Goal: Task Accomplishment & Management: Manage account settings

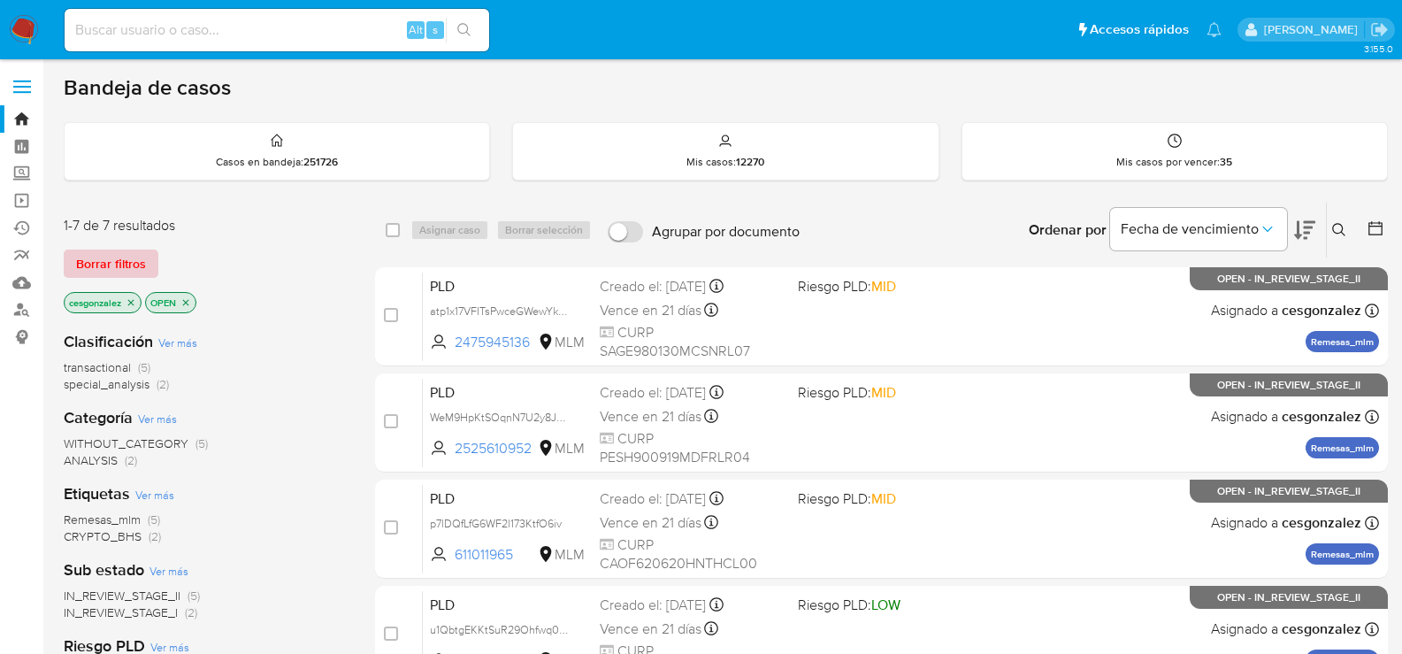
click at [116, 267] on span "Borrar filtros" at bounding box center [111, 263] width 70 height 25
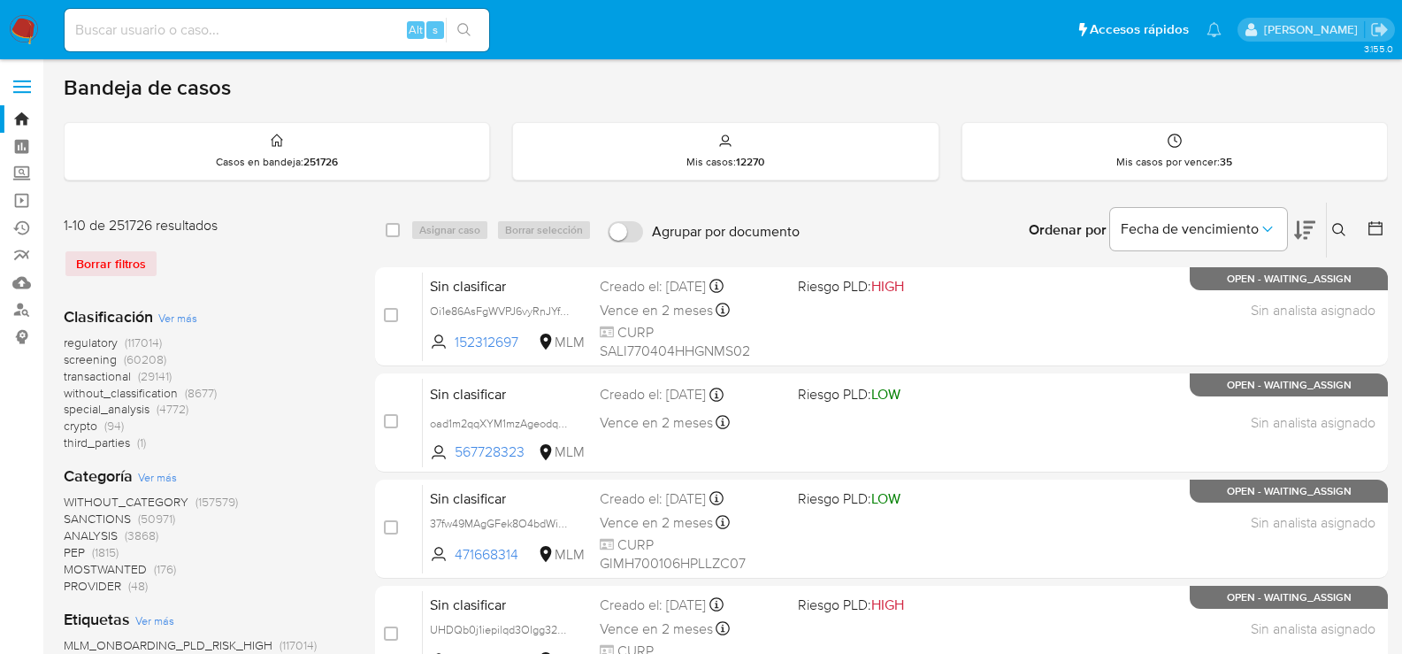
click at [99, 355] on span "screening" at bounding box center [90, 359] width 53 height 18
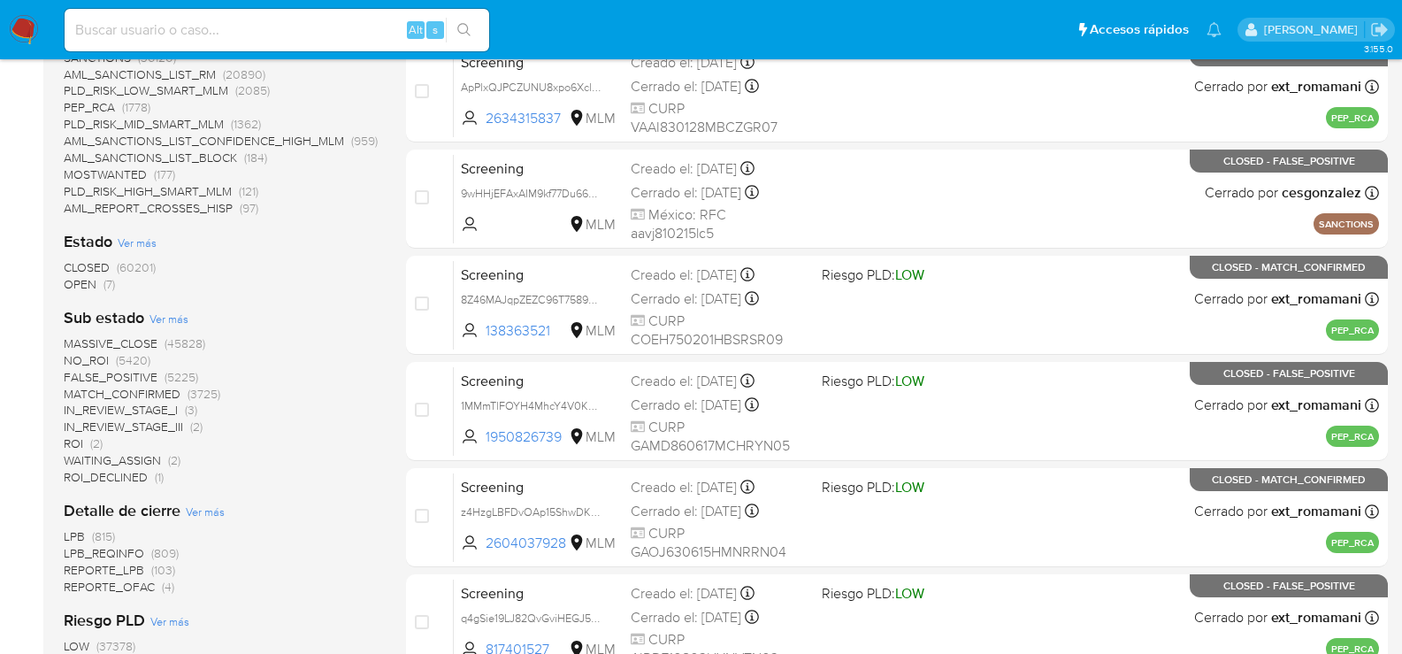
scroll to position [442, 0]
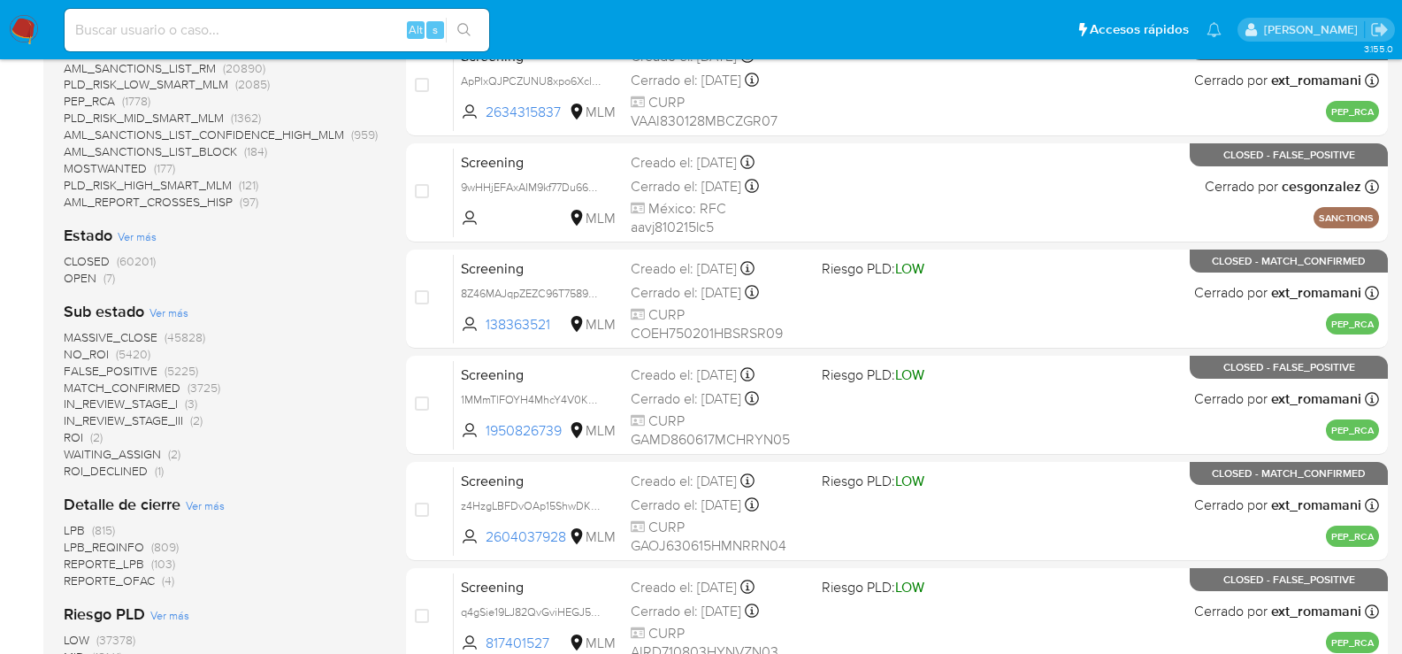
click at [91, 273] on span "OPEN" at bounding box center [80, 278] width 33 height 18
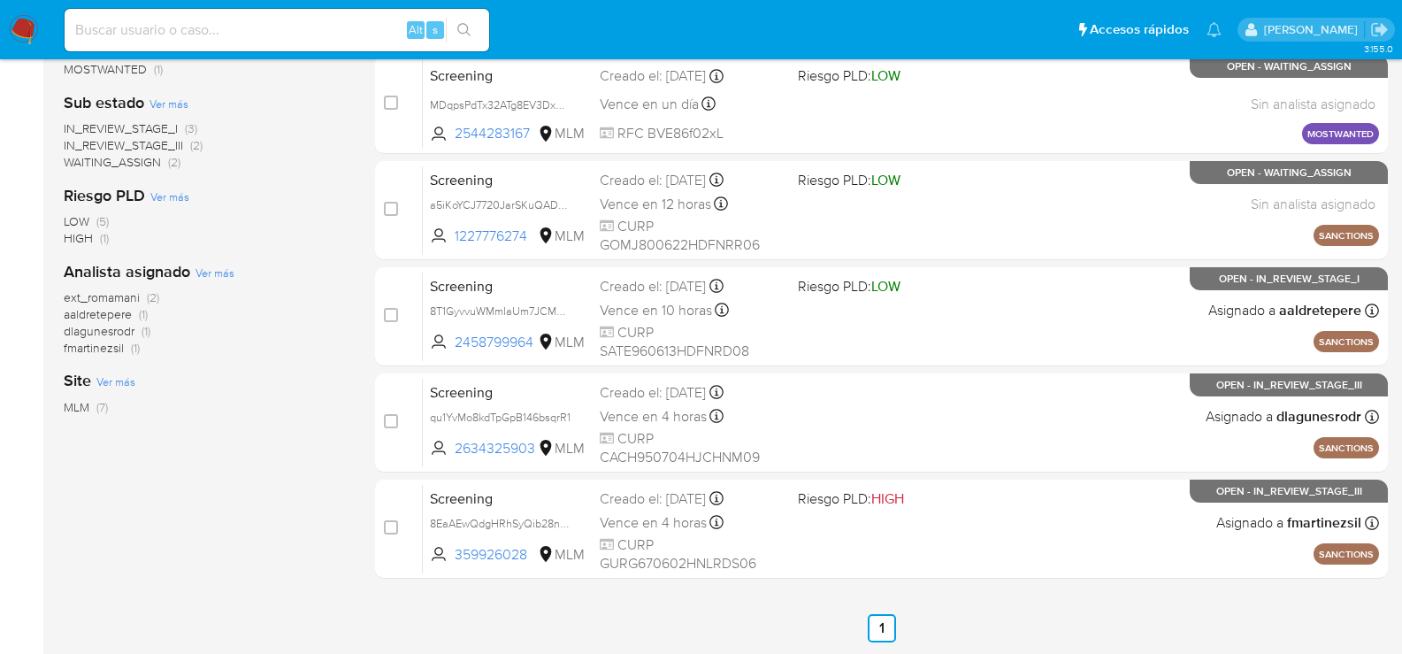
scroll to position [425, 0]
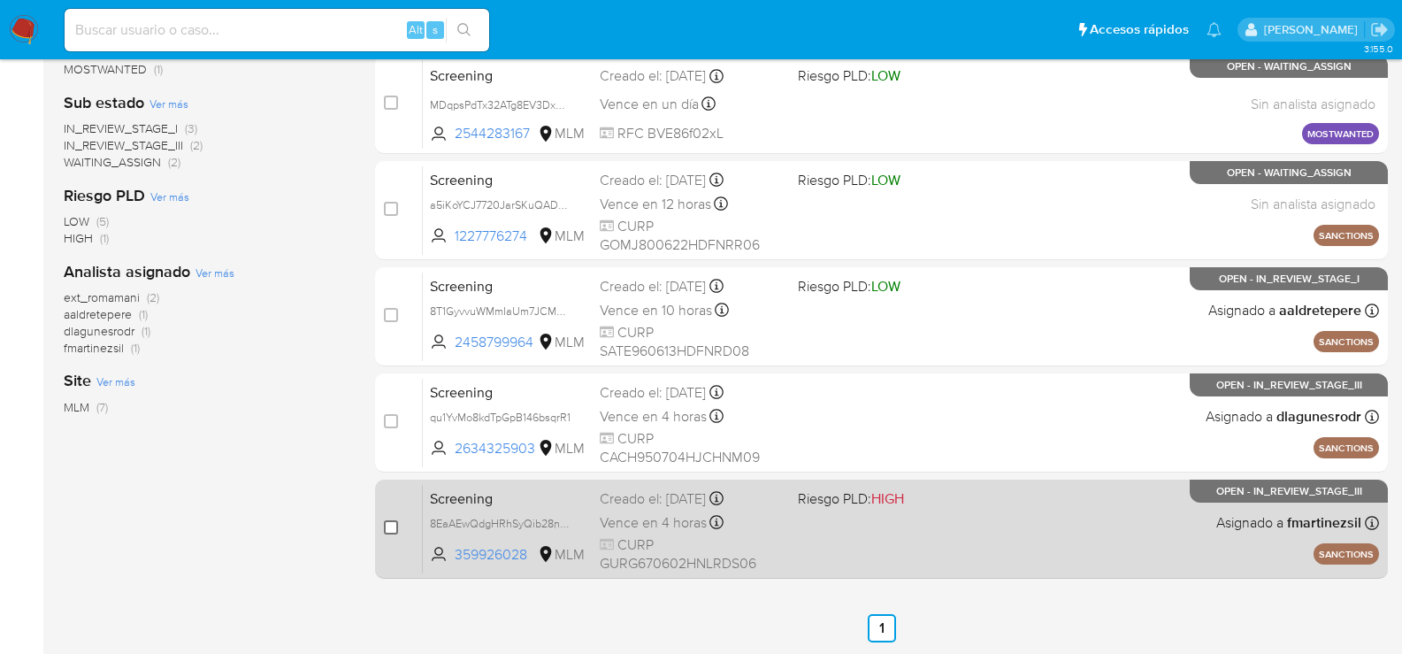
click at [395, 526] on input "checkbox" at bounding box center [391, 527] width 14 height 14
checkbox input "true"
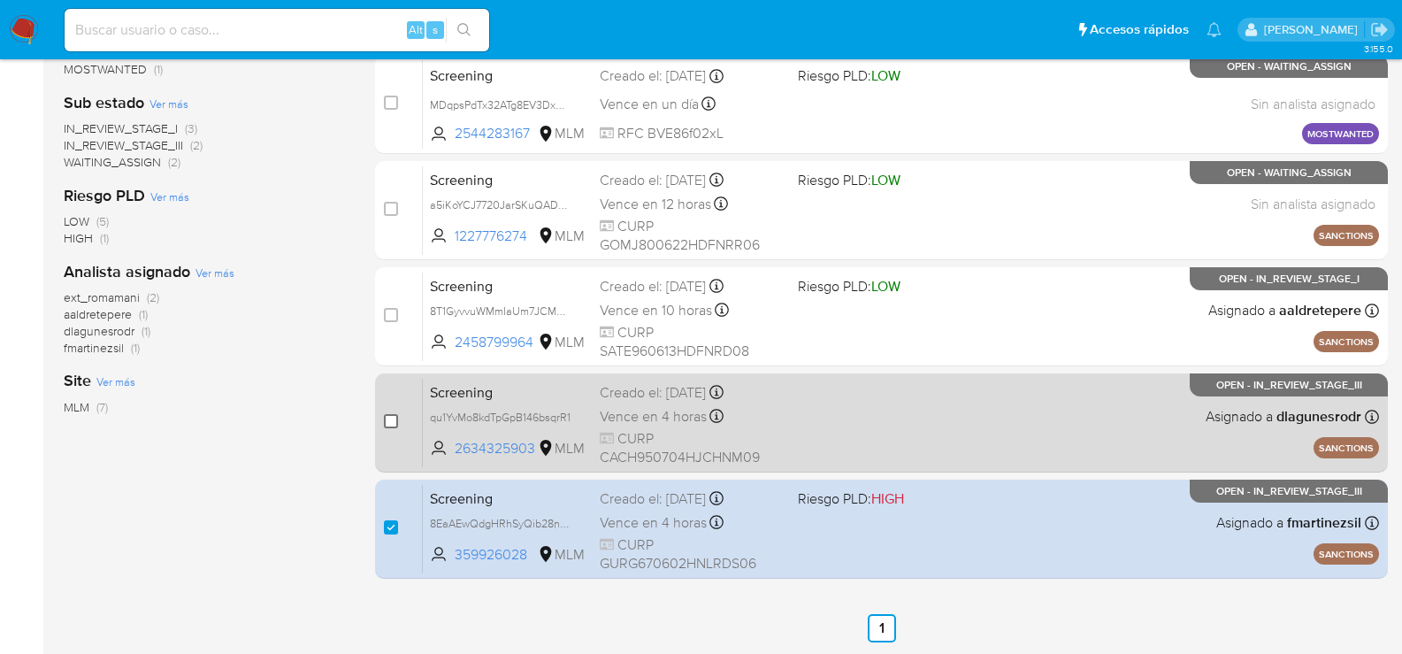
click at [390, 425] on input "checkbox" at bounding box center [391, 421] width 14 height 14
checkbox input "true"
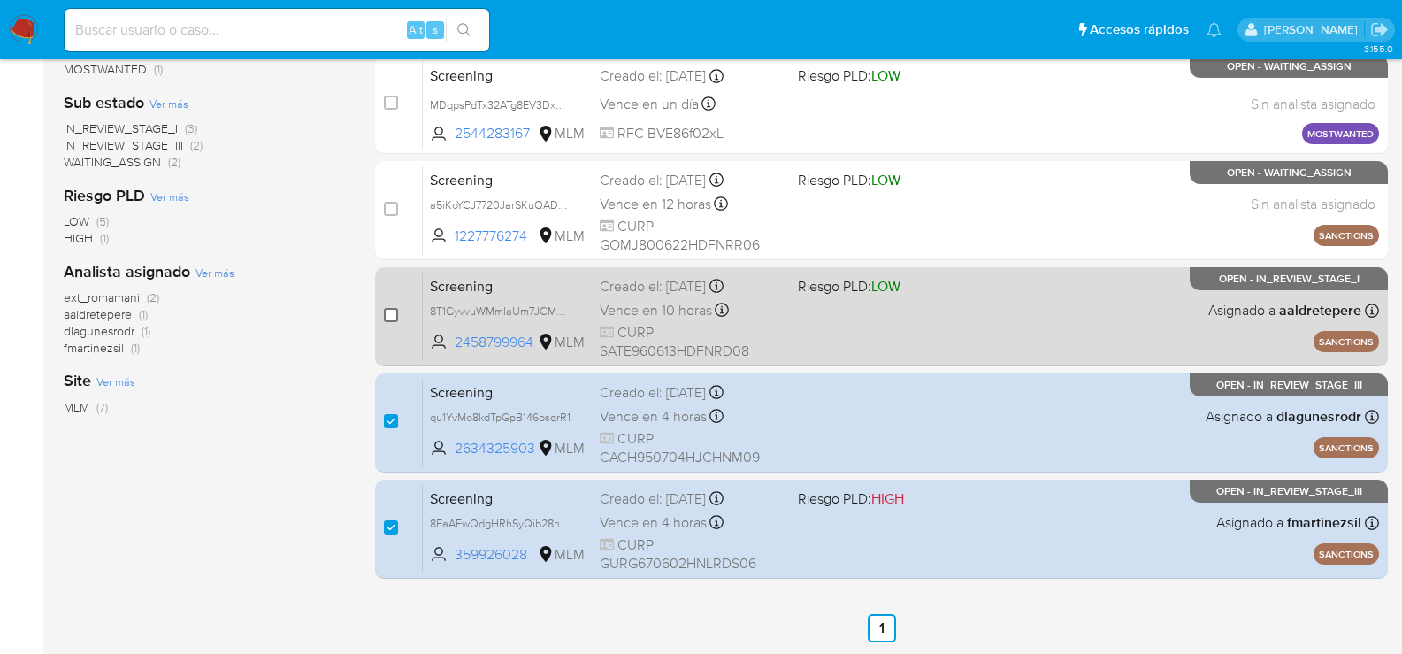
click at [392, 320] on input "checkbox" at bounding box center [391, 315] width 14 height 14
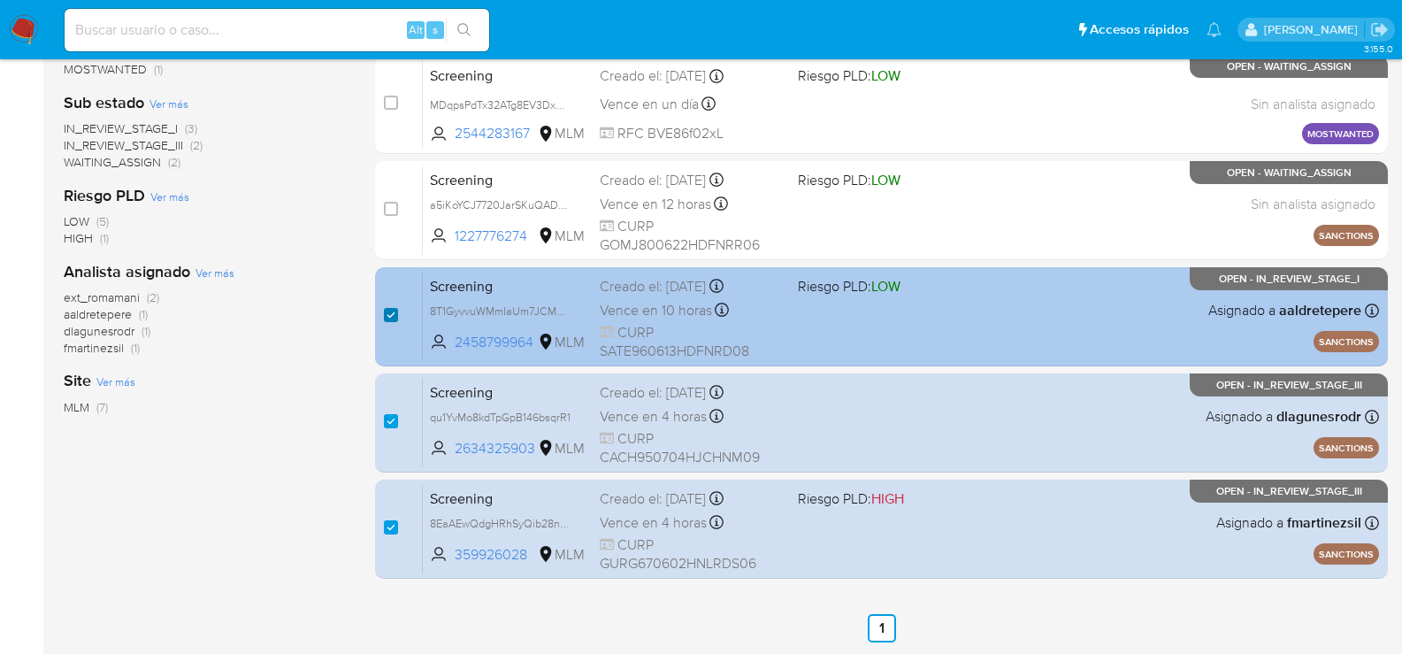
click at [394, 319] on input "checkbox" at bounding box center [391, 315] width 14 height 14
checkbox input "false"
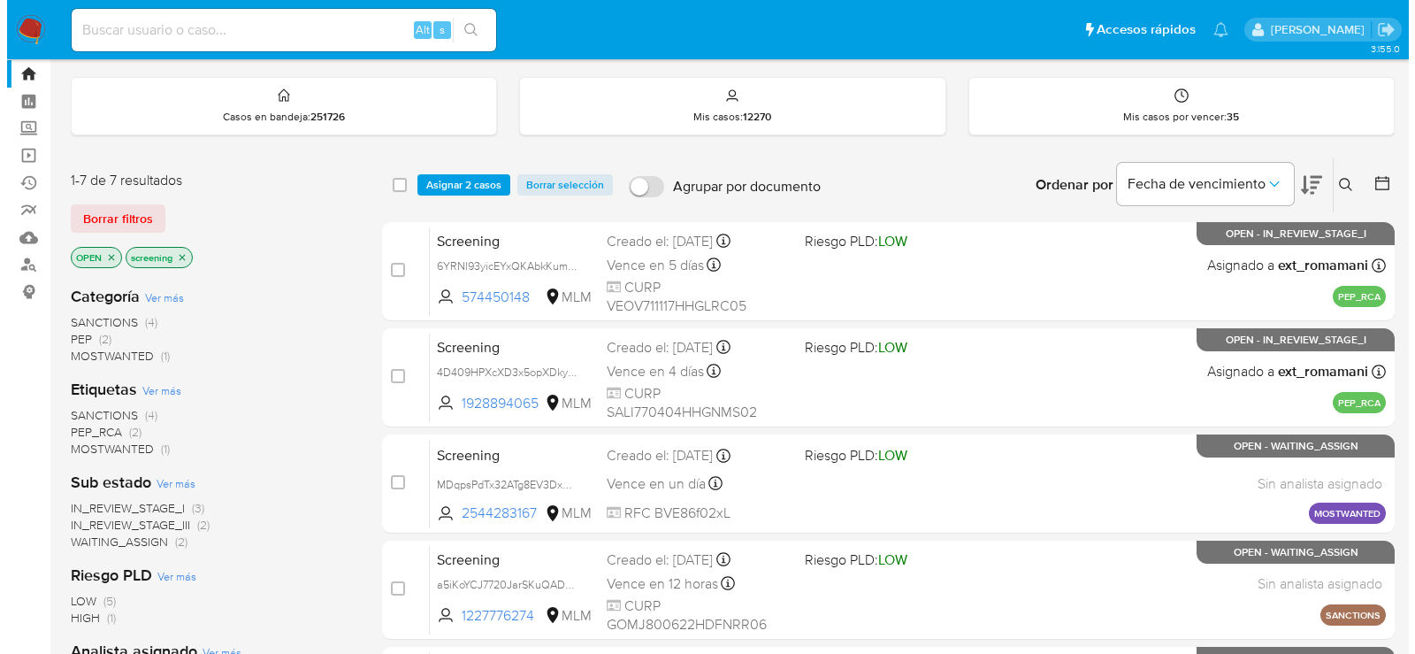
scroll to position [0, 0]
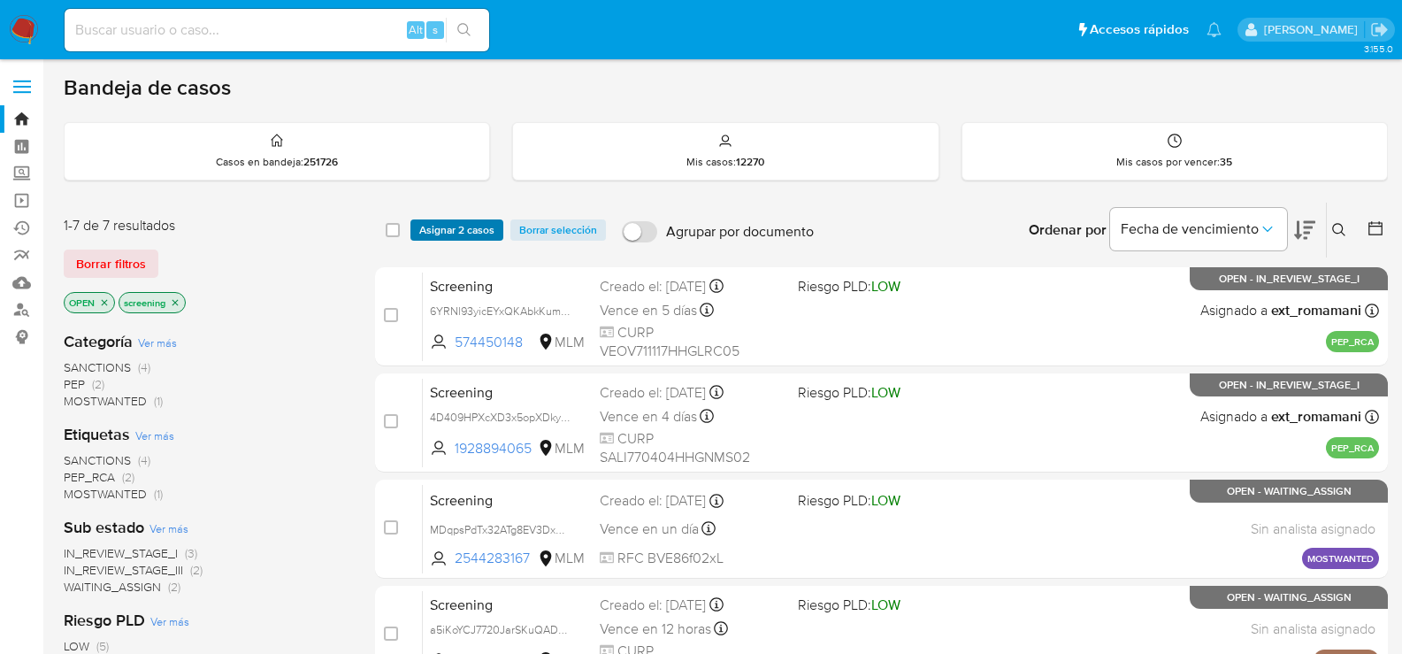
click at [467, 233] on span "Asignar 2 casos" at bounding box center [456, 230] width 75 height 18
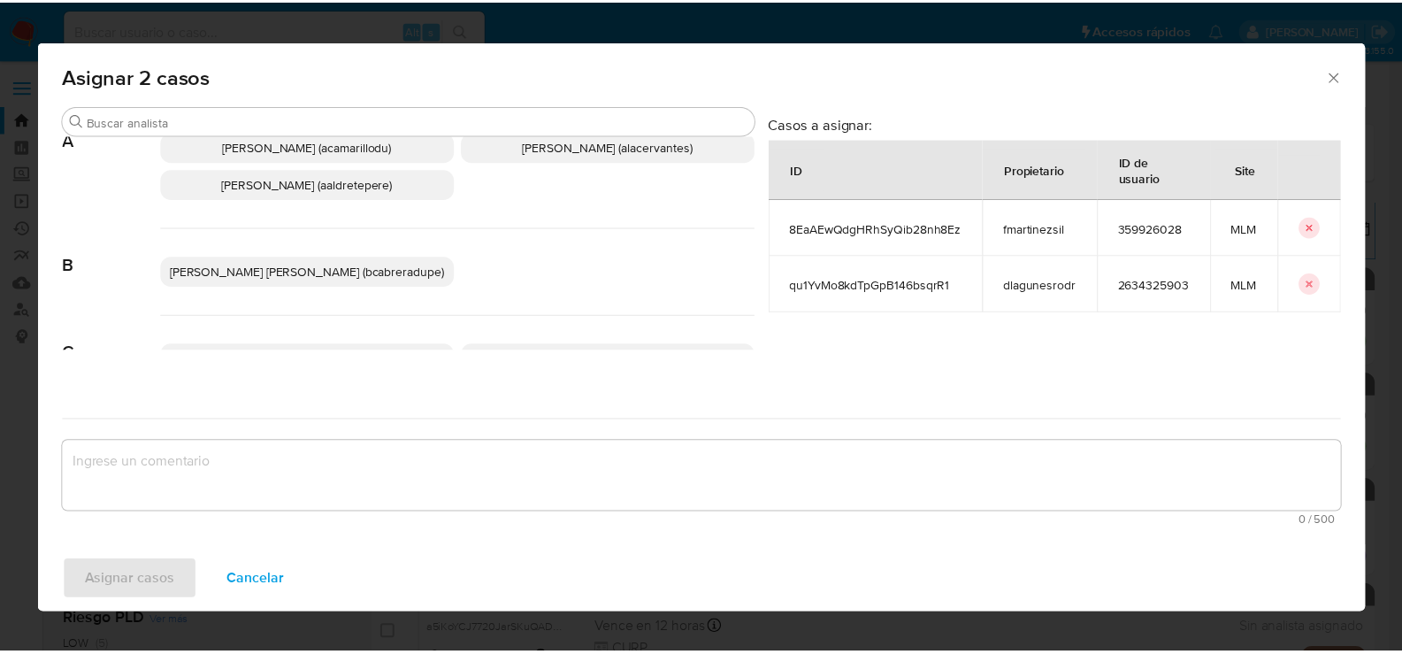
scroll to position [88, 0]
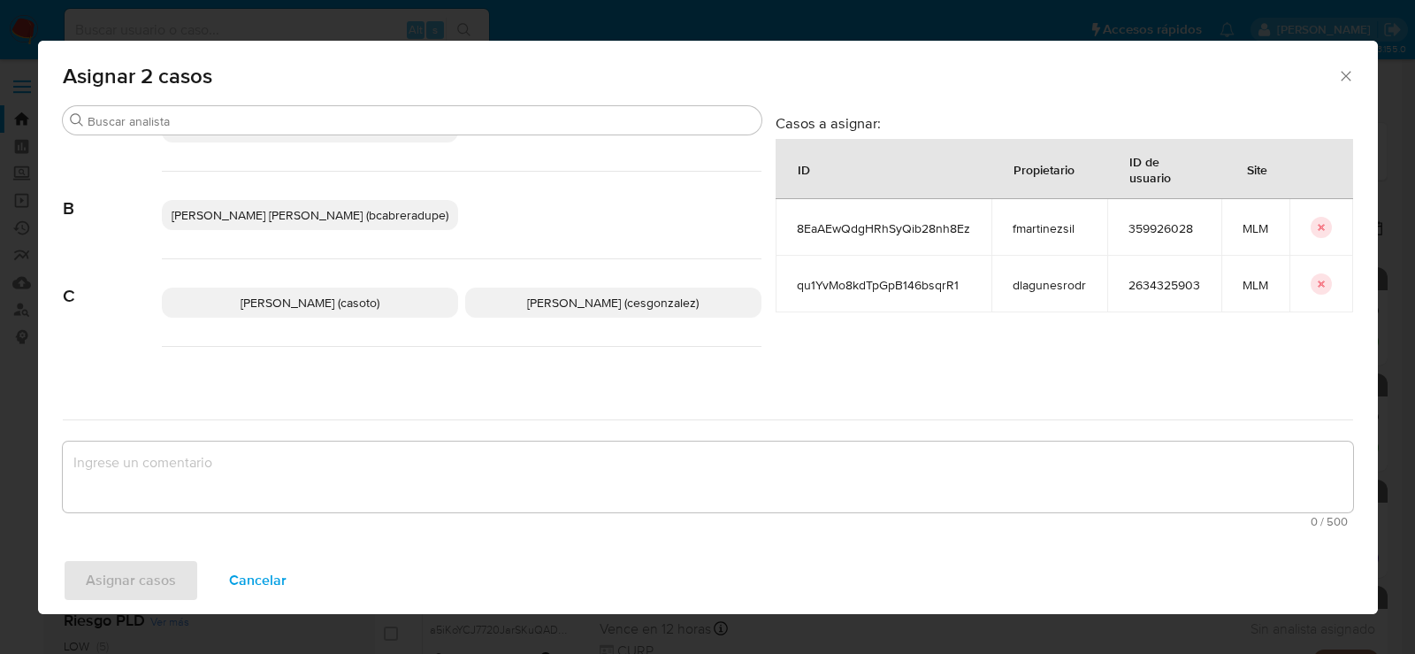
click at [579, 299] on span "Cesar Gonzalez (cesgonzalez)" at bounding box center [613, 303] width 172 height 18
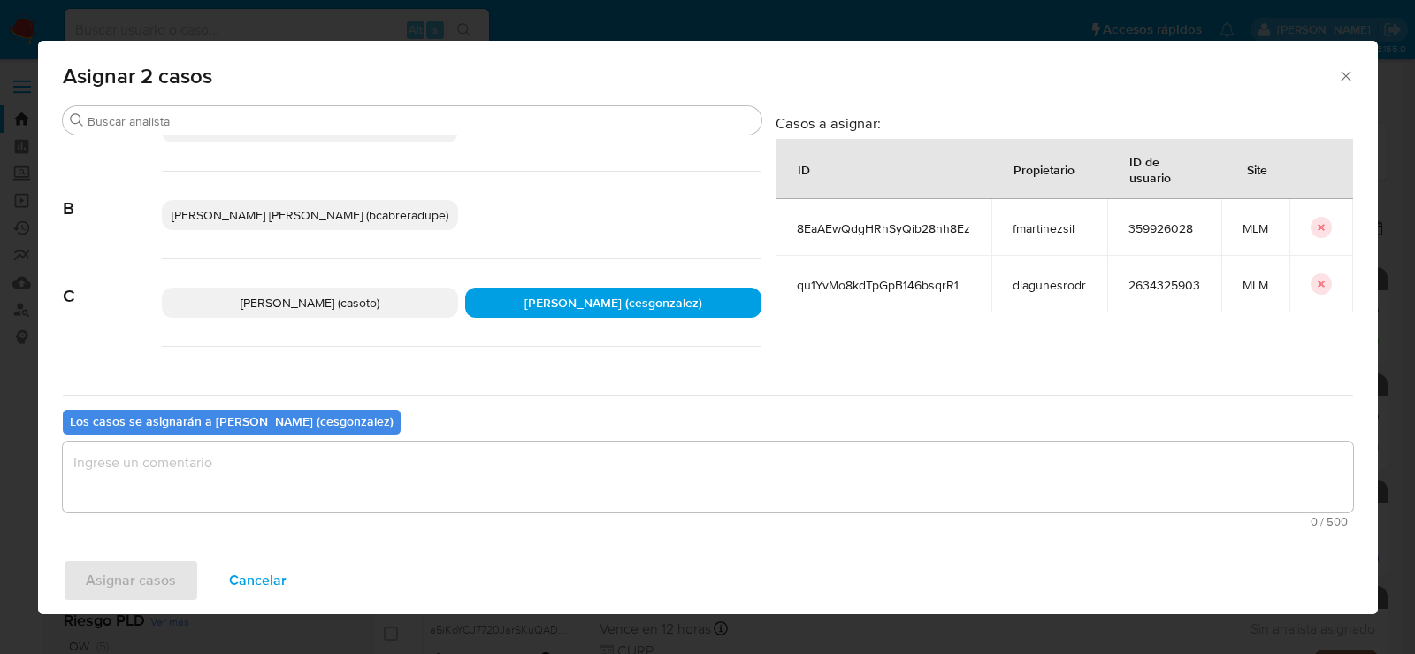
click at [279, 483] on textarea "assign-modal" at bounding box center [708, 476] width 1290 height 71
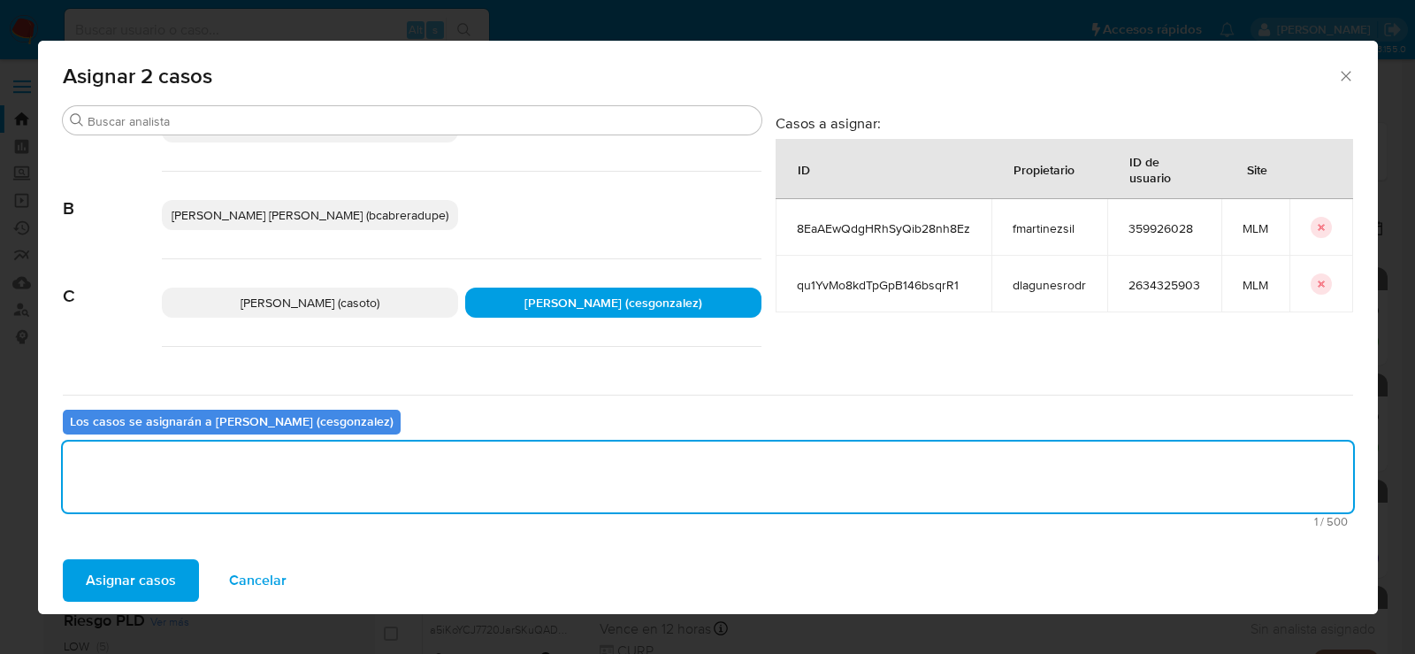
click at [185, 572] on button "Asignar casos" at bounding box center [131, 580] width 136 height 42
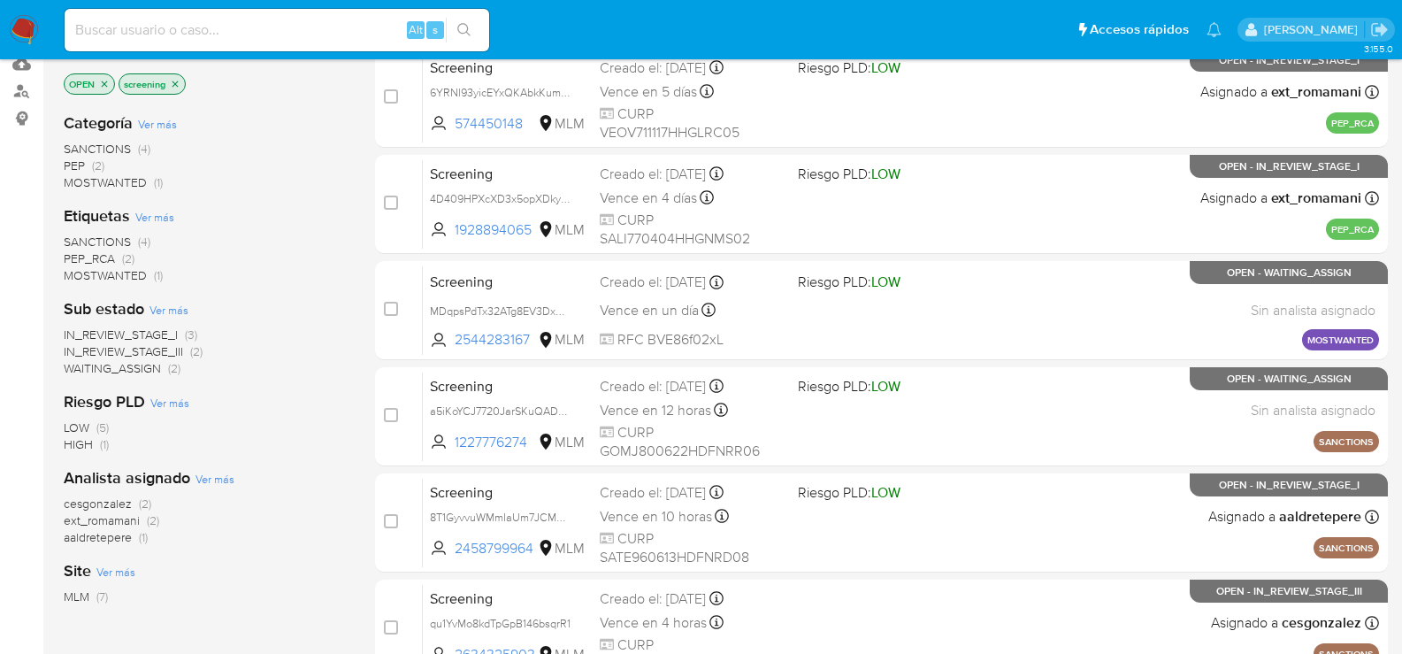
scroll to position [0, 0]
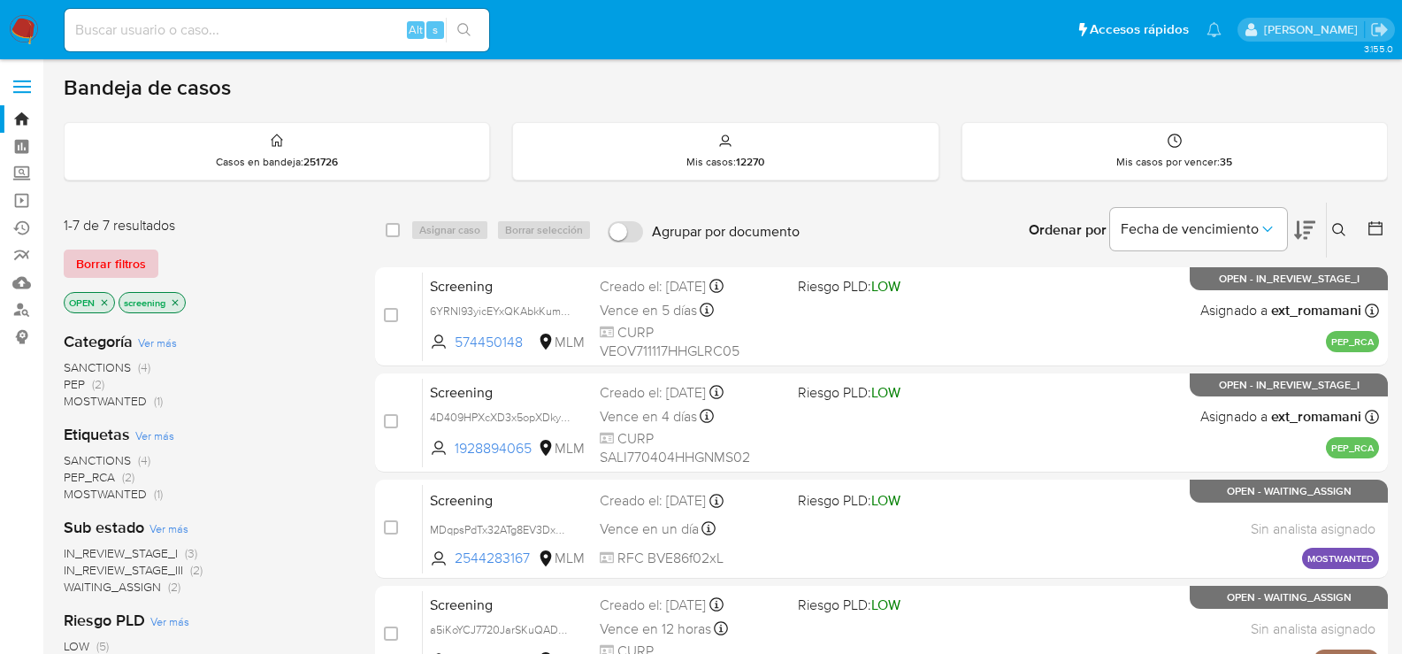
click at [136, 264] on span "Borrar filtros" at bounding box center [111, 263] width 70 height 25
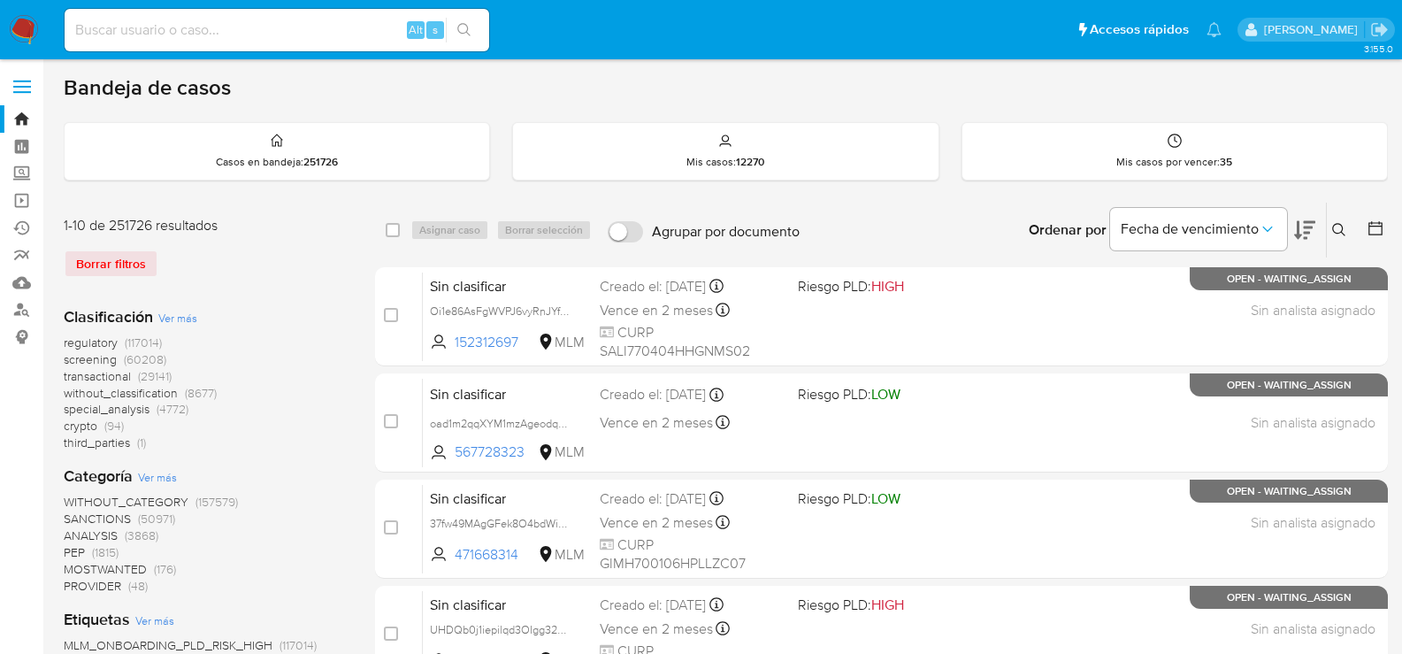
click at [1379, 229] on icon at bounding box center [1375, 228] width 18 height 18
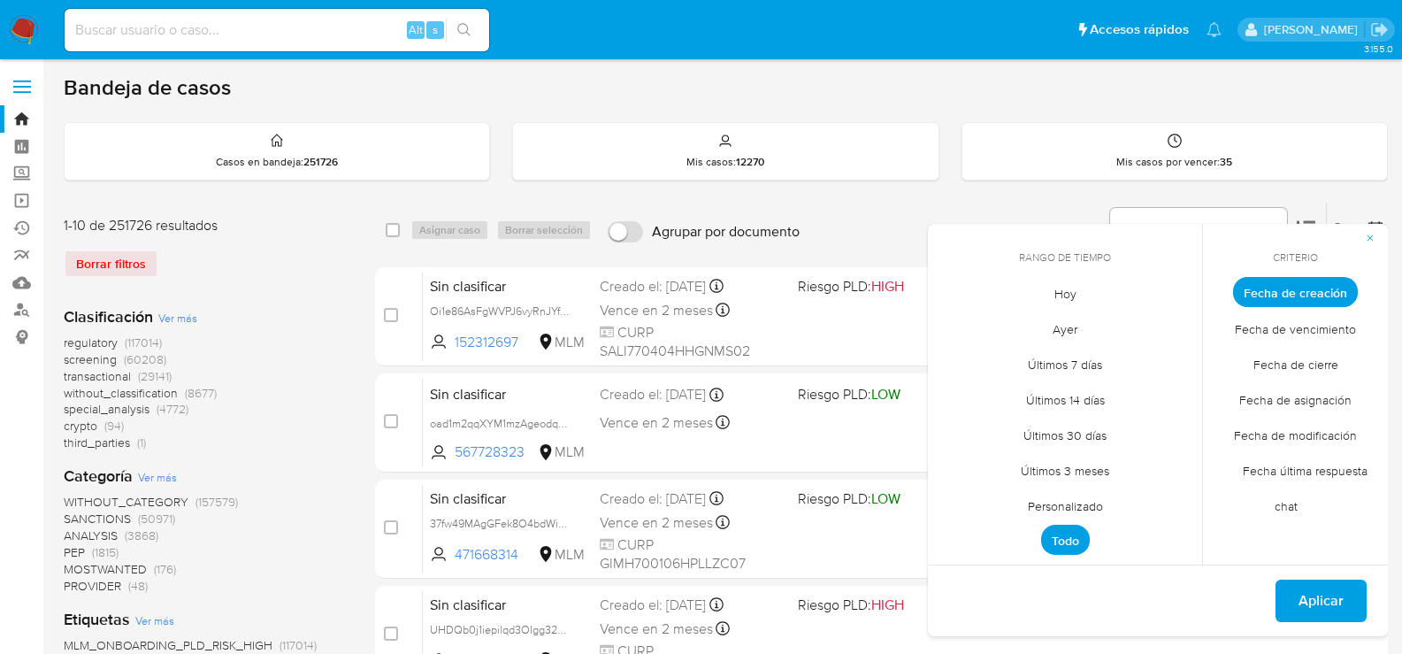
click at [1044, 501] on span "Personalizado" at bounding box center [1065, 505] width 112 height 36
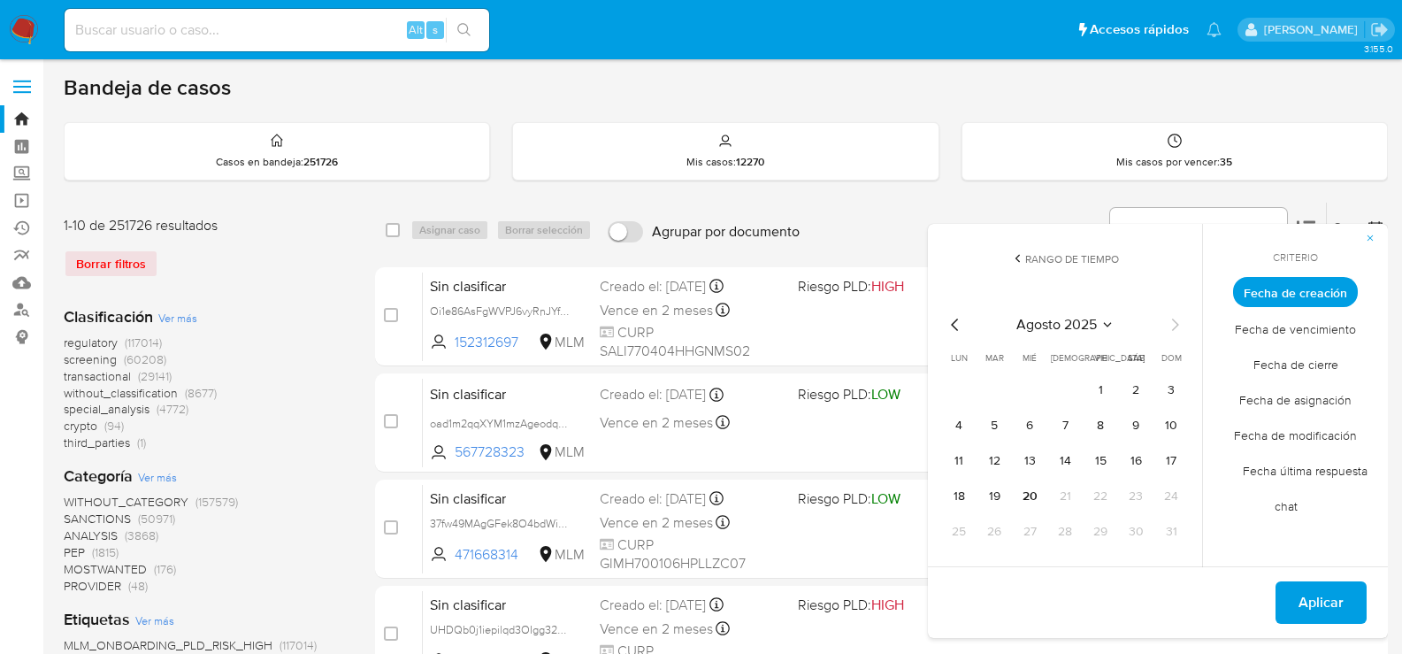
click at [287, 307] on div "Clasificación Ver más regulatory (117014) screening (60208) transactional (2914…" at bounding box center [205, 379] width 283 height 146
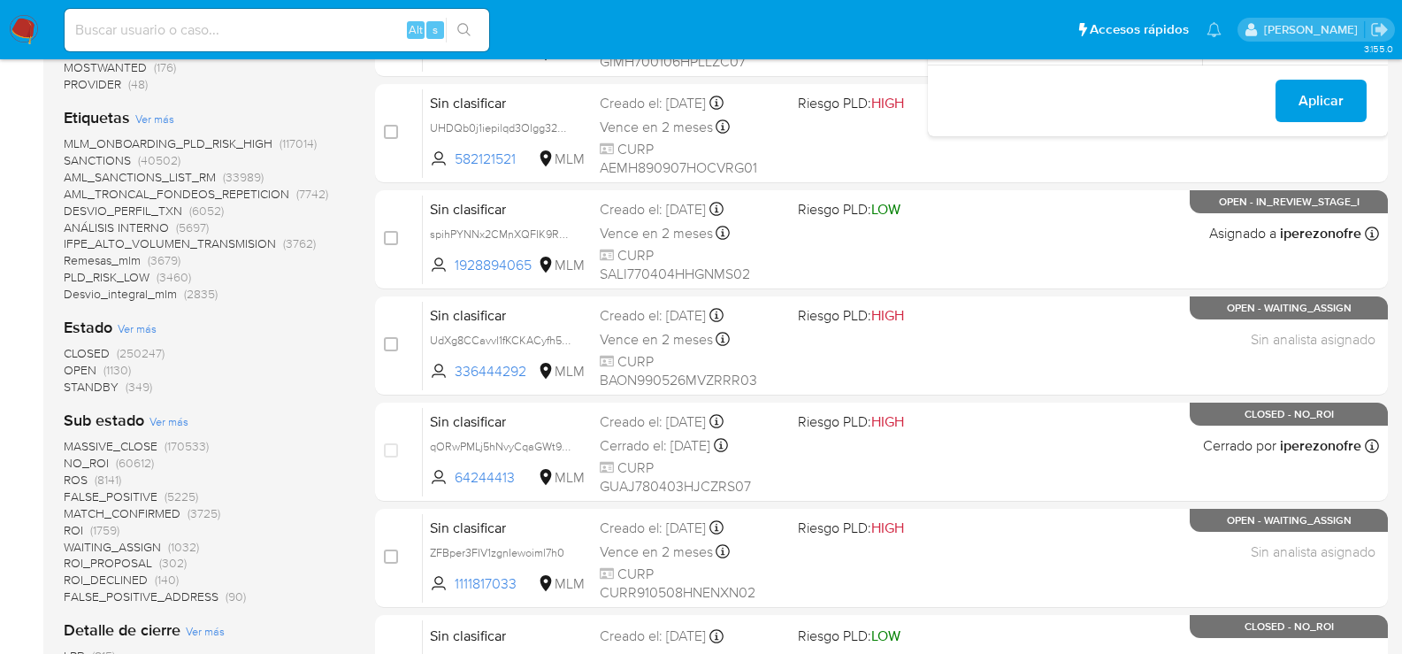
scroll to position [531, 0]
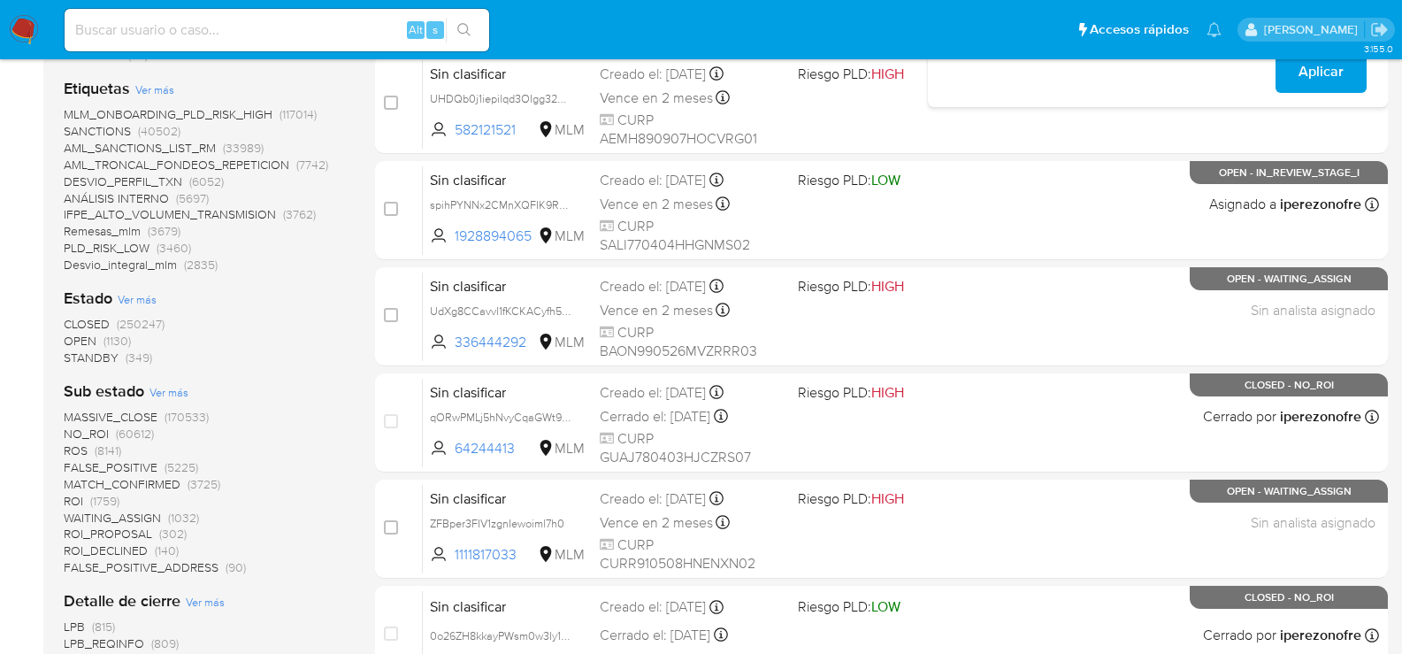
click at [134, 525] on span "ROI_PROPOSAL" at bounding box center [108, 533] width 88 height 18
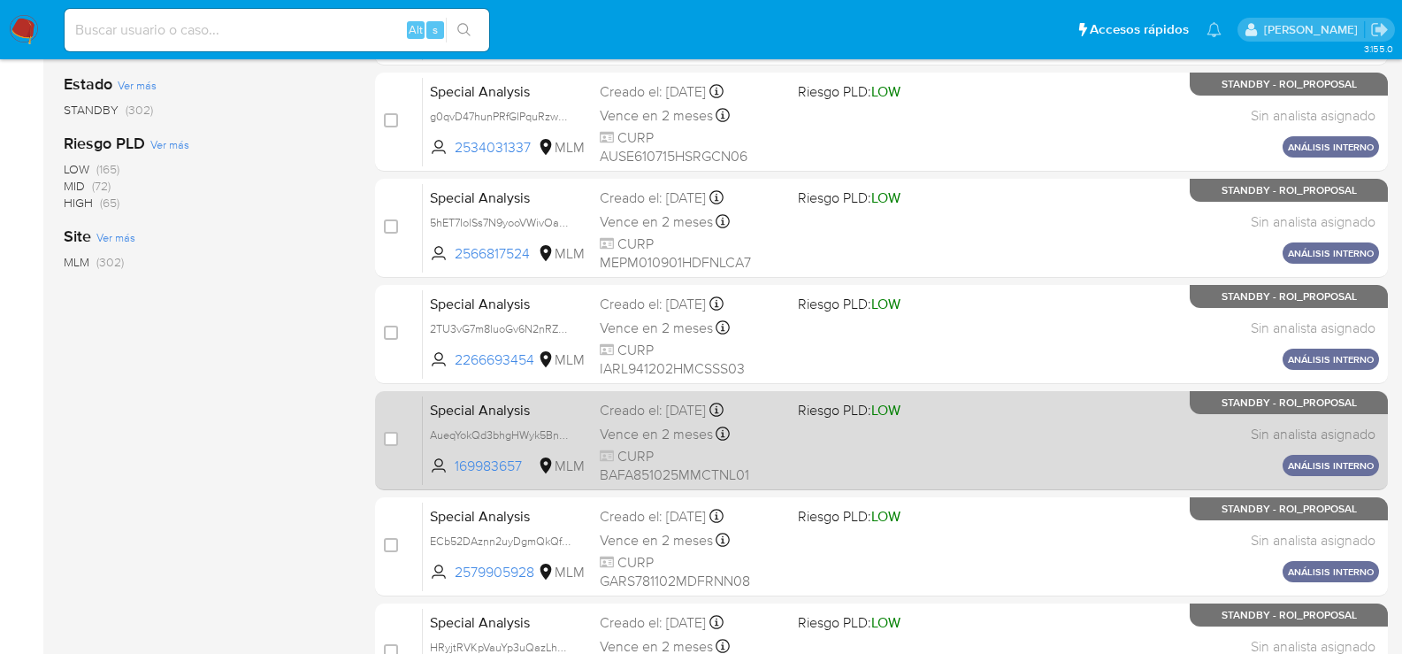
scroll to position [743, 0]
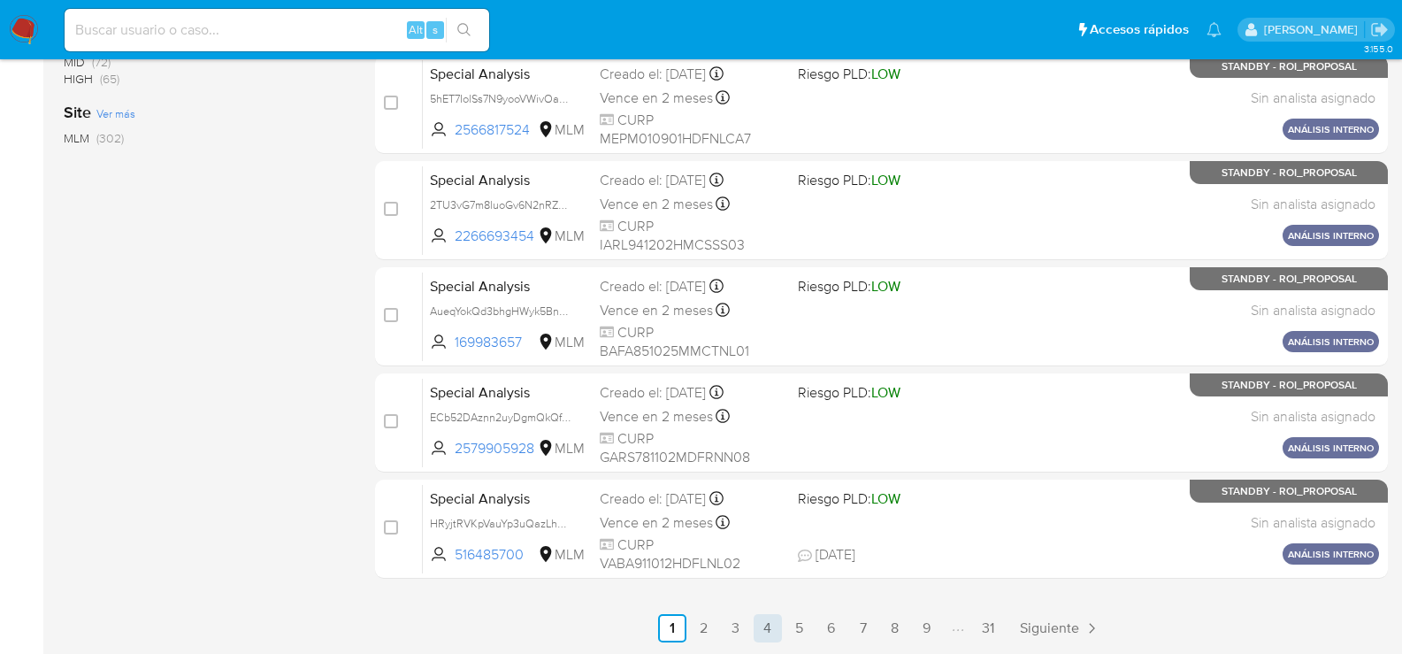
click at [775, 628] on link "4" at bounding box center [768, 628] width 28 height 28
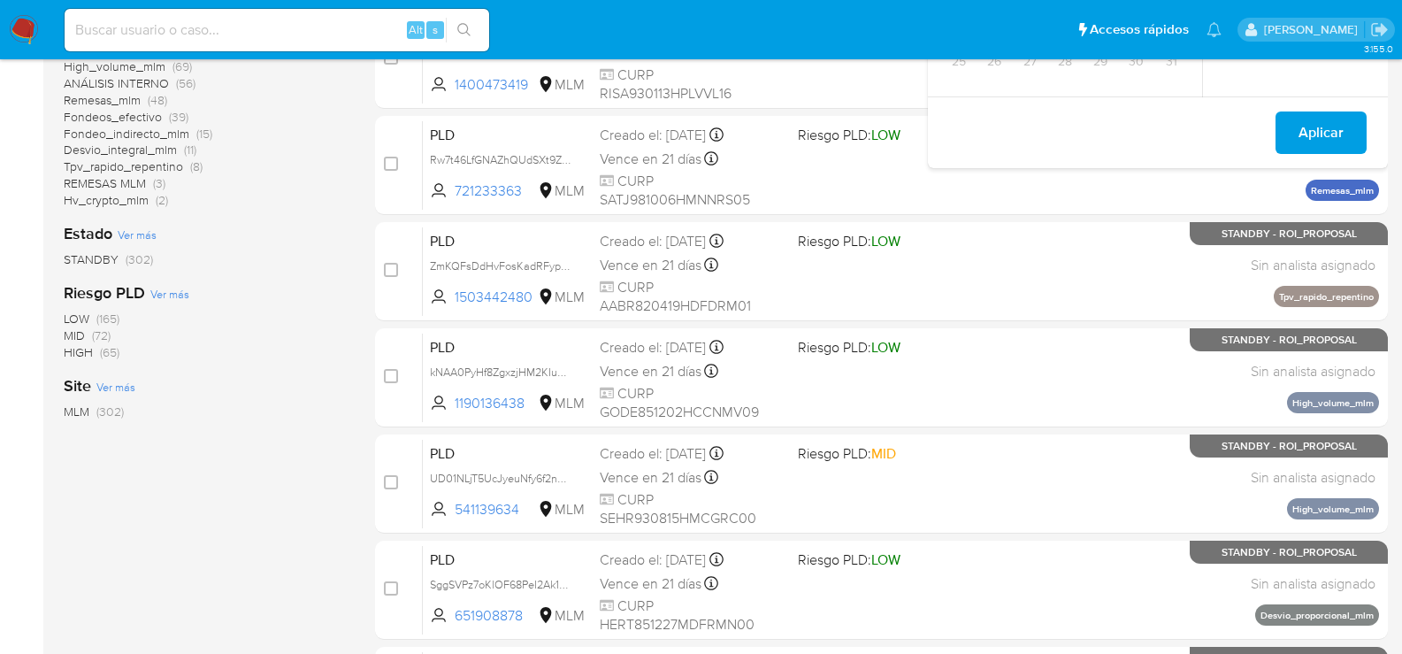
scroll to position [301, 0]
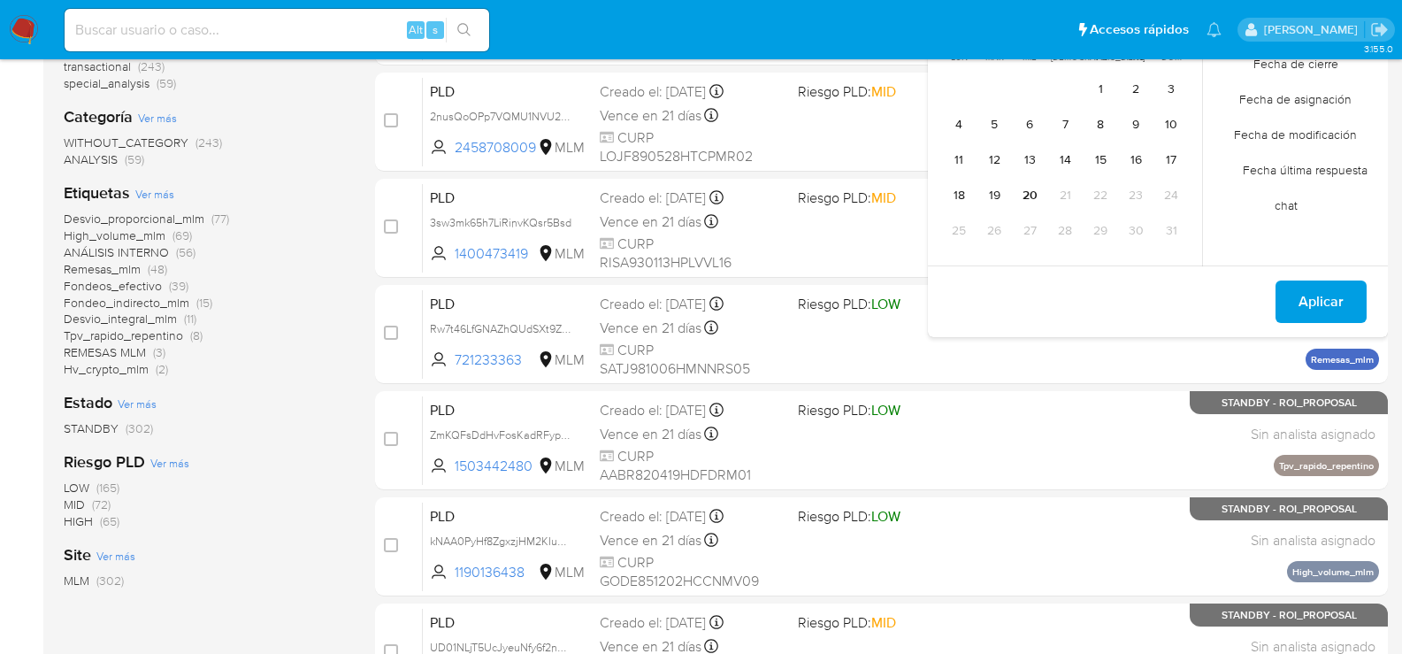
click at [137, 254] on span "ANÁLISIS INTERNO" at bounding box center [116, 252] width 105 height 18
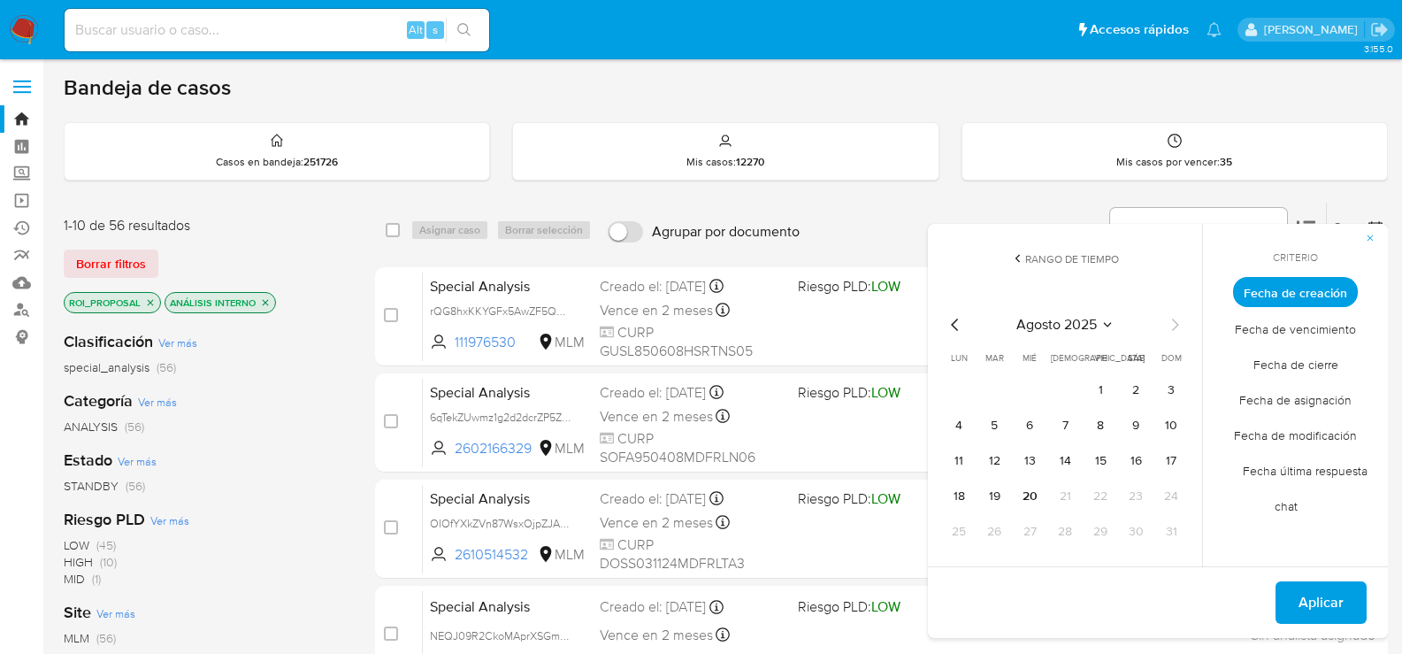
click at [1376, 238] on button "button" at bounding box center [1369, 238] width 35 height 28
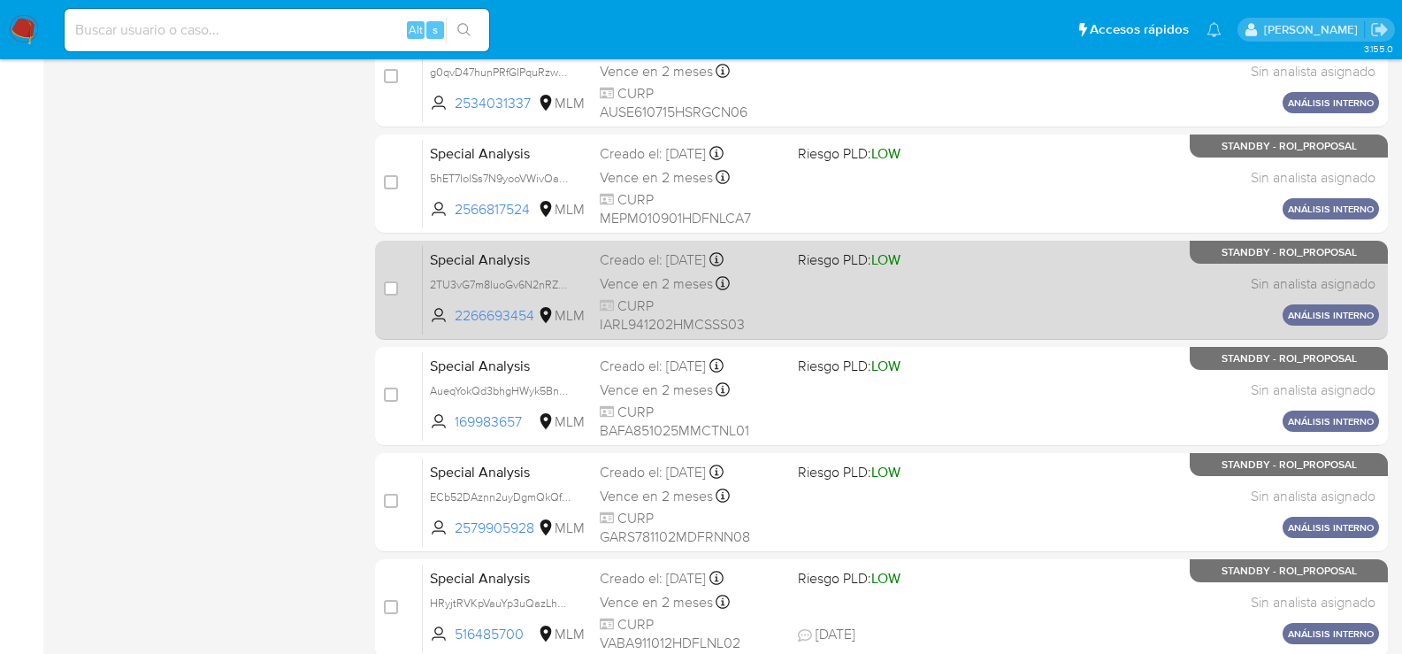
scroll to position [743, 0]
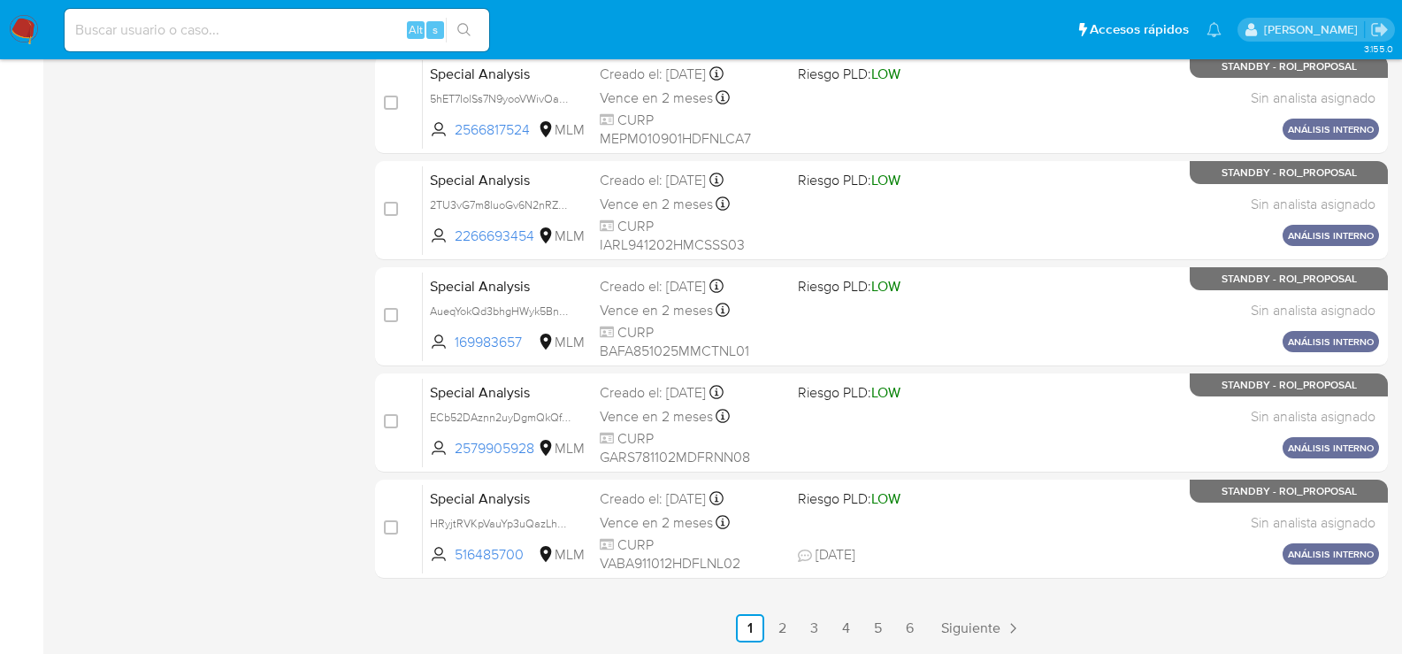
click at [851, 624] on link "4" at bounding box center [845, 628] width 28 height 28
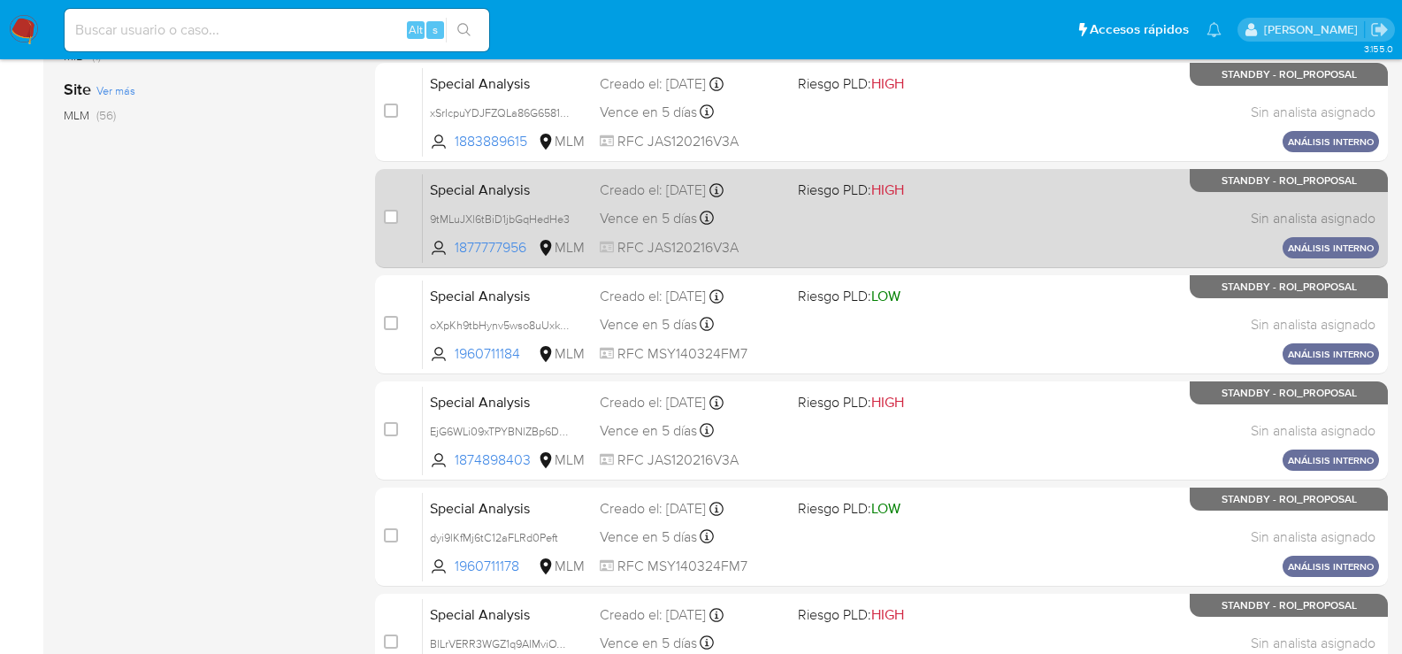
scroll to position [743, 0]
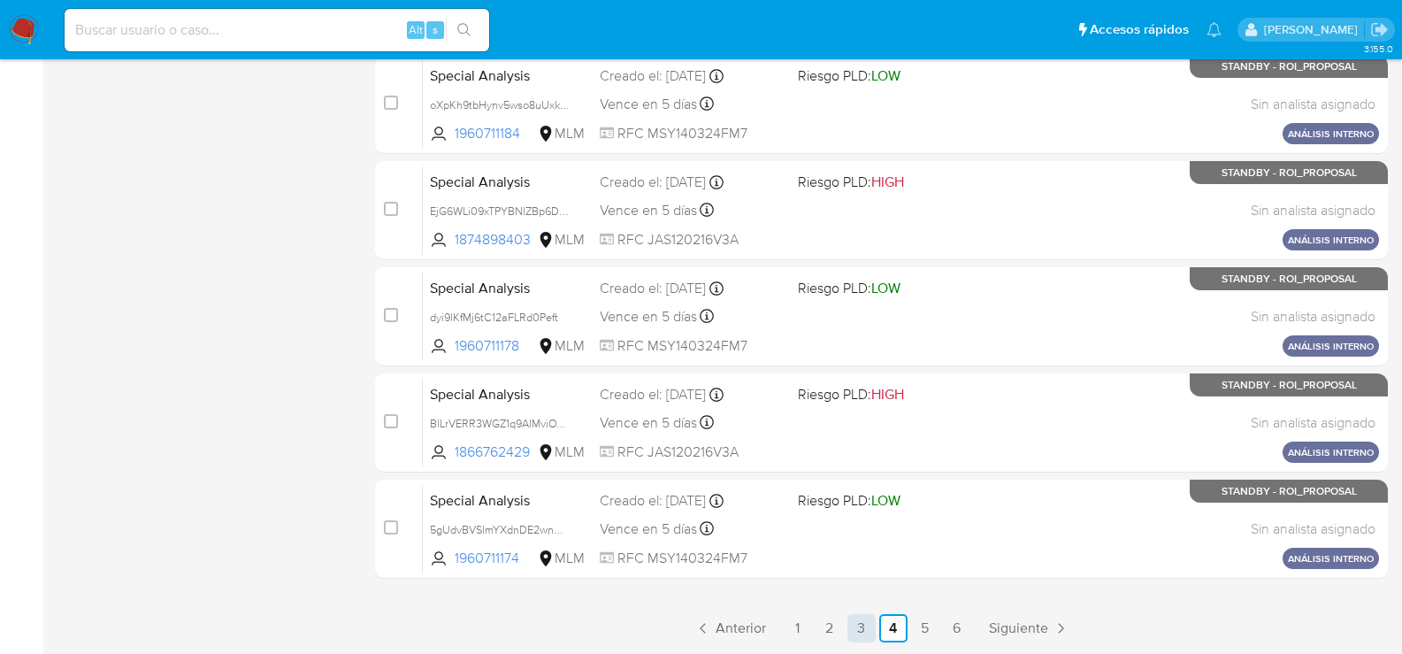
click at [857, 631] on link "3" at bounding box center [861, 628] width 28 height 28
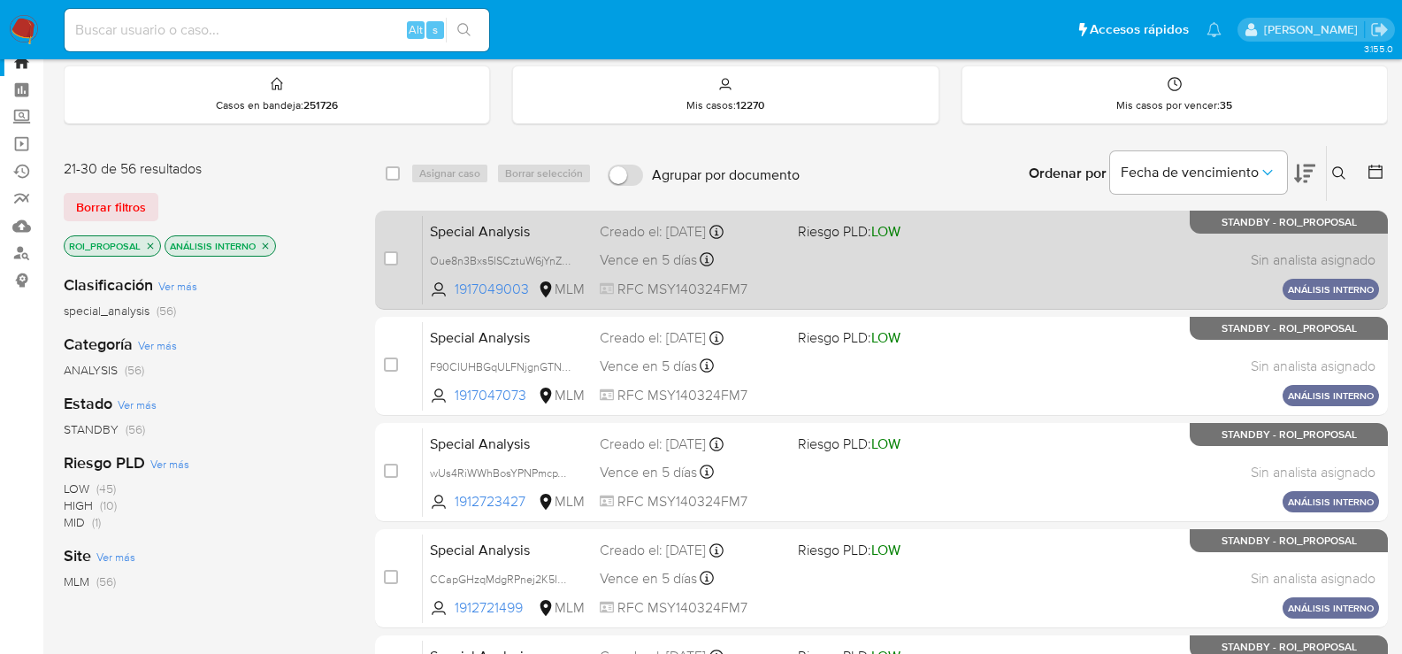
scroll to position [88, 0]
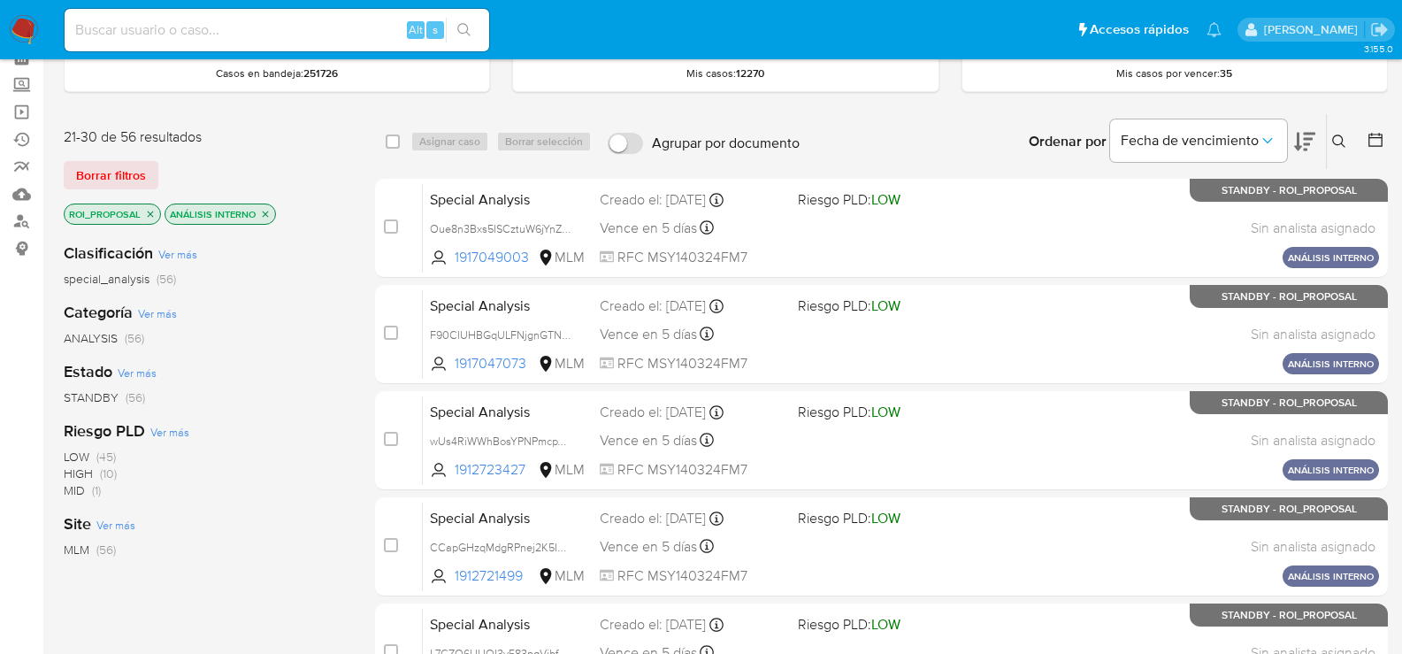
drag, startPoint x: 1337, startPoint y: 142, endPoint x: 1328, endPoint y: 157, distance: 17.4
click at [1337, 142] on icon at bounding box center [1339, 141] width 14 height 14
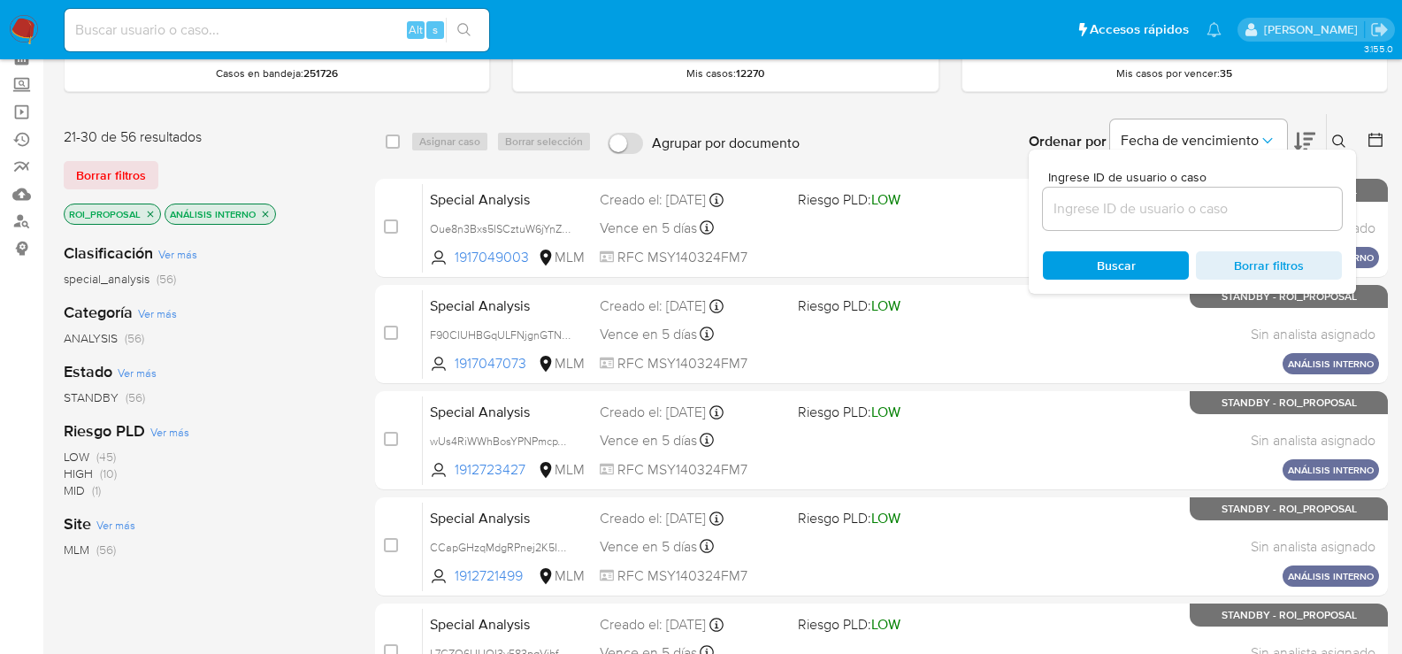
click at [1180, 217] on input at bounding box center [1192, 208] width 299 height 23
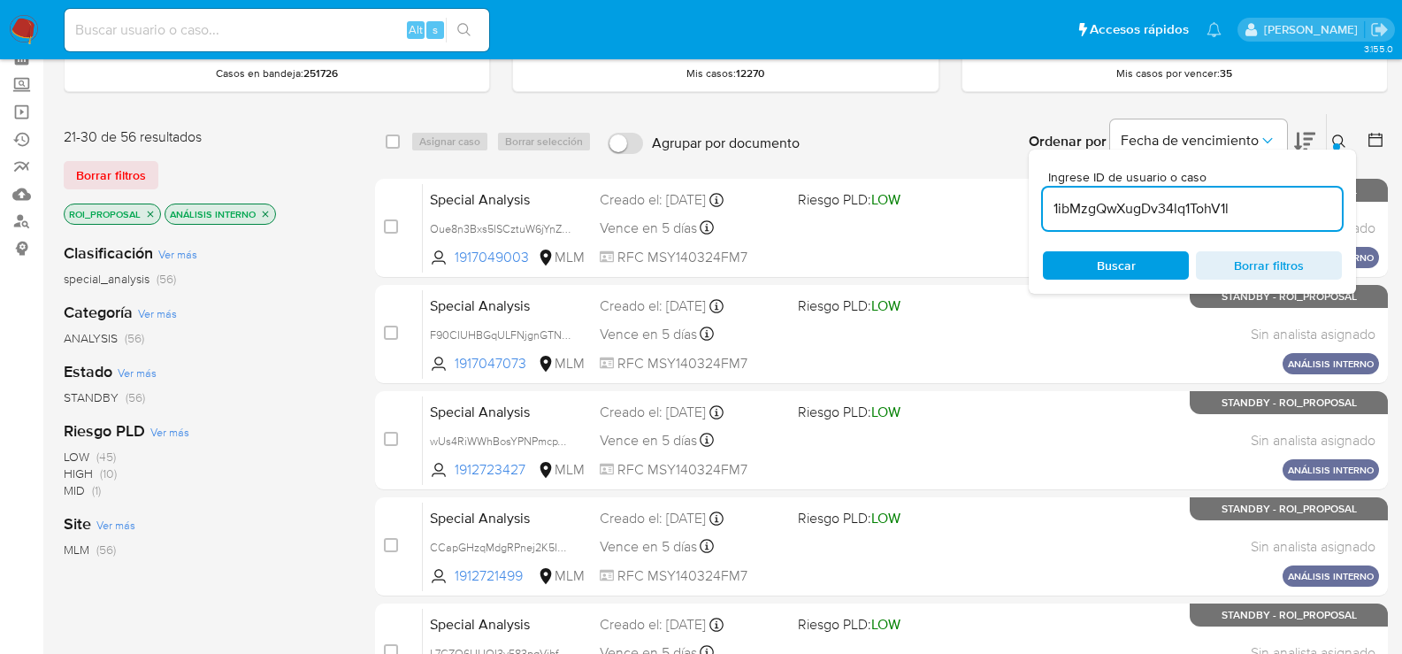
type input "1ibMzgQwXugDv34lq1TohV1l"
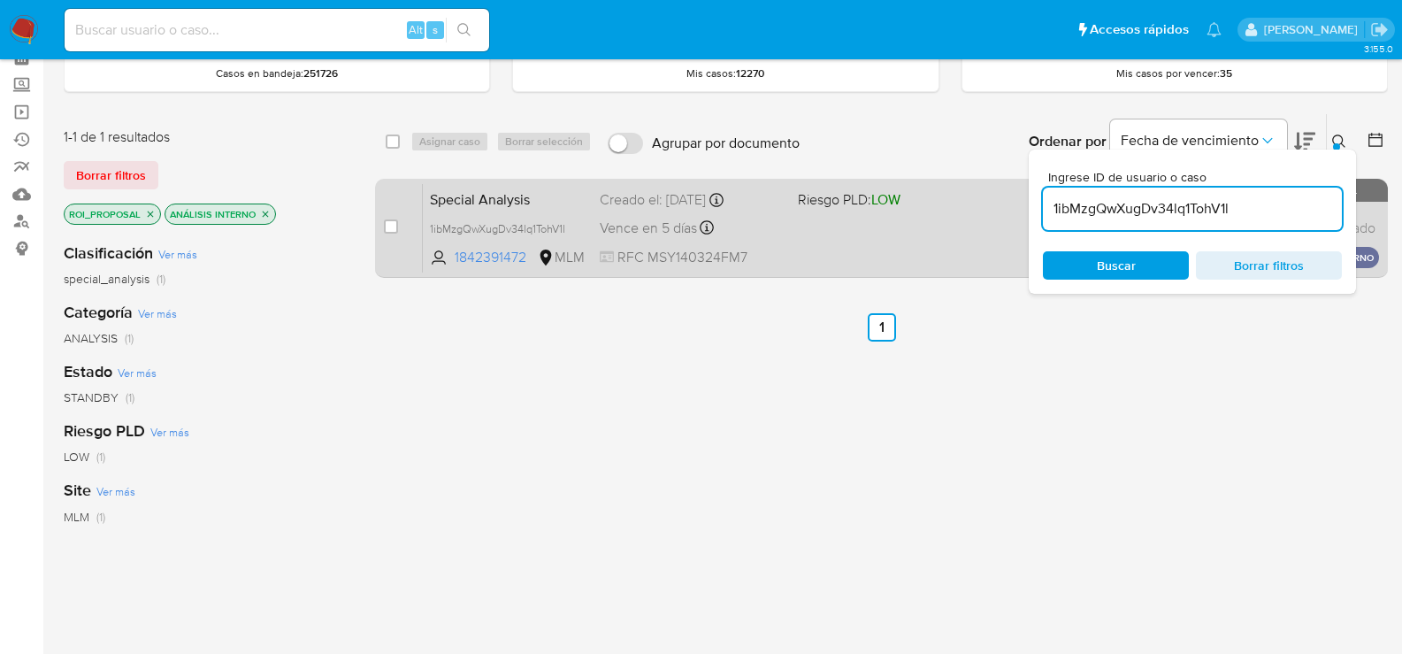
click at [623, 225] on span "Vence en 5 días" at bounding box center [648, 227] width 97 height 19
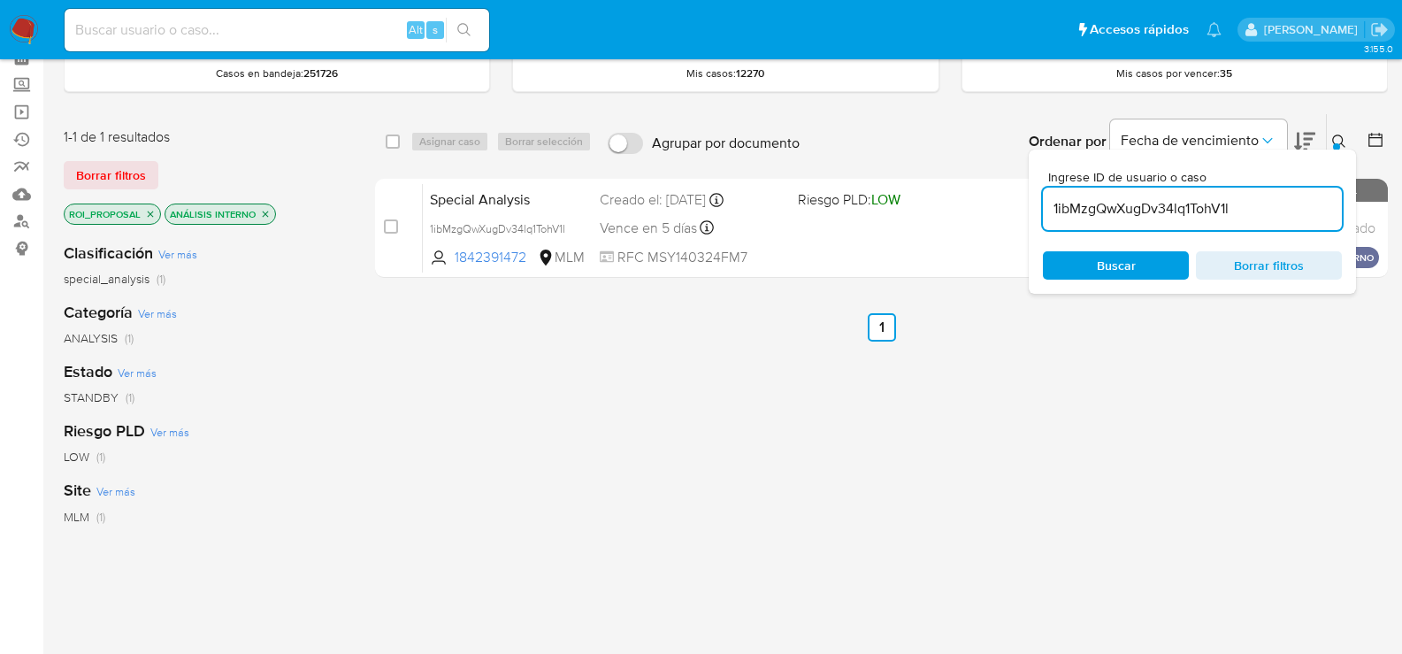
click at [1256, 264] on span "Borrar filtros" at bounding box center [1268, 265] width 121 height 25
click at [1108, 267] on span "Buscar" at bounding box center [1116, 265] width 39 height 28
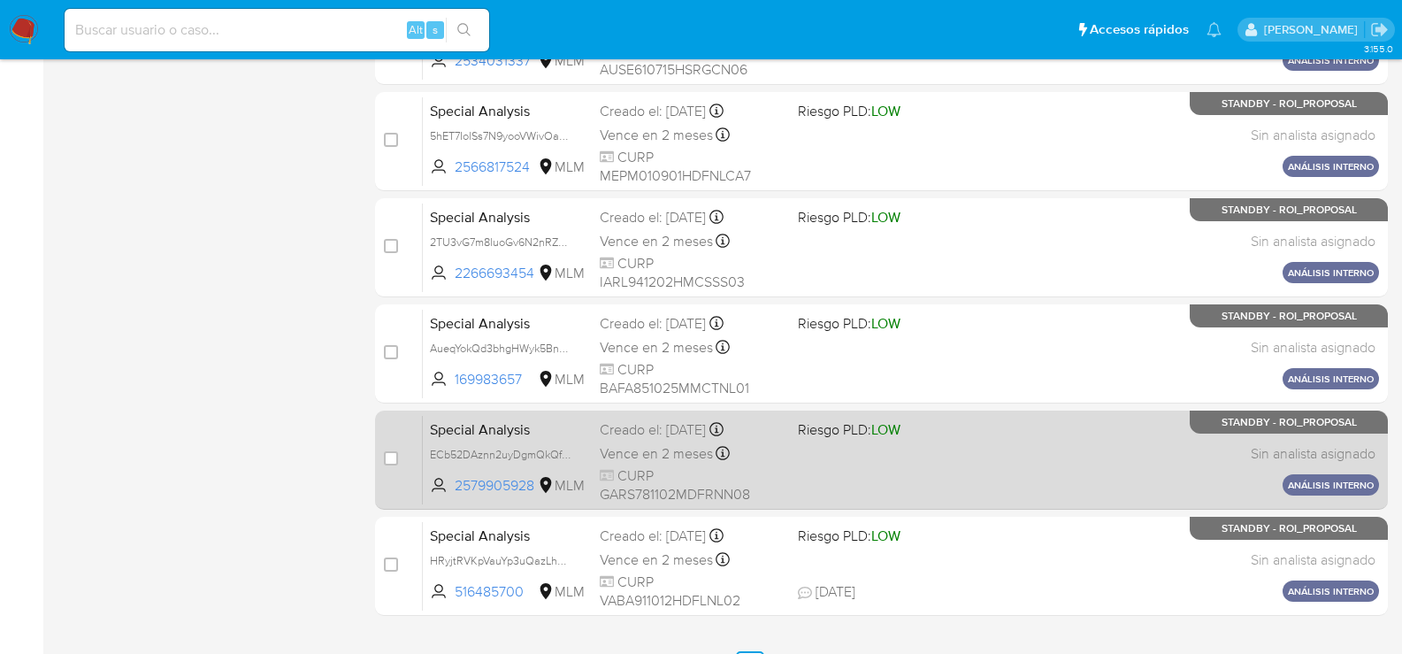
scroll to position [743, 0]
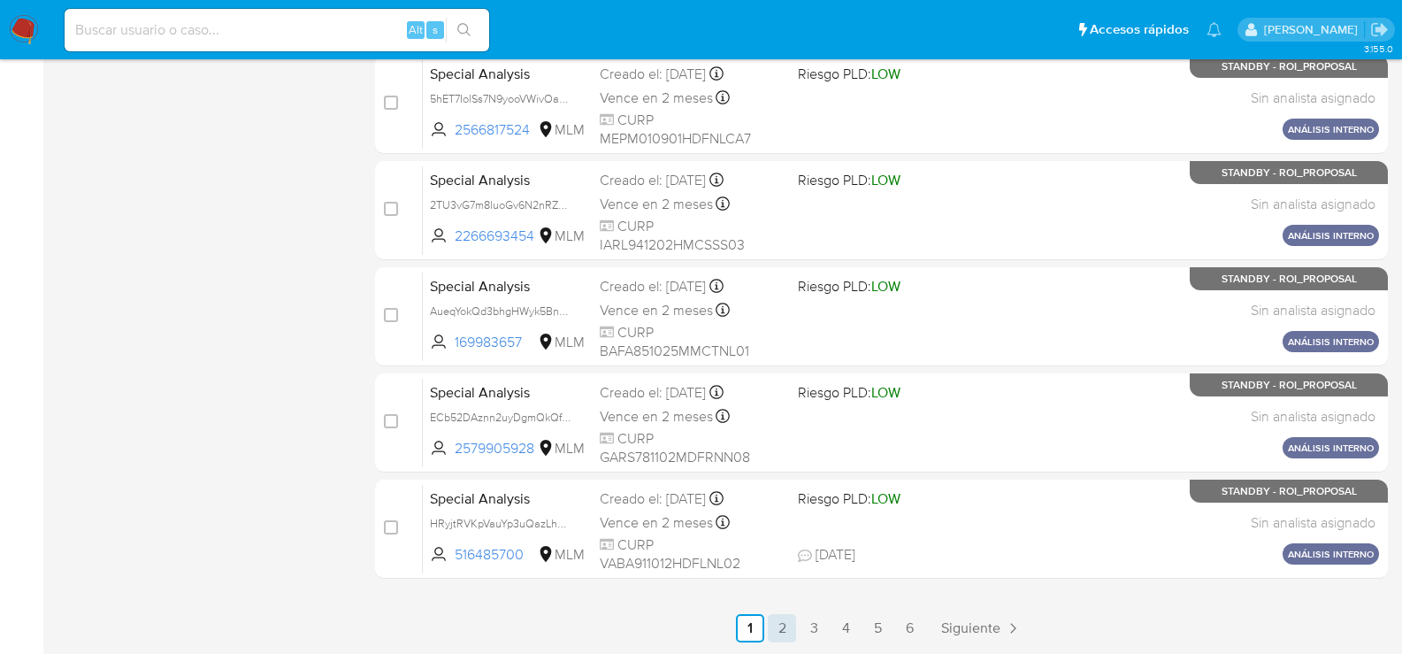
click at [786, 625] on link "2" at bounding box center [782, 628] width 28 height 28
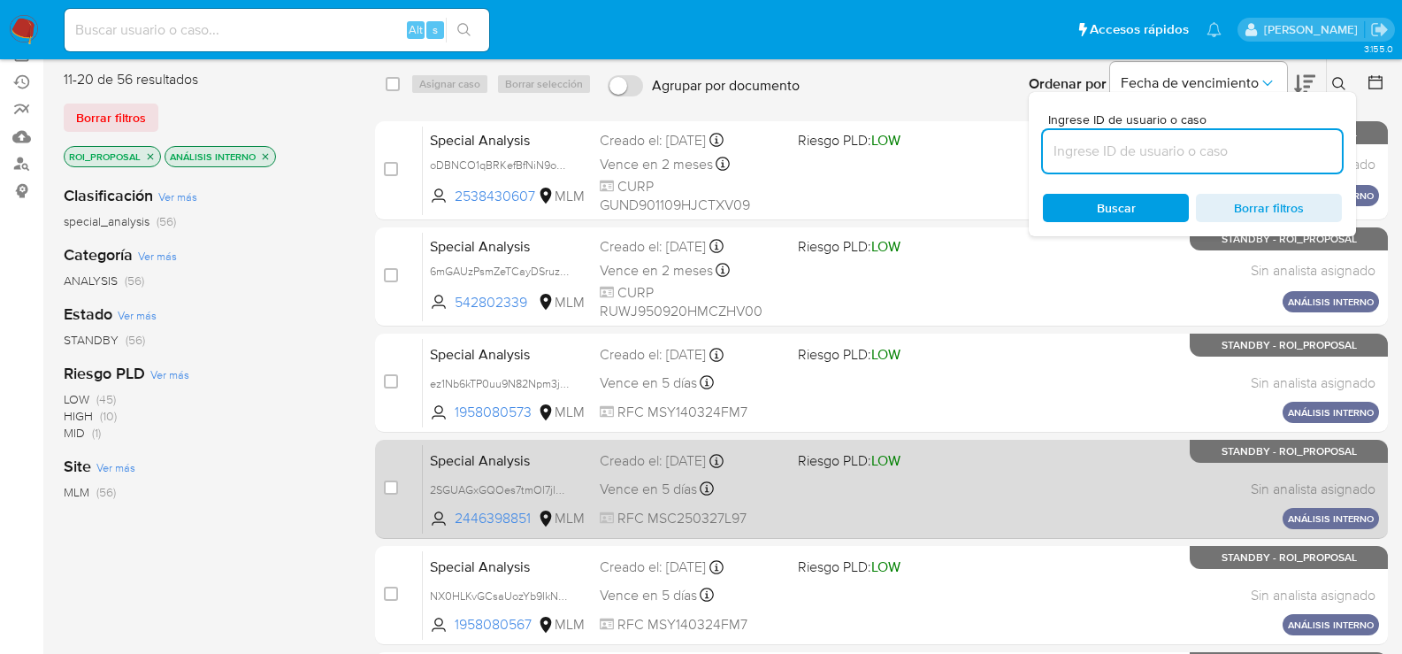
scroll to position [177, 0]
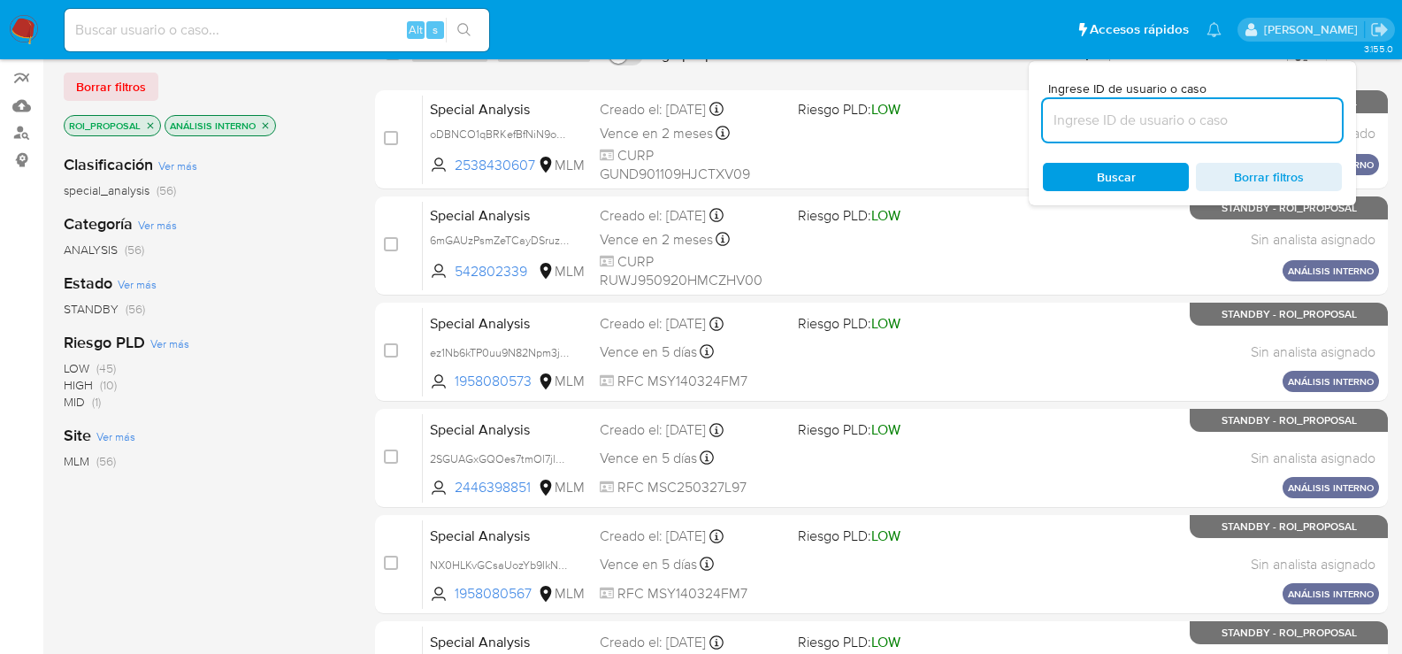
click at [102, 94] on span "Borrar filtros" at bounding box center [111, 86] width 70 height 25
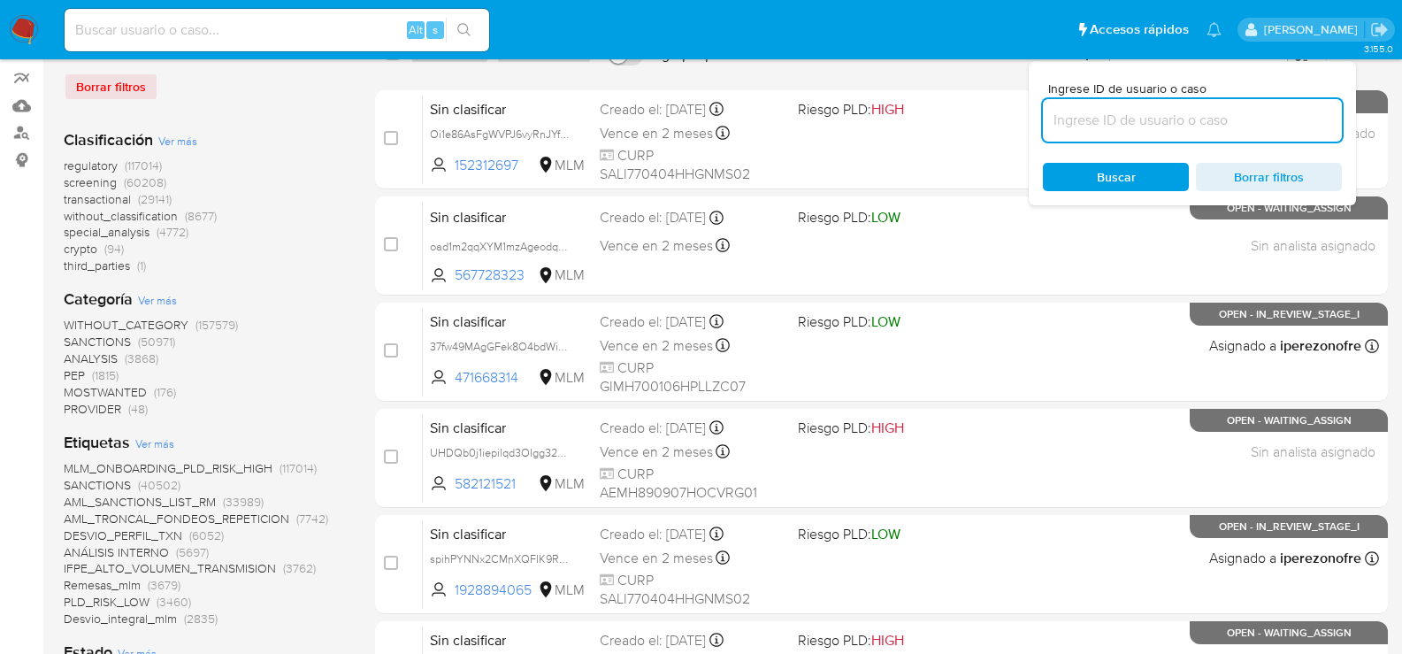
click at [27, 19] on img at bounding box center [24, 30] width 30 height 30
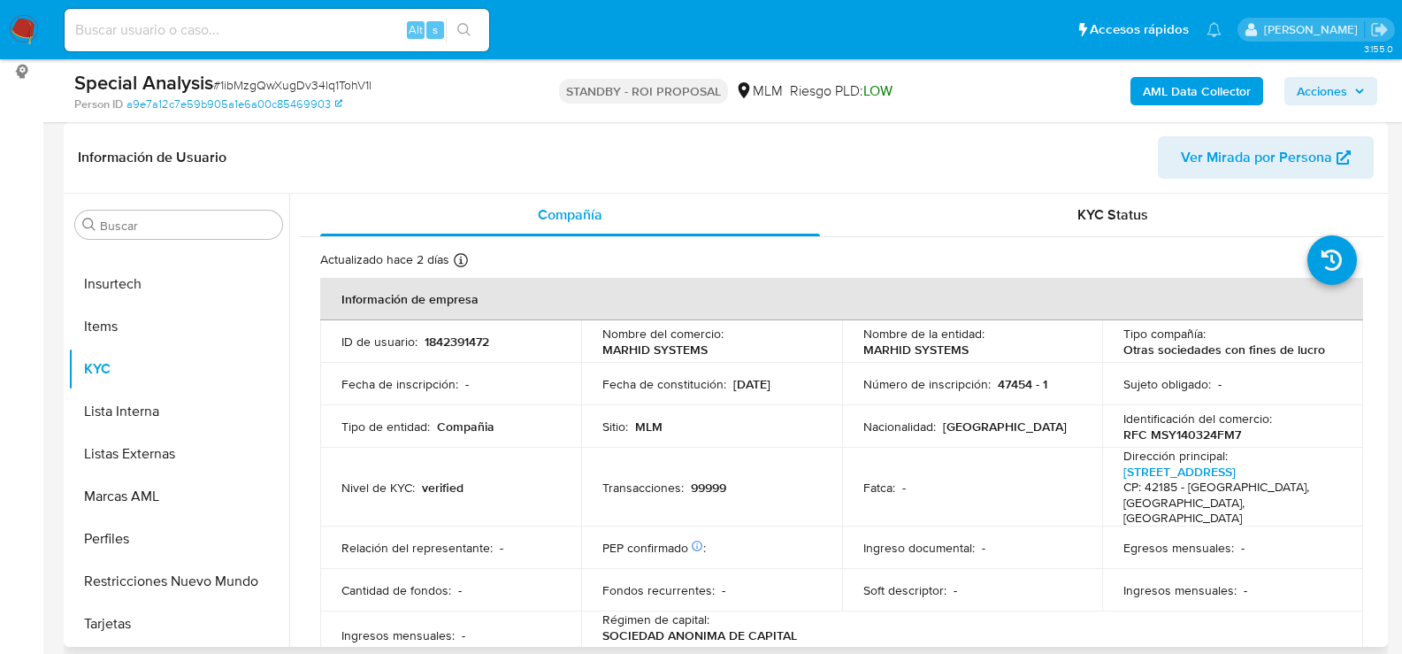
scroll to position [88, 0]
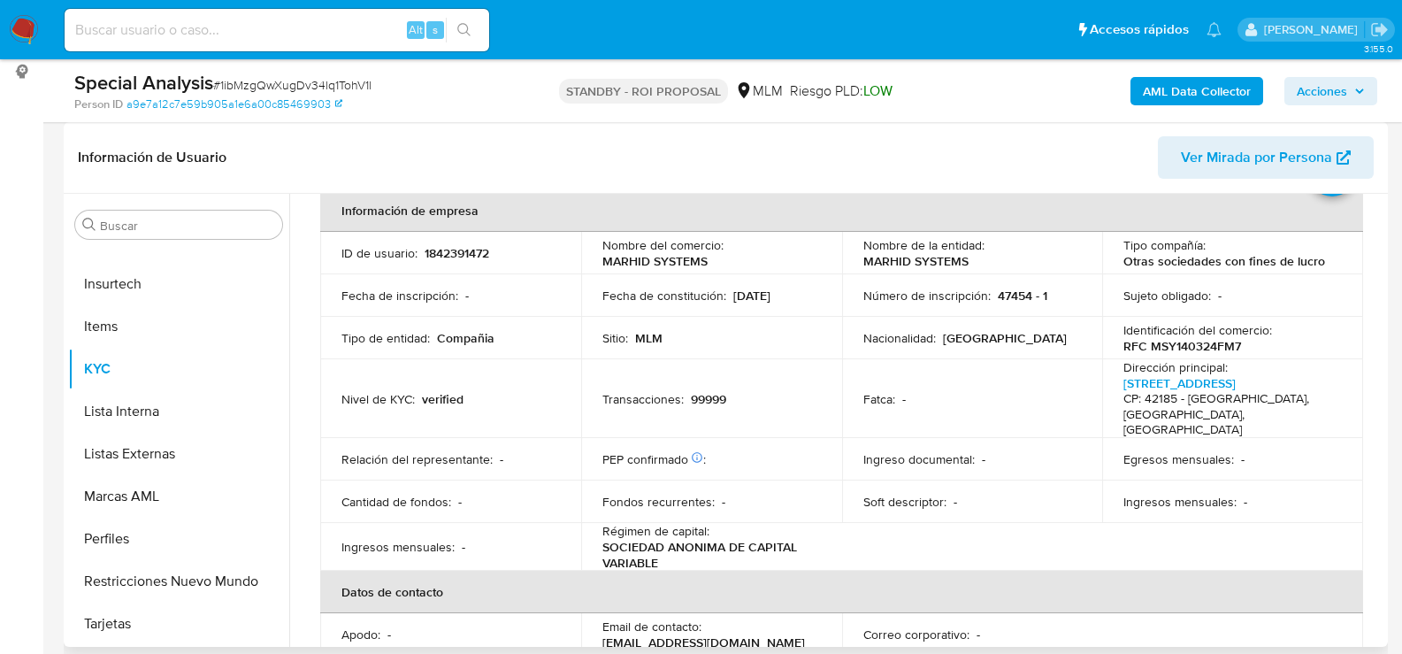
select select "10"
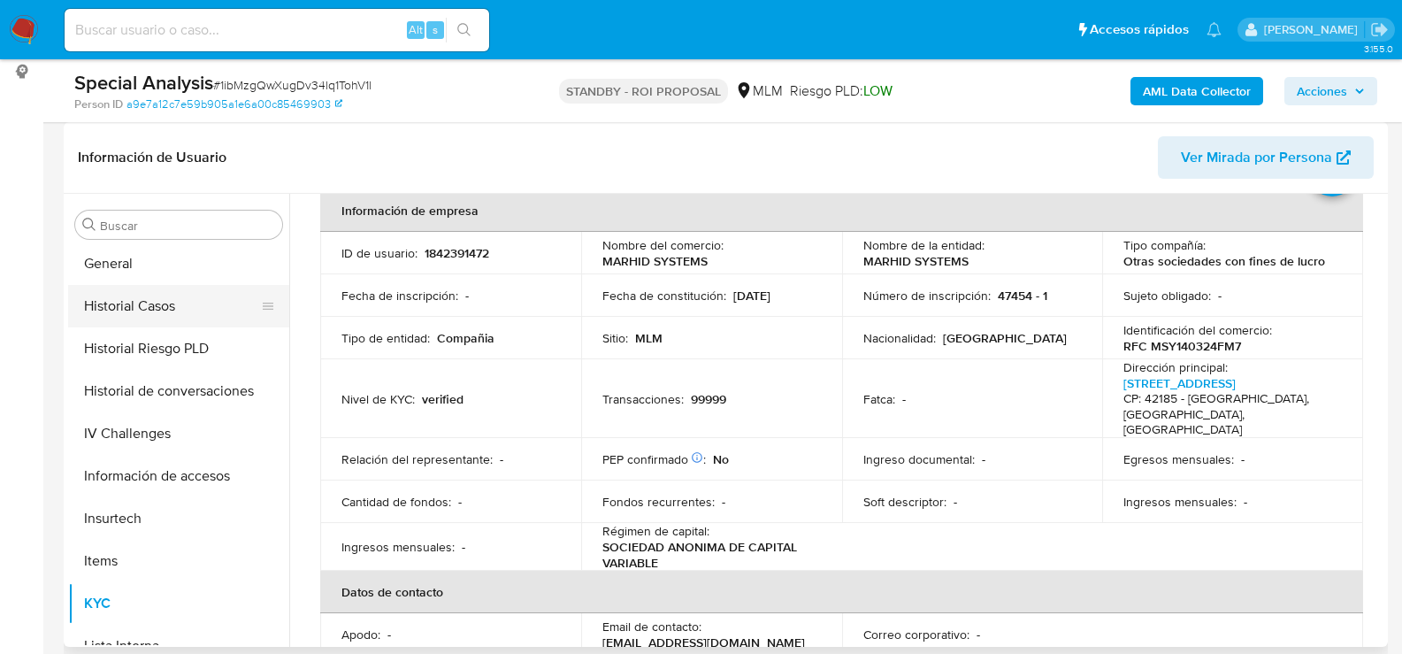
scroll to position [482, 0]
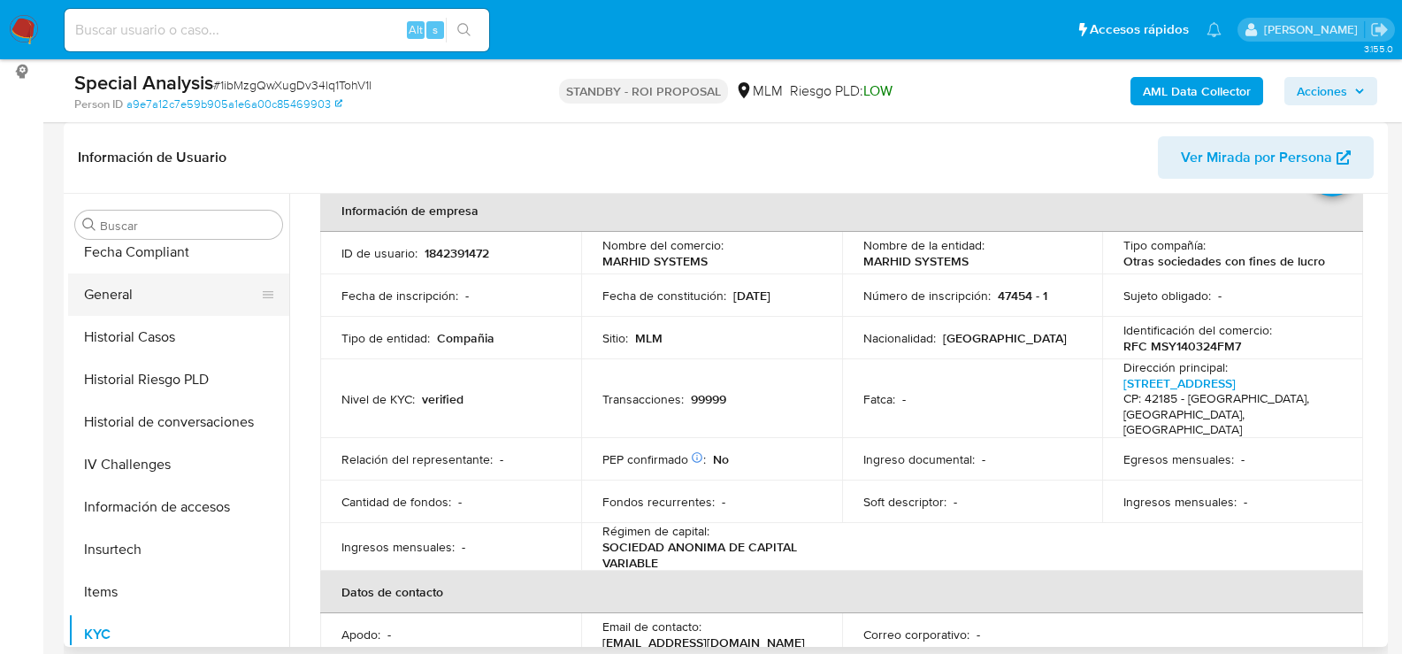
click at [134, 287] on button "General" at bounding box center [171, 294] width 207 height 42
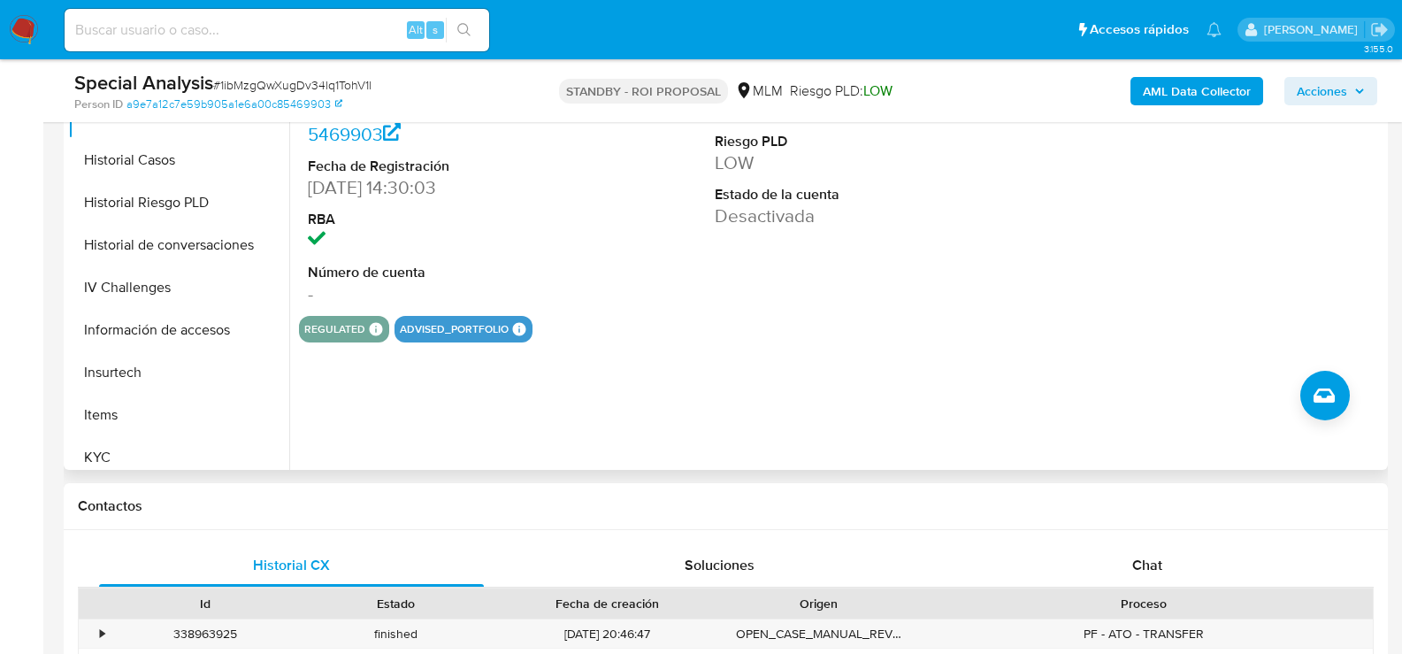
scroll to position [354, 0]
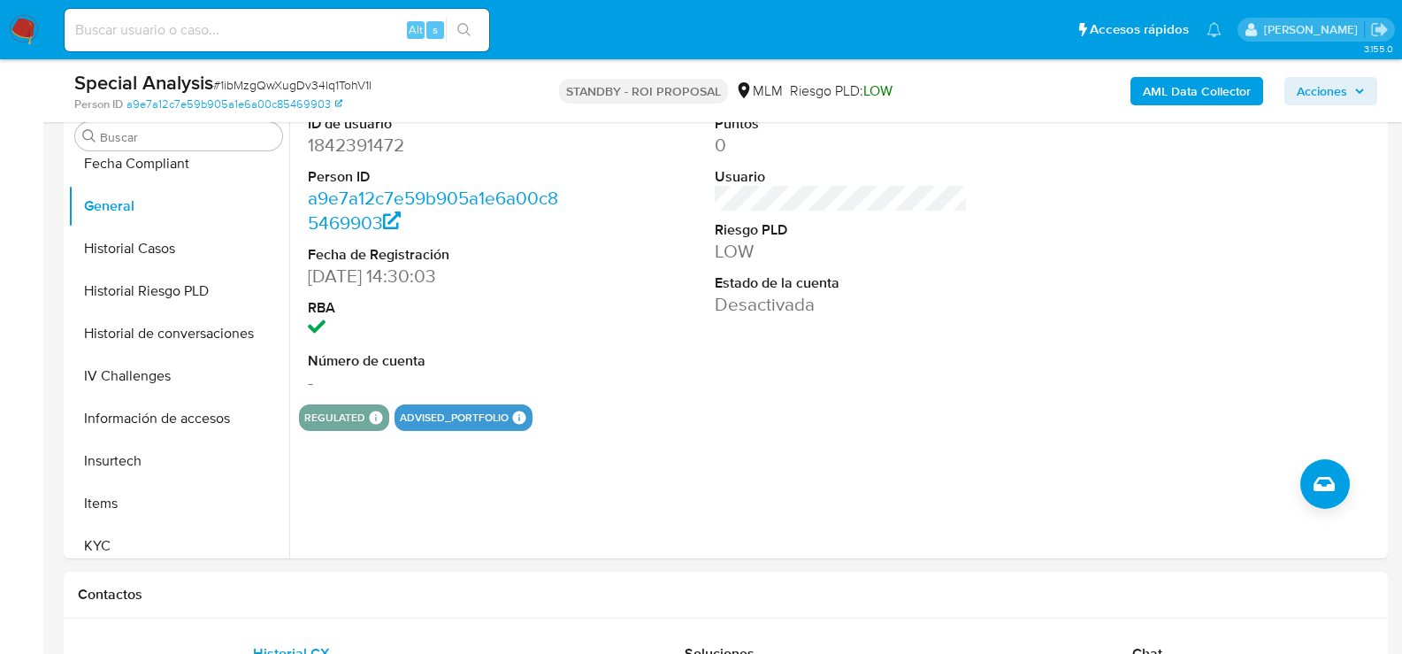
click at [203, 44] on div "Alt s" at bounding box center [277, 30] width 425 height 42
click at [202, 38] on input at bounding box center [277, 30] width 425 height 23
paste input "6WVopVf6dOdz8AYQRVMaRzUn"
type input "6WVopVf6dOdz8AYQRVMaRzUn"
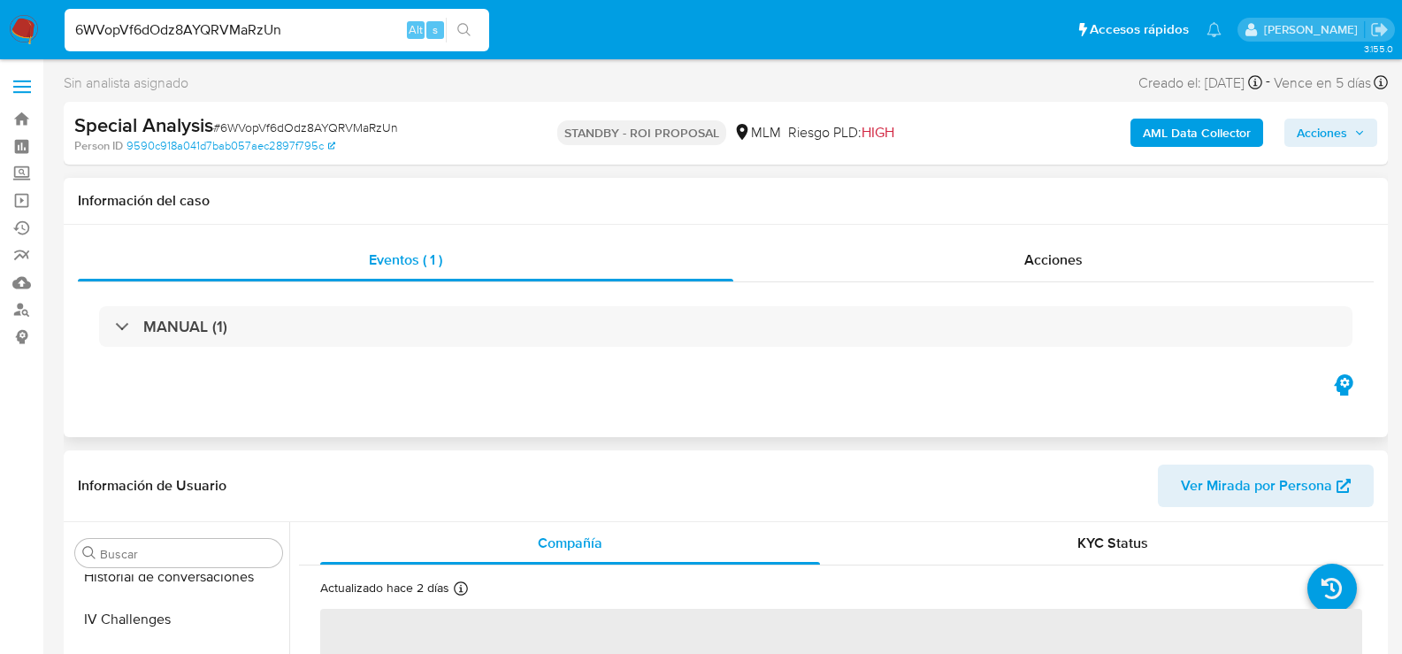
scroll to position [747, 0]
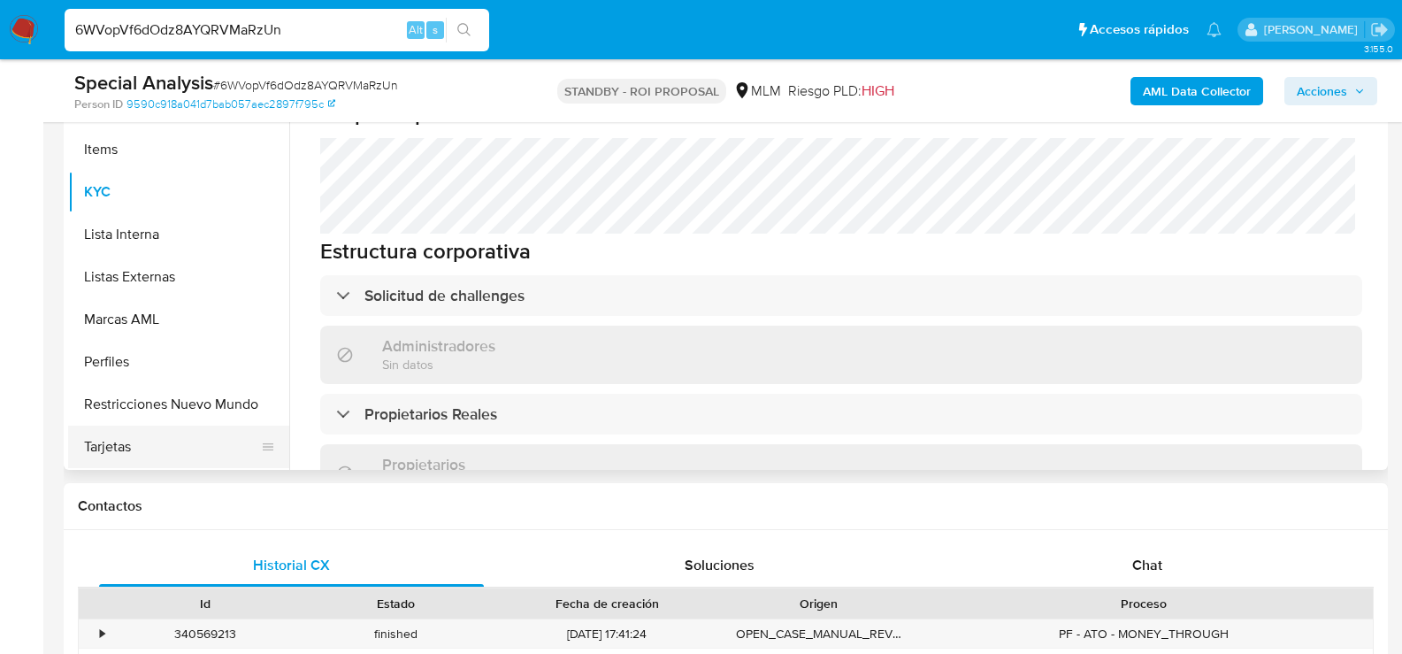
select select "10"
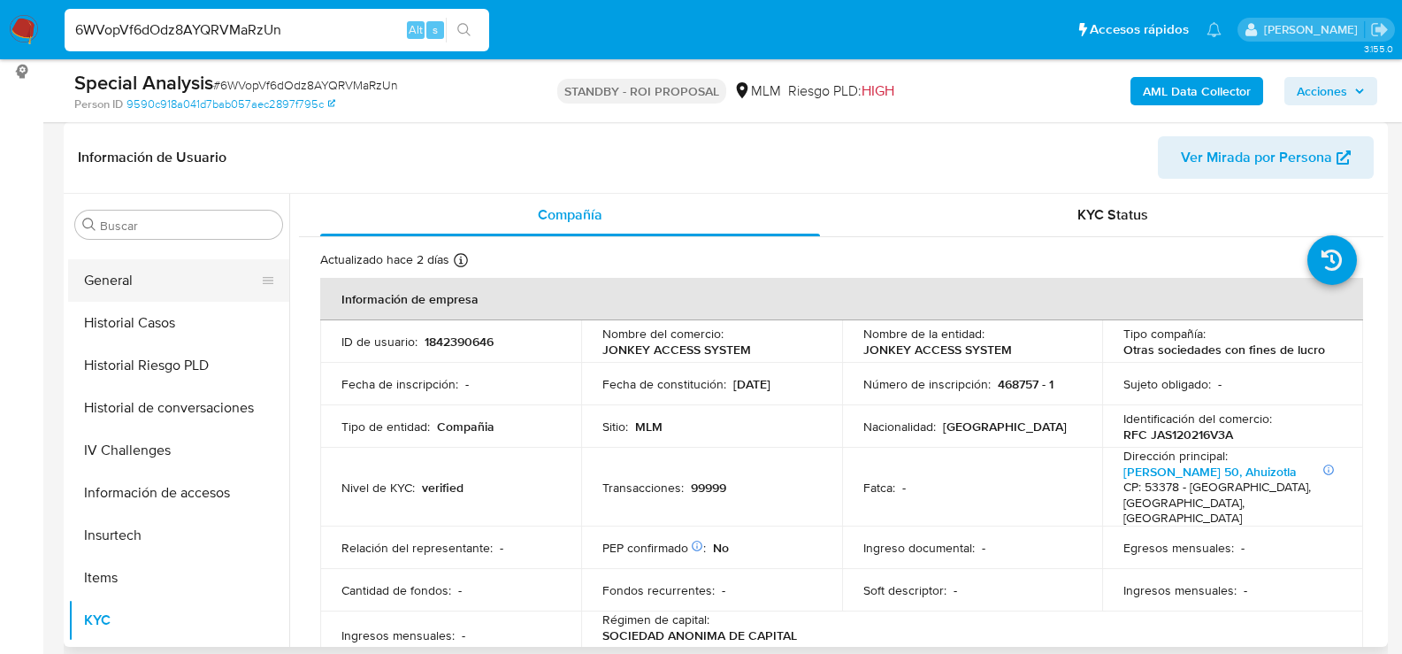
scroll to position [394, 0]
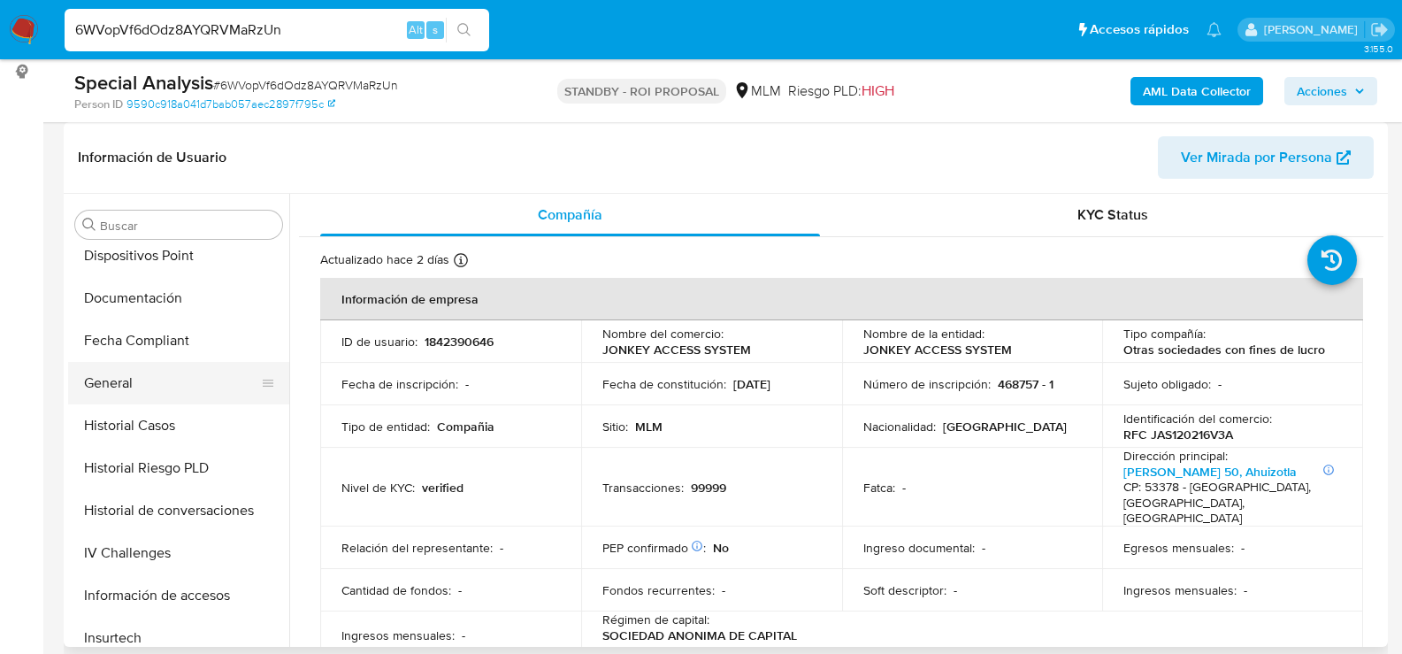
click at [130, 388] on button "General" at bounding box center [171, 383] width 207 height 42
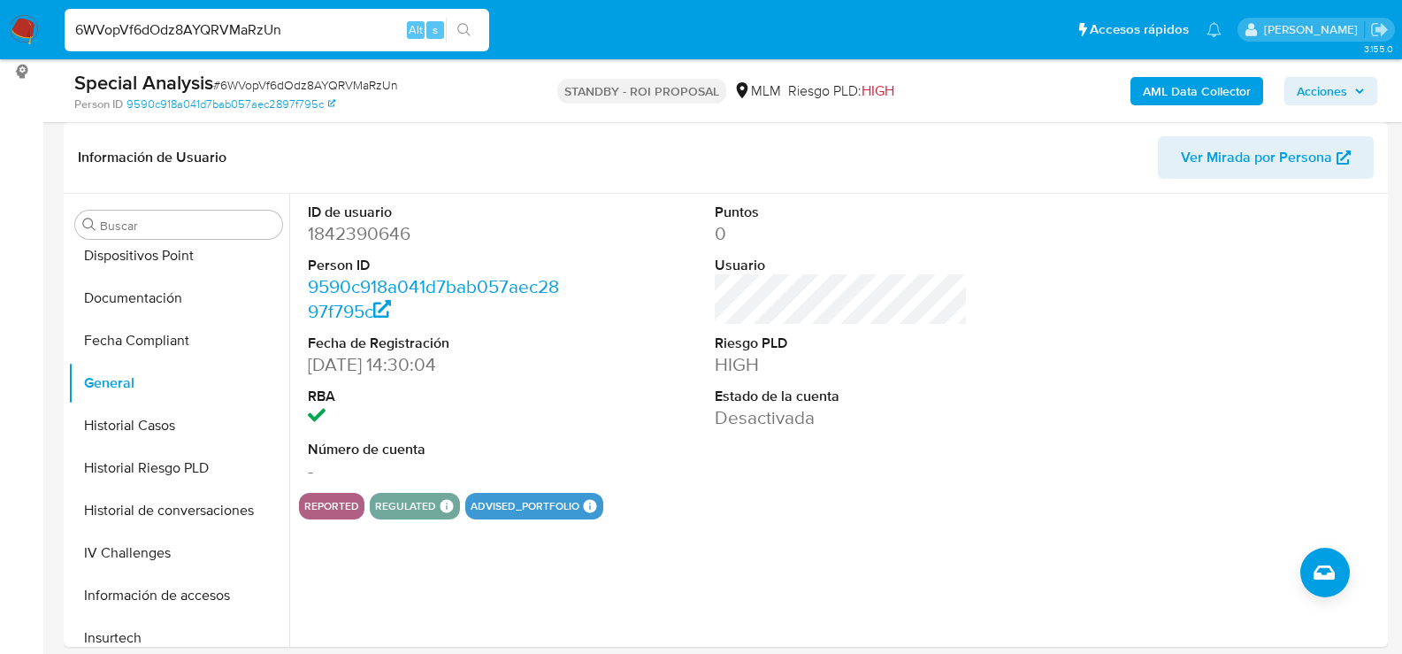
click at [264, 35] on input "6WVopVf6dOdz8AYQRVMaRzUn" at bounding box center [277, 30] width 425 height 23
paste input "pUoJUaSjiwWx76wKoj3XajdN"
type input "pUoJUaSjiwWx76wKoj3XajdN"
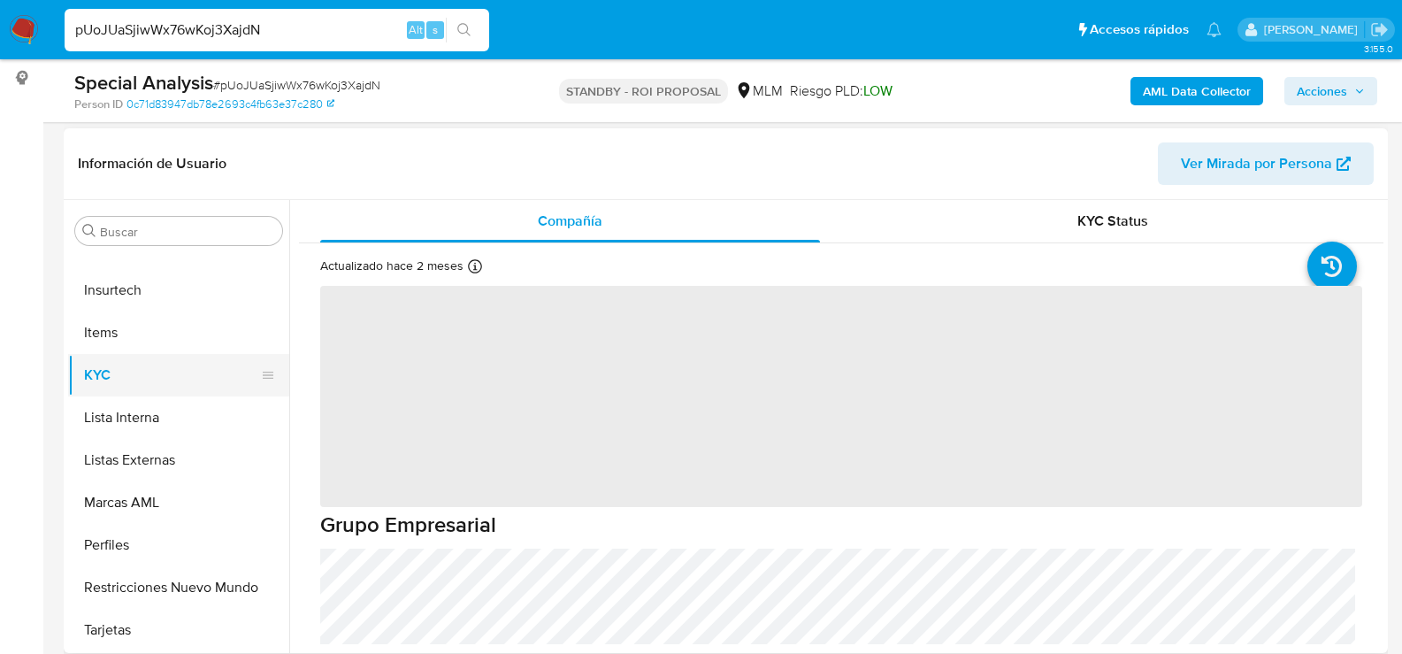
scroll to position [265, 0]
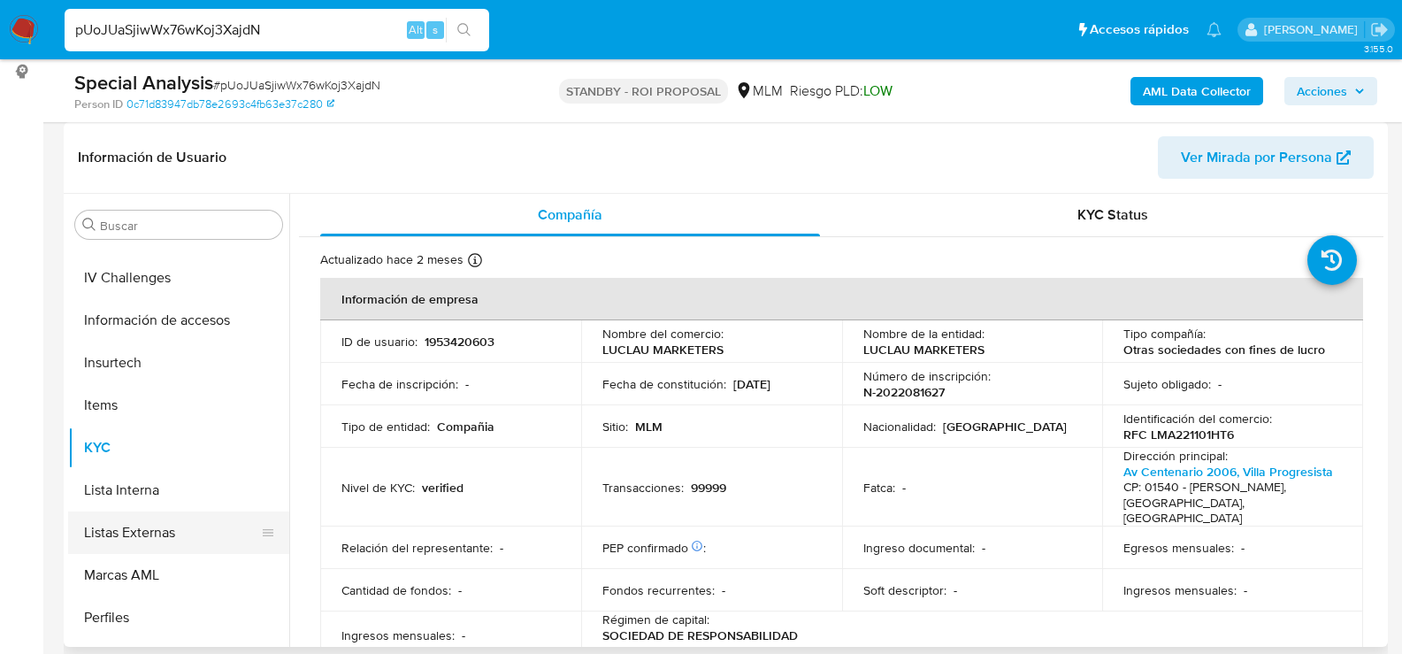
select select "10"
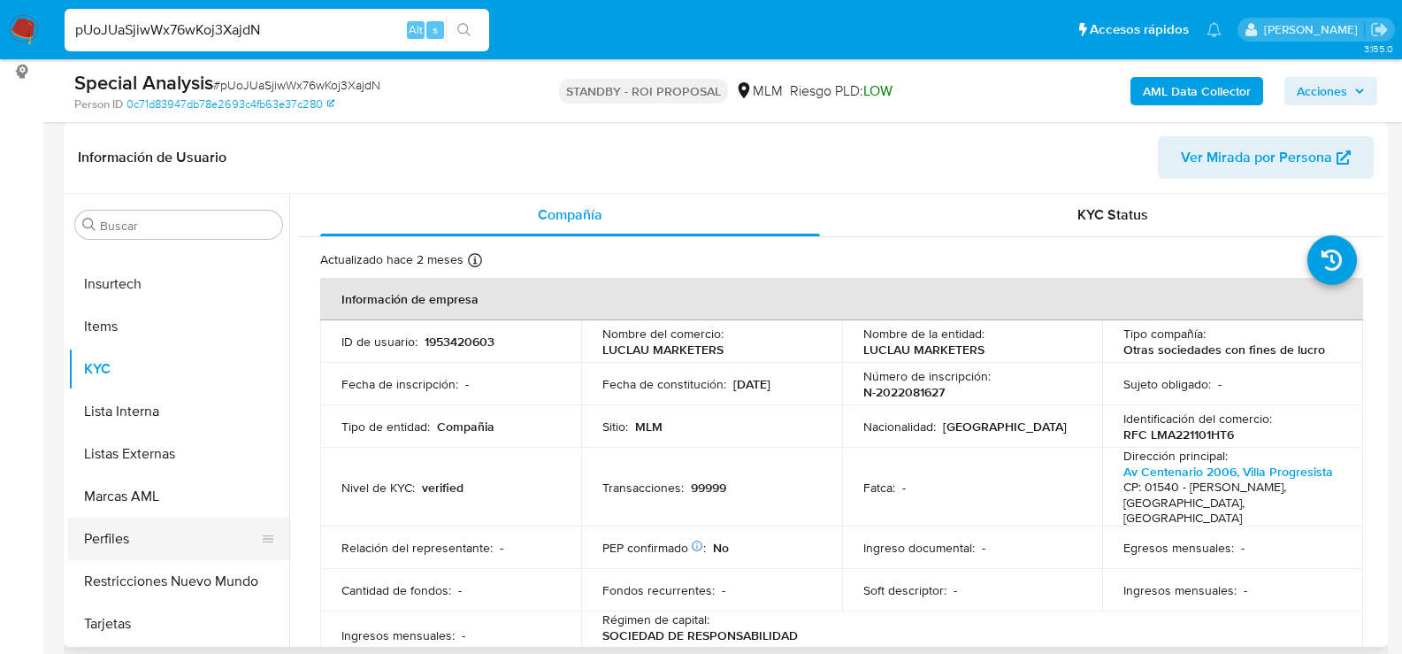
scroll to position [305, 0]
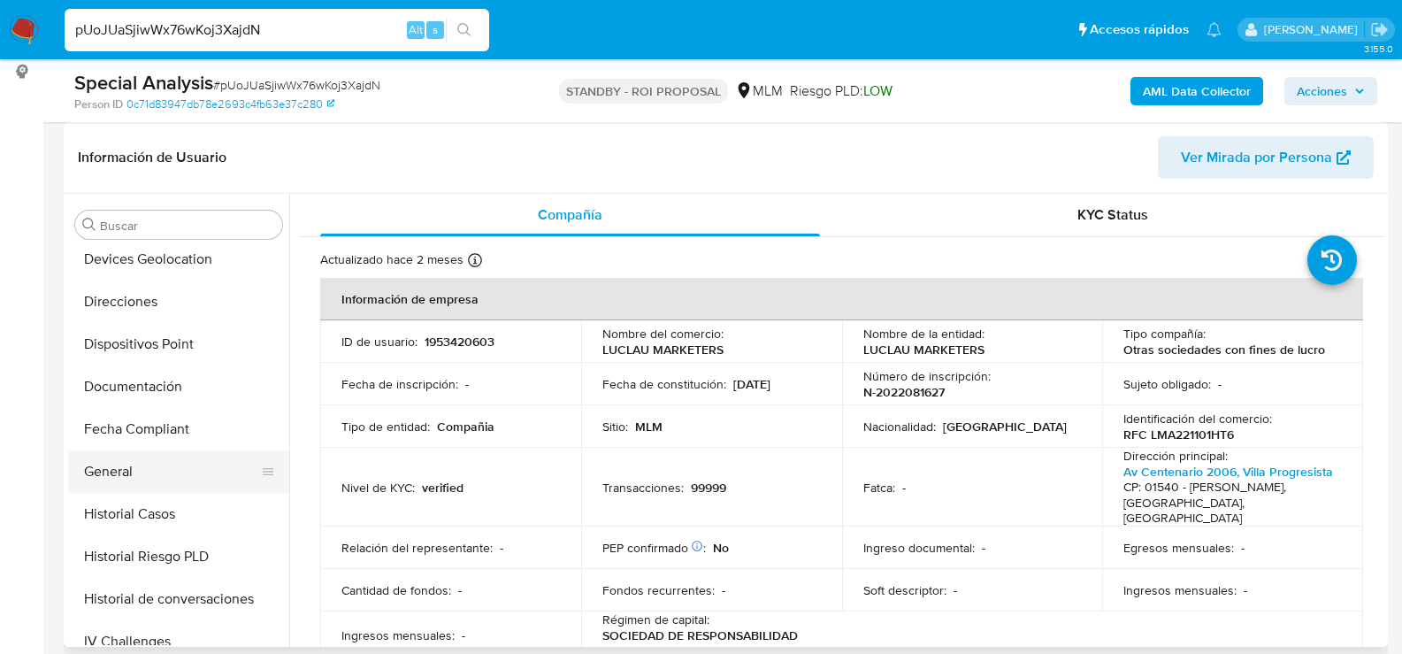
click at [125, 461] on button "General" at bounding box center [171, 471] width 207 height 42
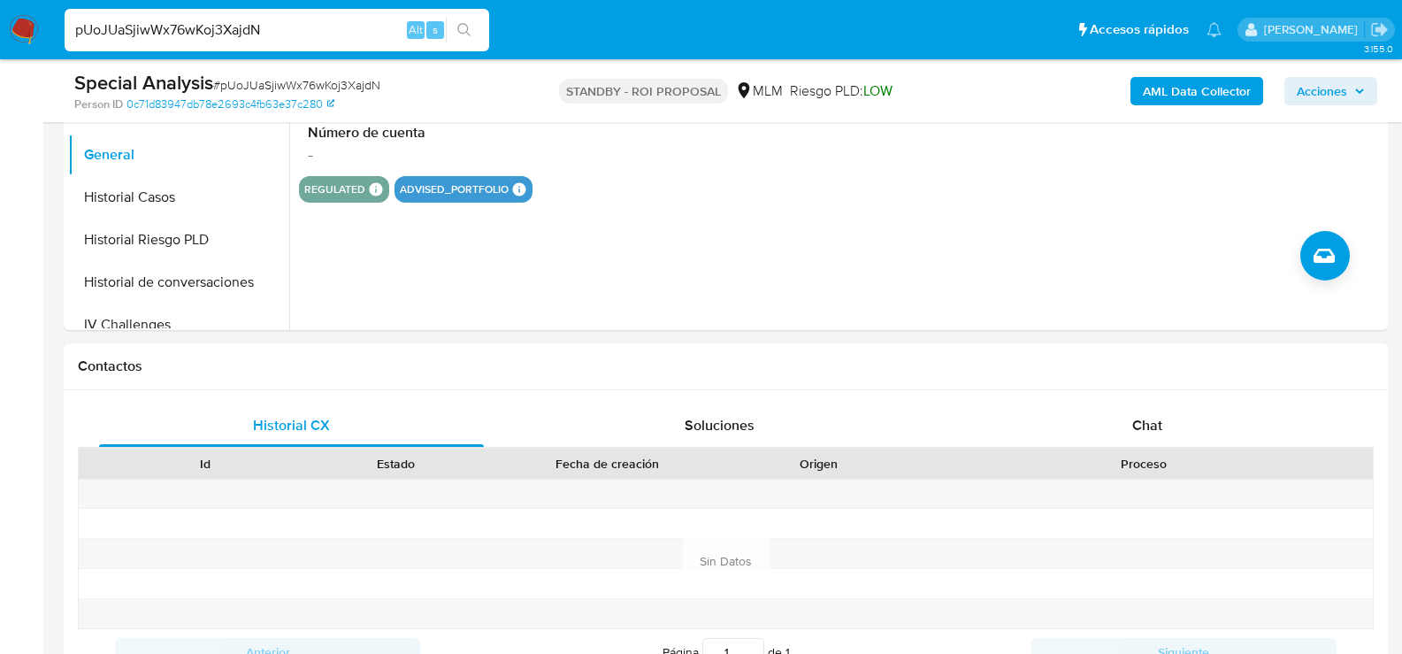
scroll to position [708, 0]
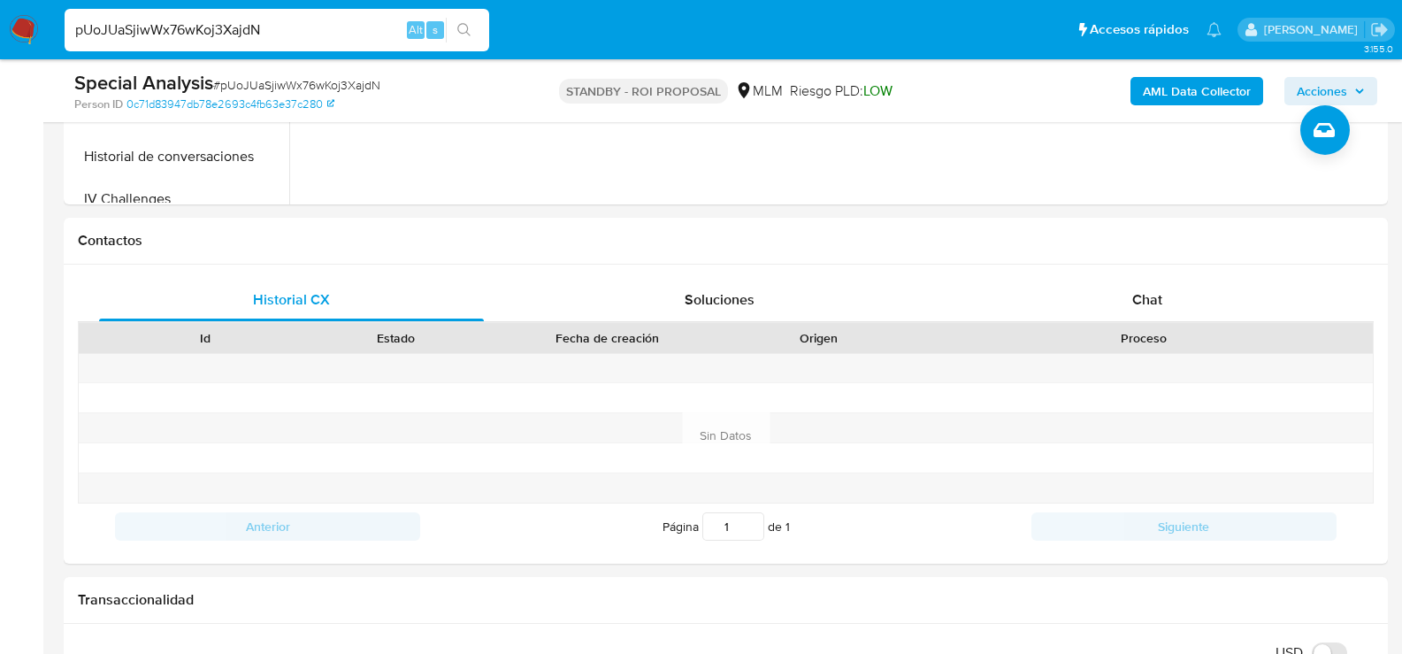
click at [225, 34] on input "pUoJUaSjiwWx76wKoj3XajdN" at bounding box center [277, 30] width 425 height 23
paste input "2bZ4typ3DVU0XfVZrSJHsIP5"
type input "2bZ4typ3DVU0XfVZrSJHsIP5"
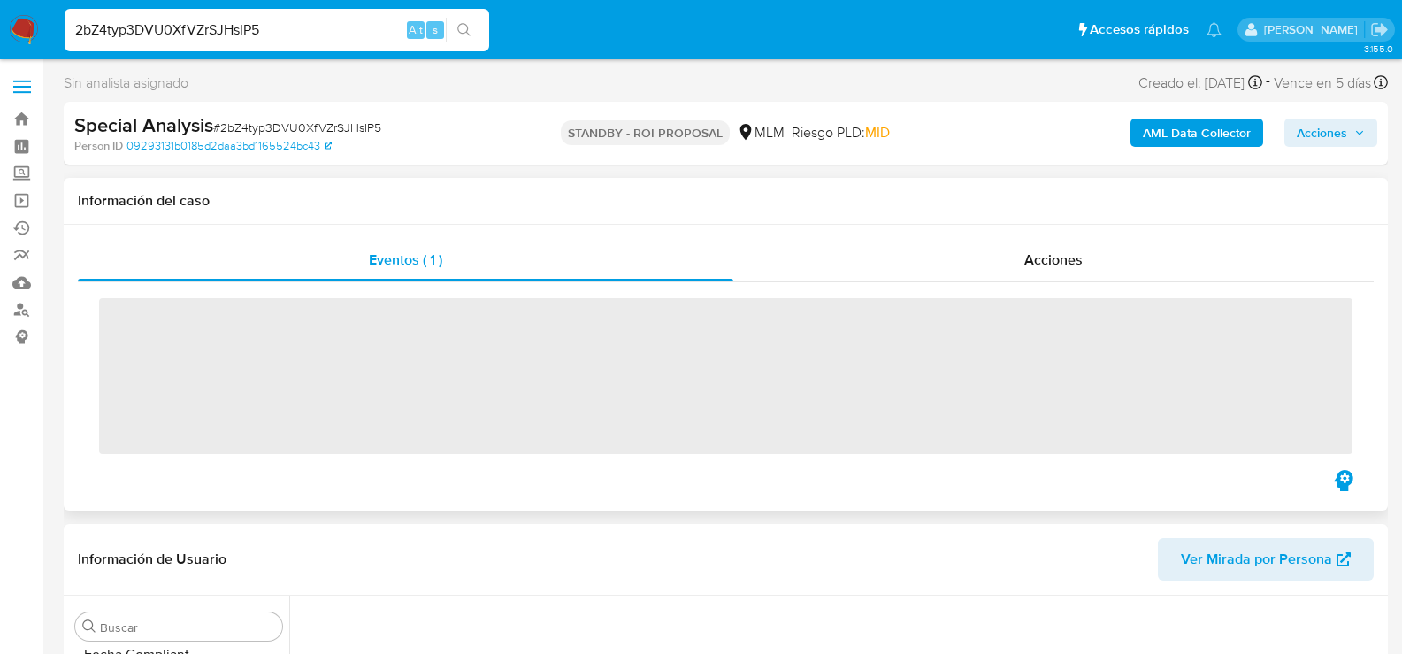
scroll to position [747, 0]
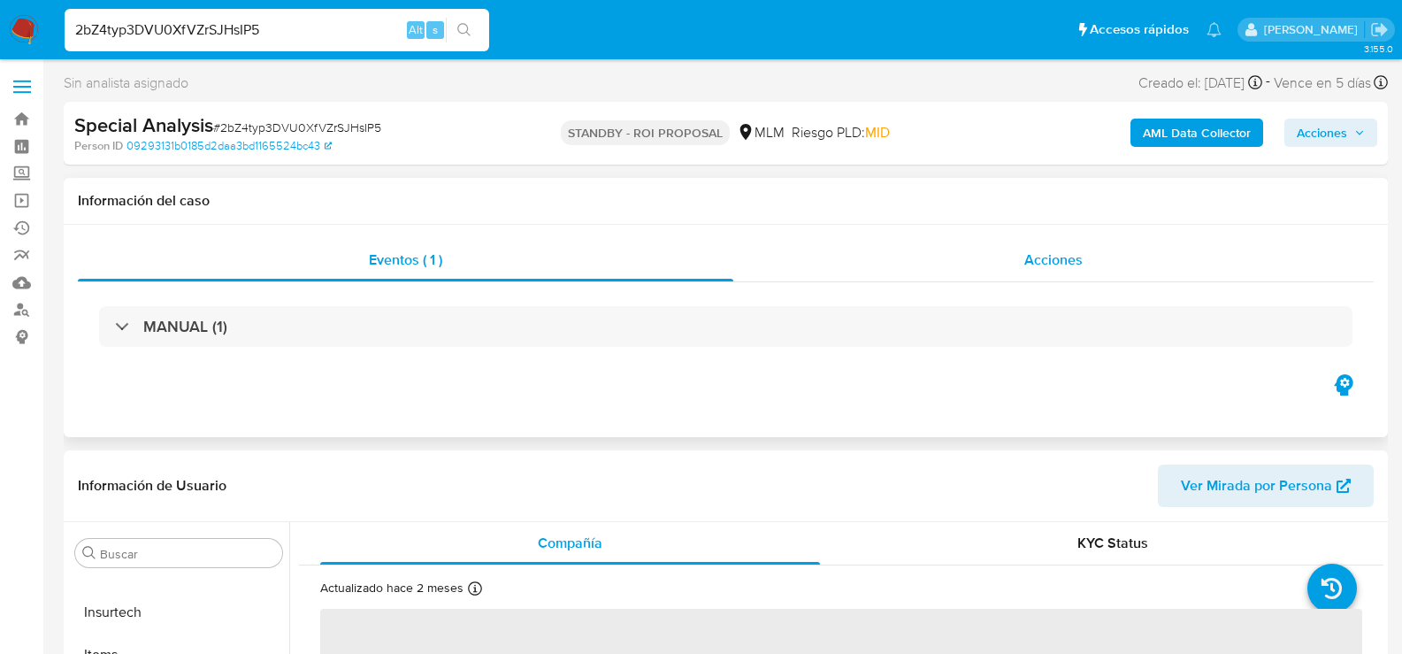
click at [1014, 257] on div "Acciones" at bounding box center [1053, 260] width 640 height 42
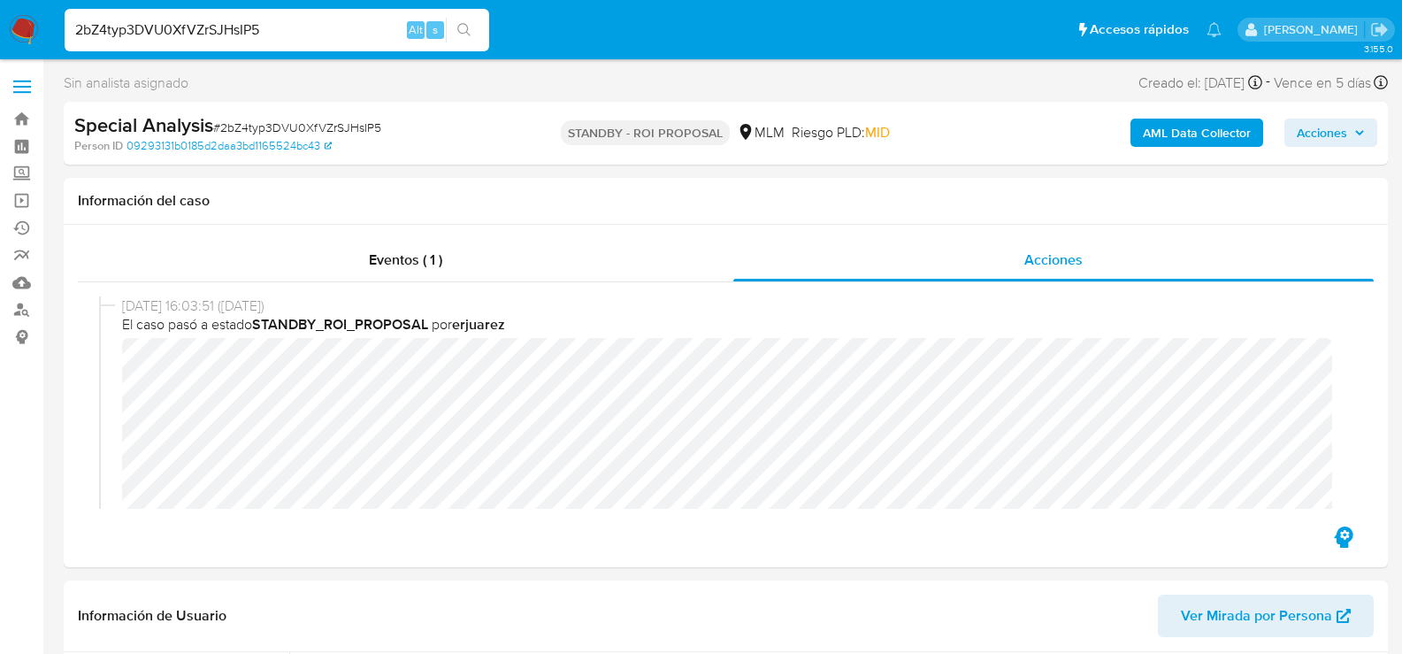
select select "10"
click at [674, 194] on h1 "Información del caso" at bounding box center [726, 201] width 1296 height 18
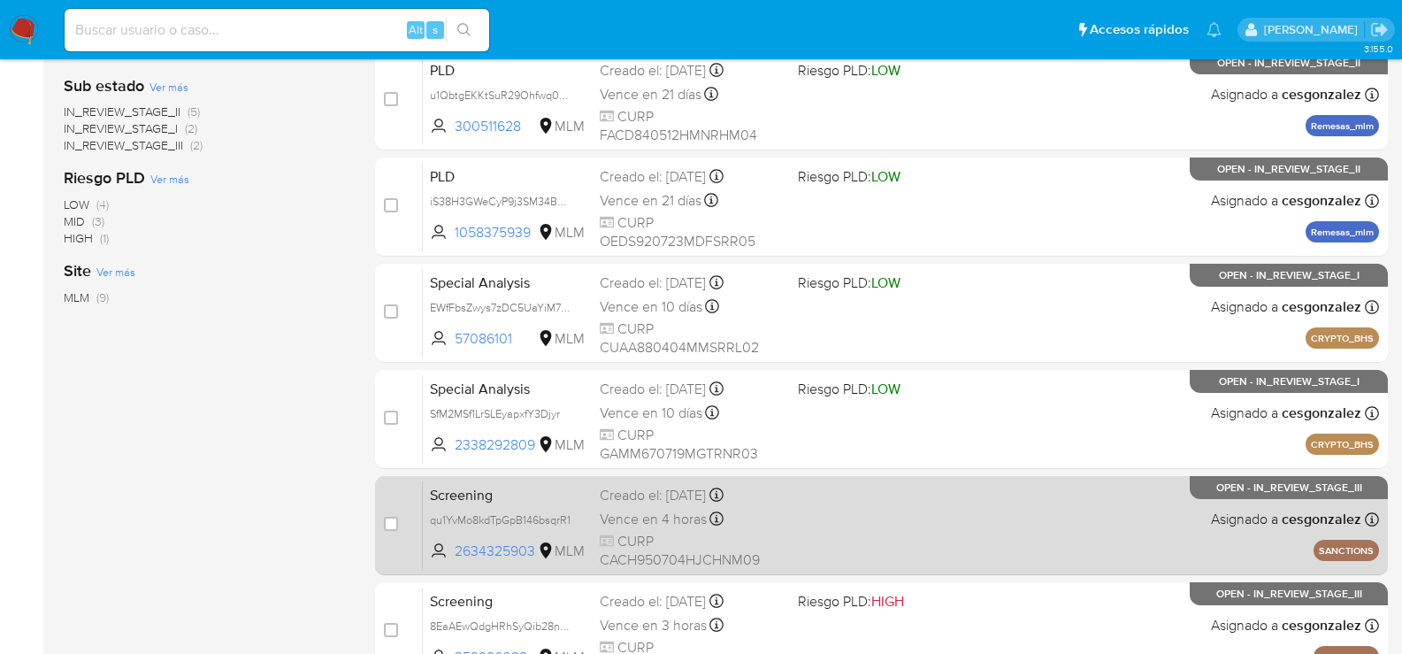
scroll to position [637, 0]
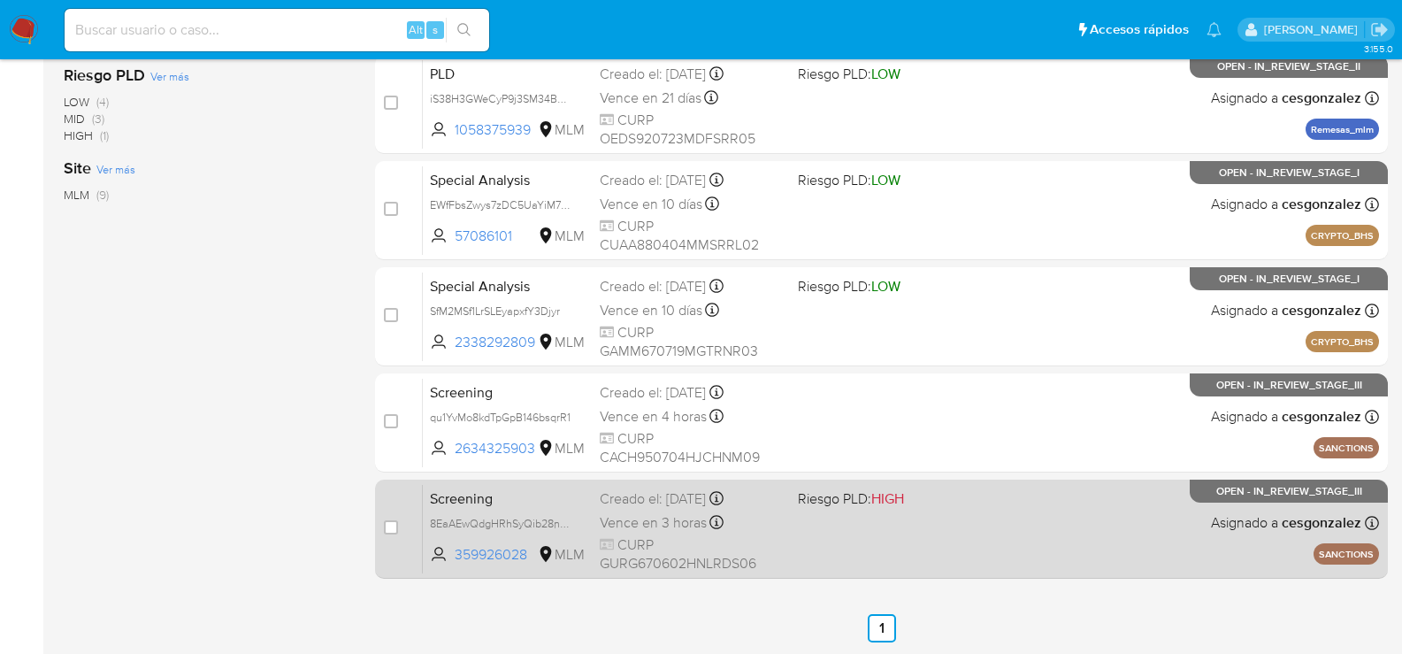
click at [641, 526] on span "Vence en 3 horas" at bounding box center [653, 522] width 107 height 19
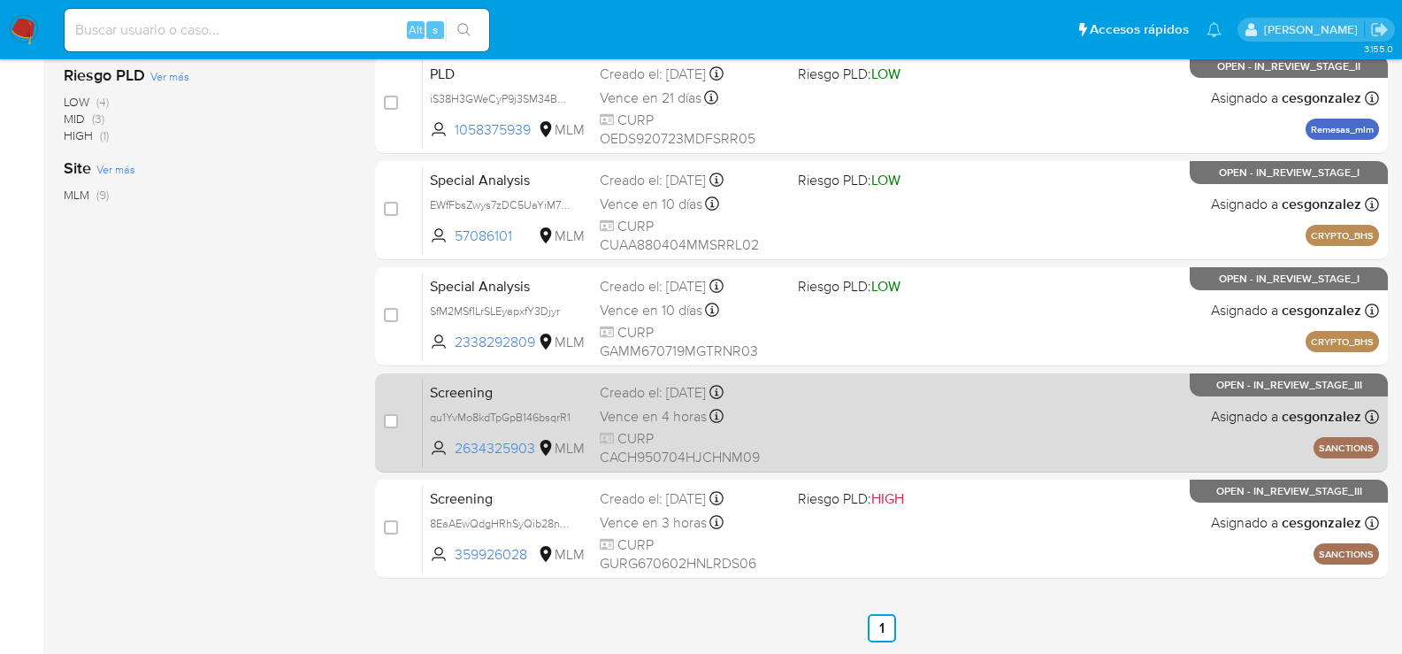
click at [649, 429] on span "CURP CACH950704HJCHNM09" at bounding box center [692, 448] width 184 height 38
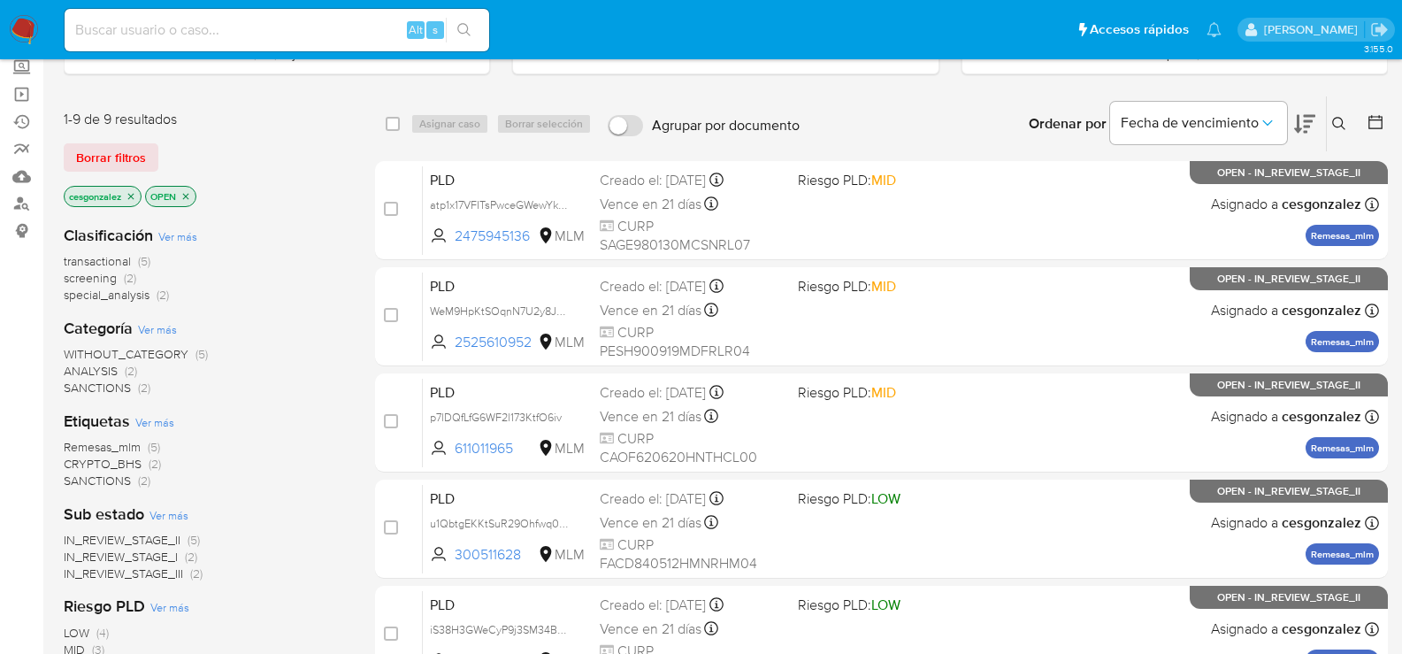
scroll to position [371, 0]
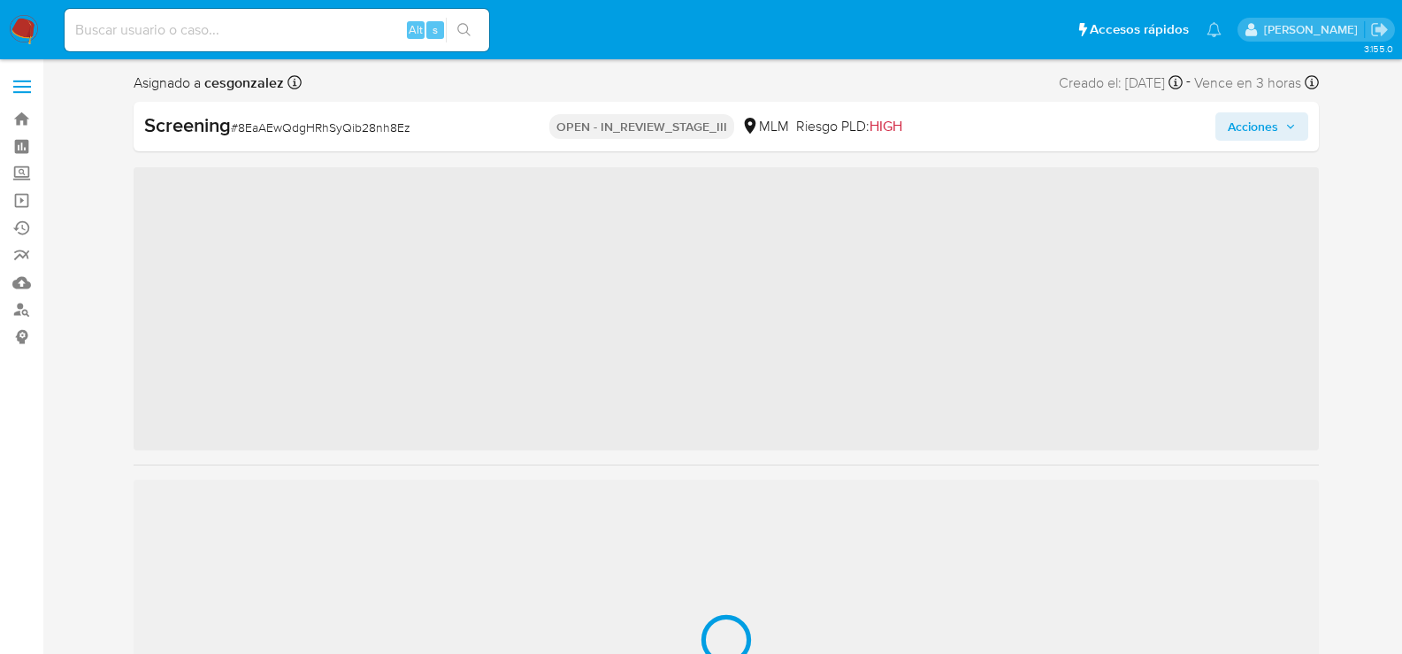
scroll to position [747, 0]
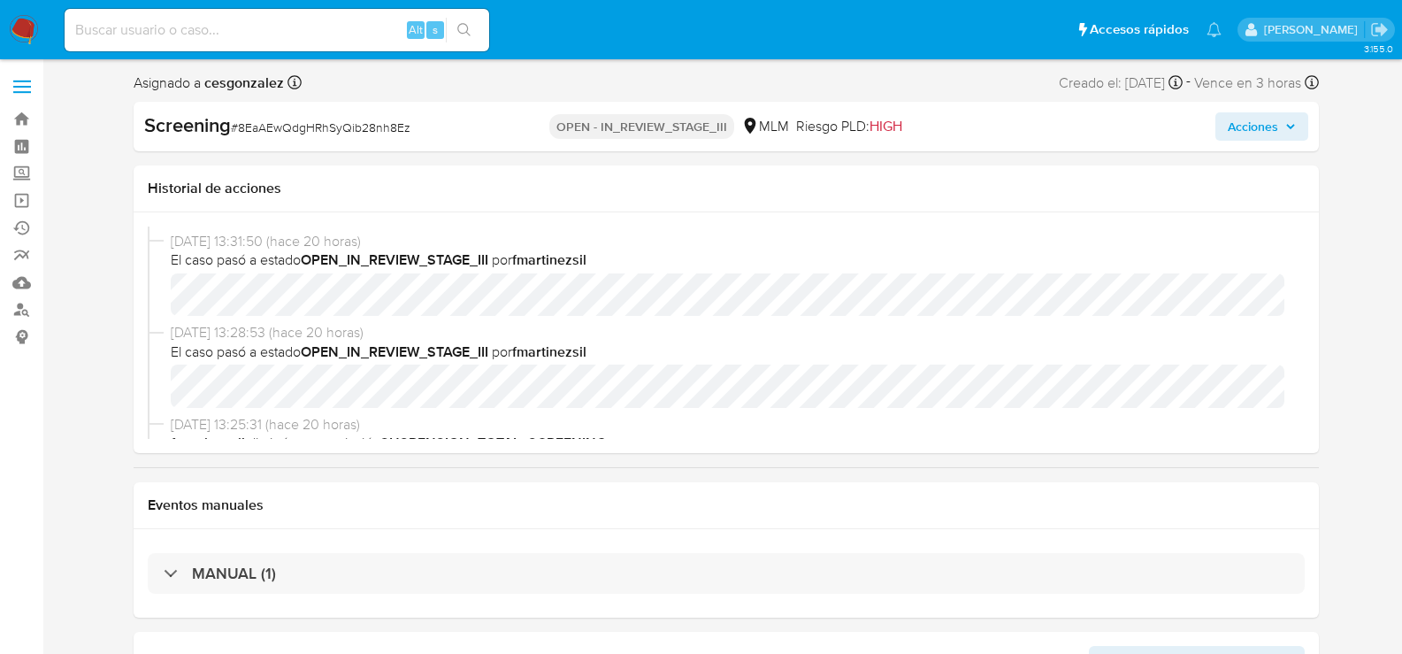
select select "10"
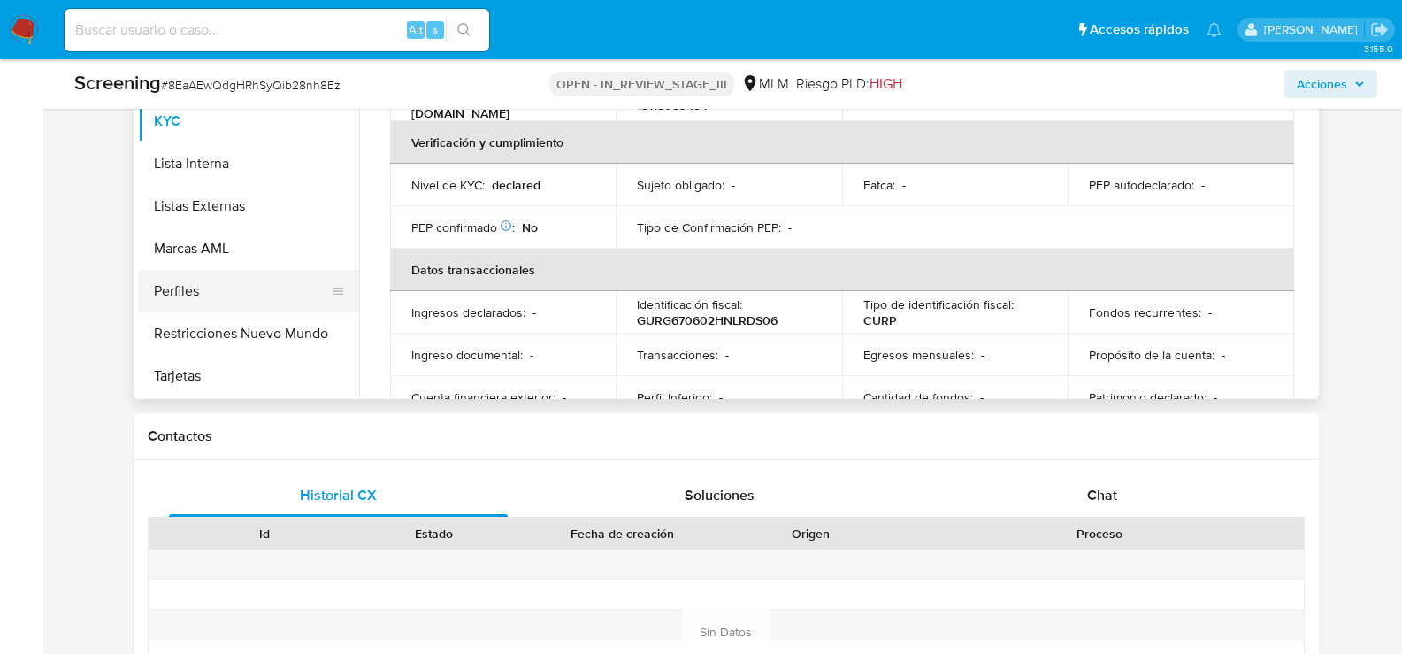
scroll to position [570, 0]
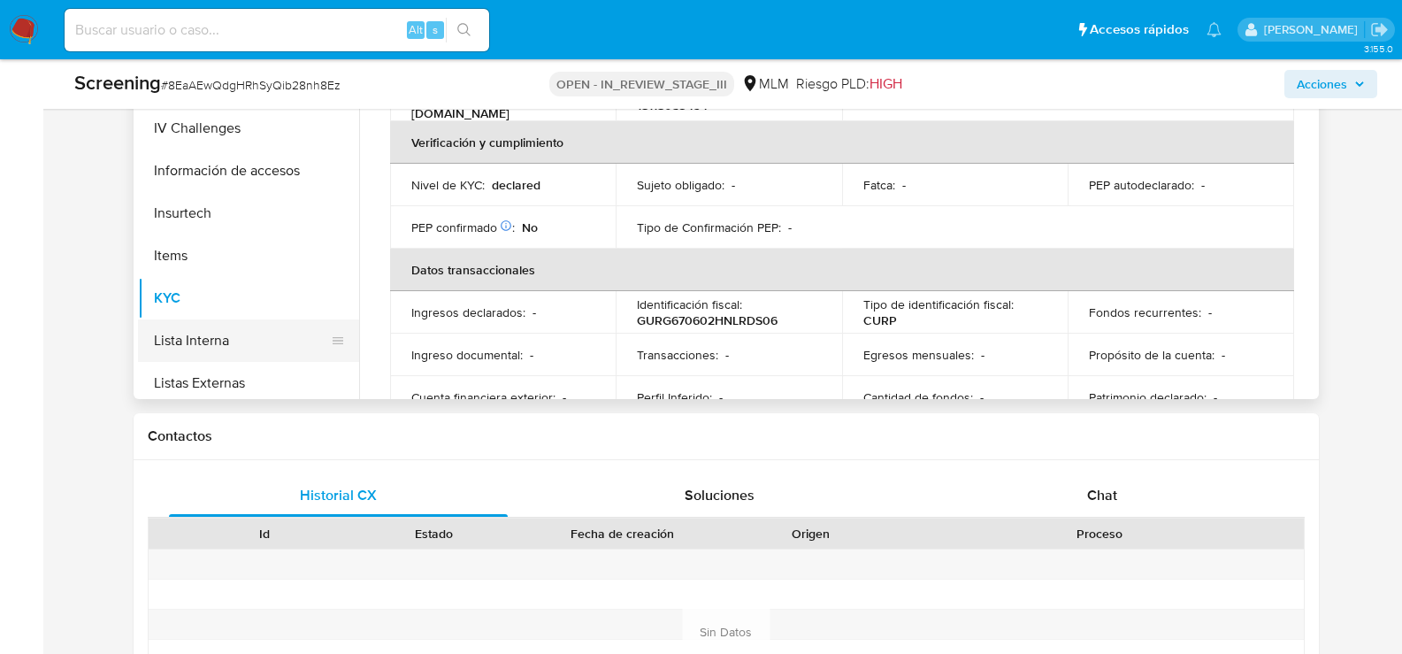
click at [213, 336] on button "Lista Interna" at bounding box center [241, 340] width 207 height 42
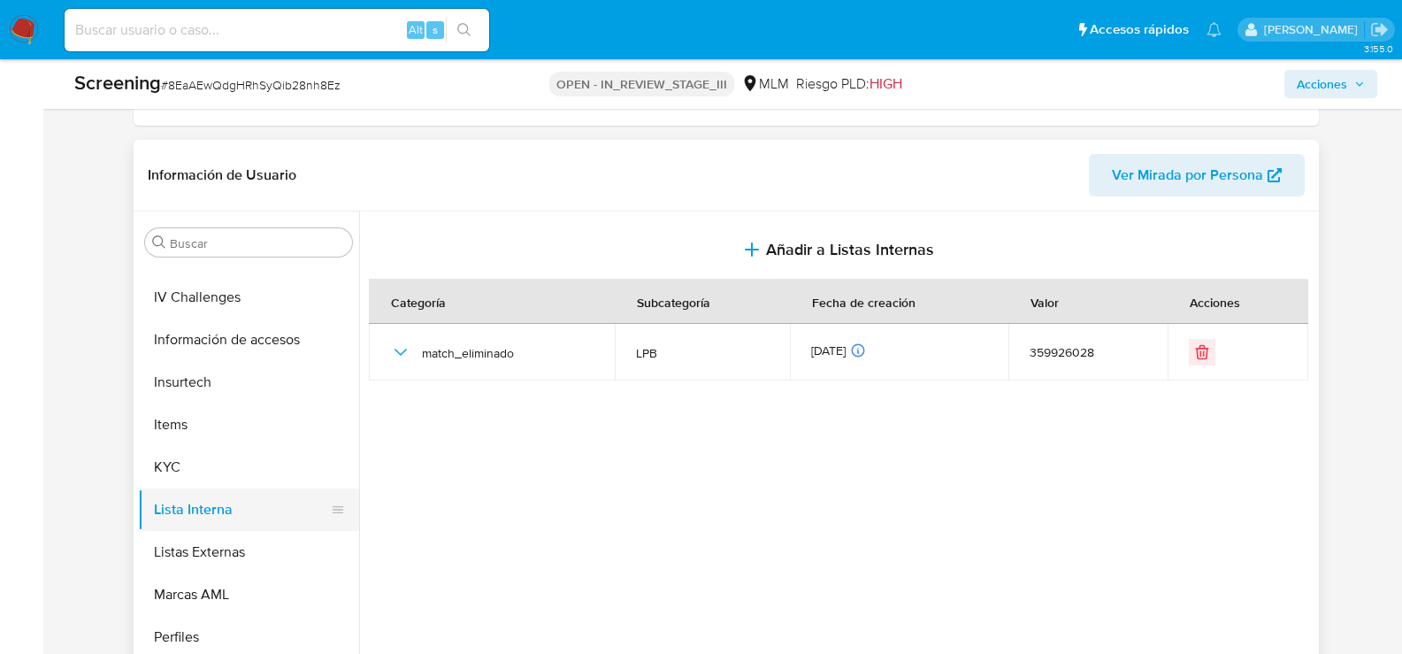
scroll to position [747, 0]
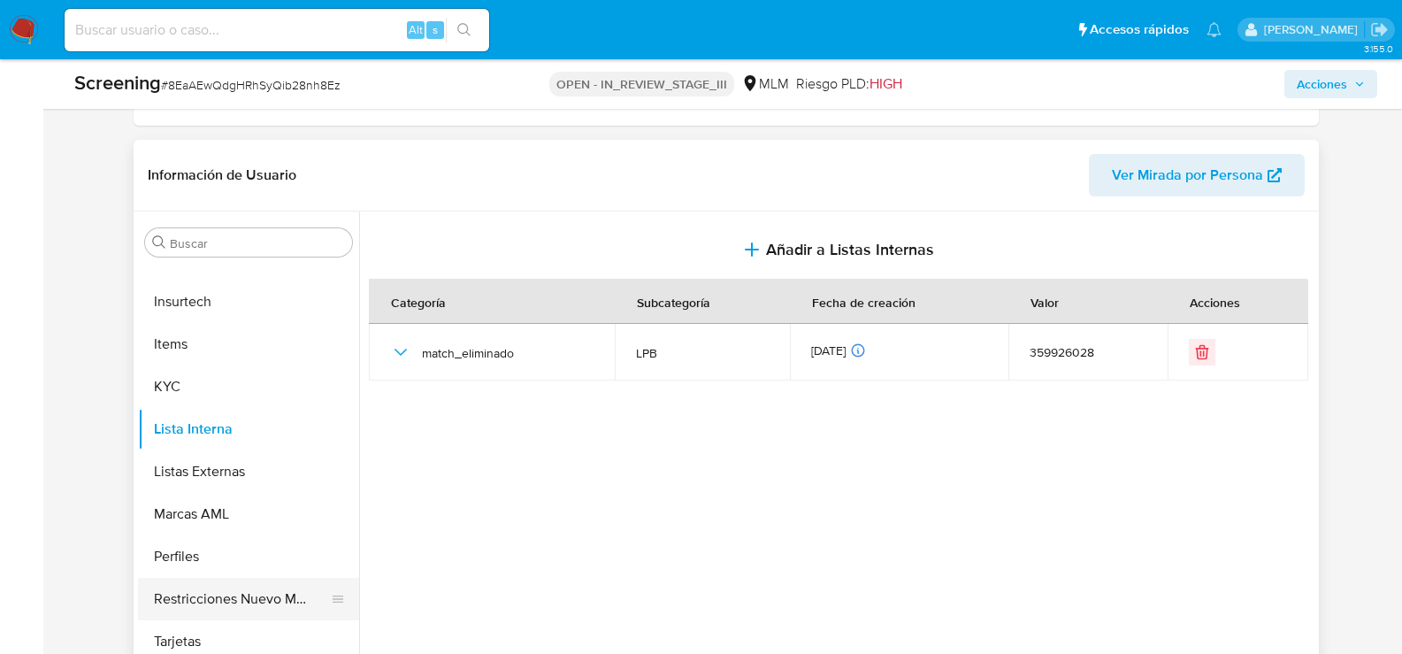
click at [255, 586] on button "Restricciones Nuevo Mundo" at bounding box center [241, 599] width 207 height 42
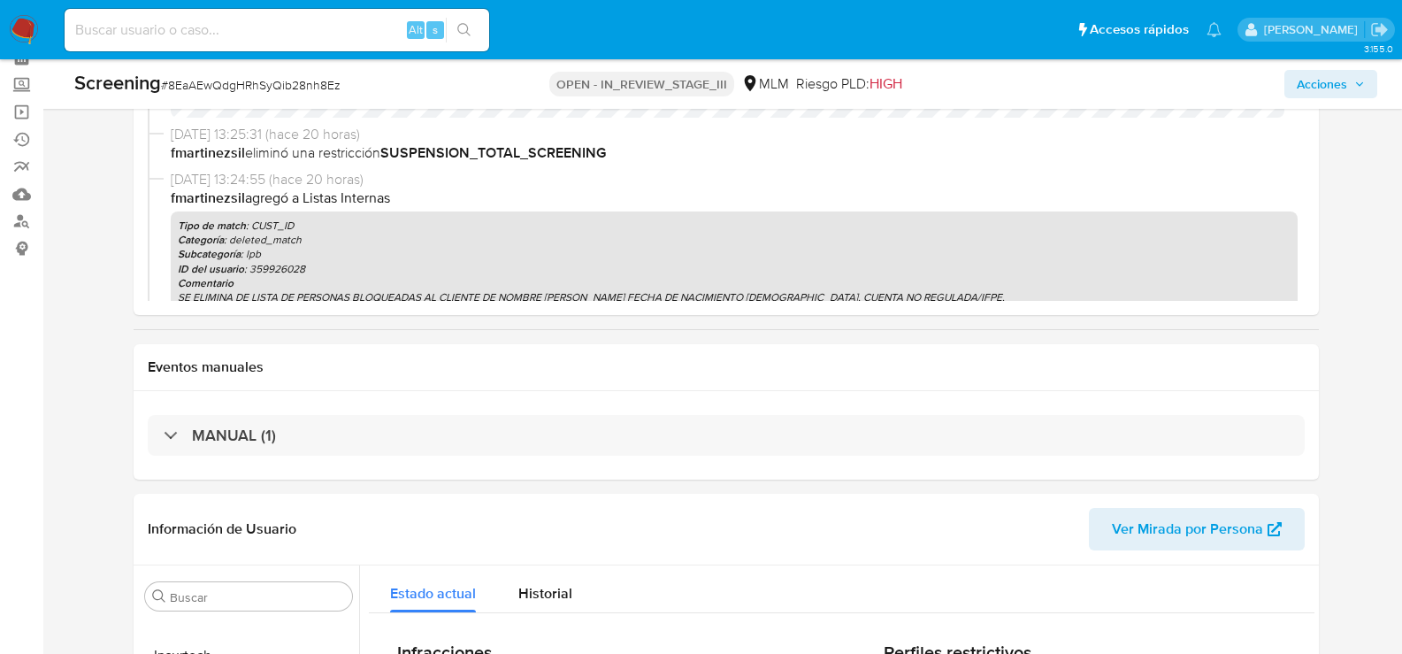
scroll to position [327, 0]
click at [1357, 75] on span "Acciones" at bounding box center [1331, 84] width 68 height 25
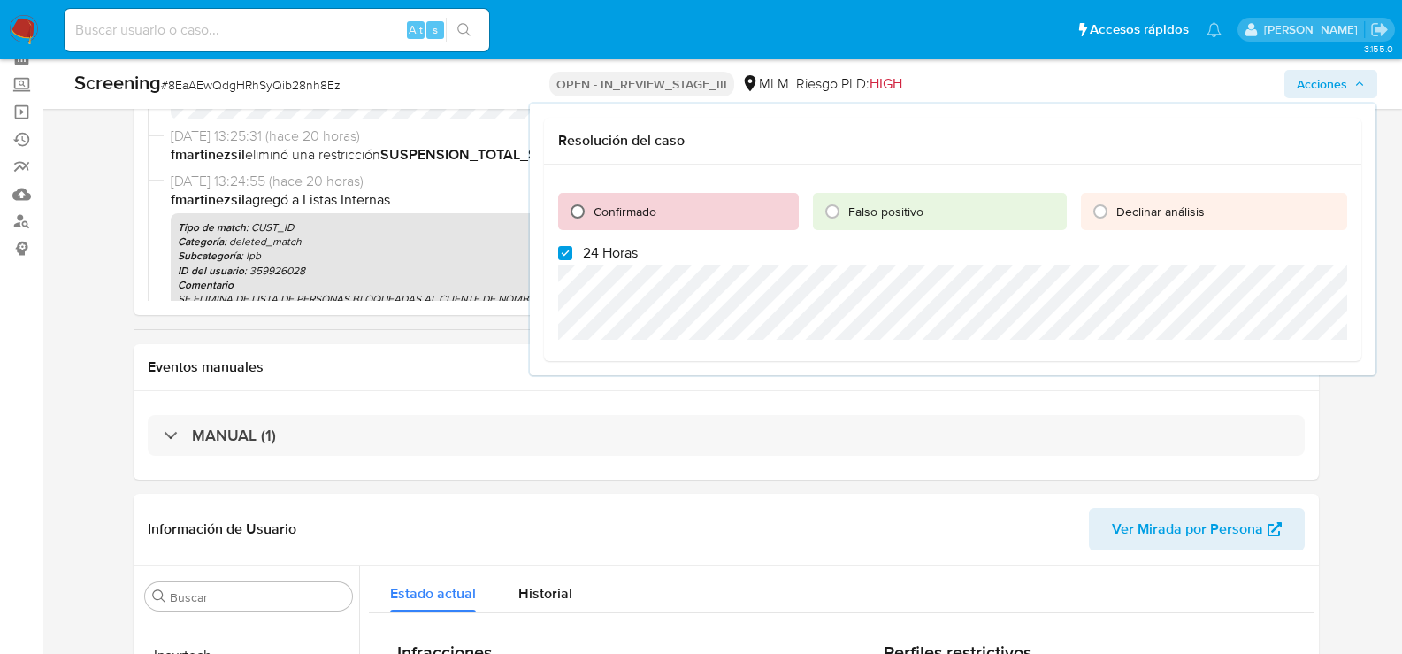
click at [567, 212] on input "Confirmado" at bounding box center [577, 211] width 28 height 28
radio input "true"
click at [564, 251] on input "24 Horas" at bounding box center [565, 253] width 14 height 14
checkbox input "false"
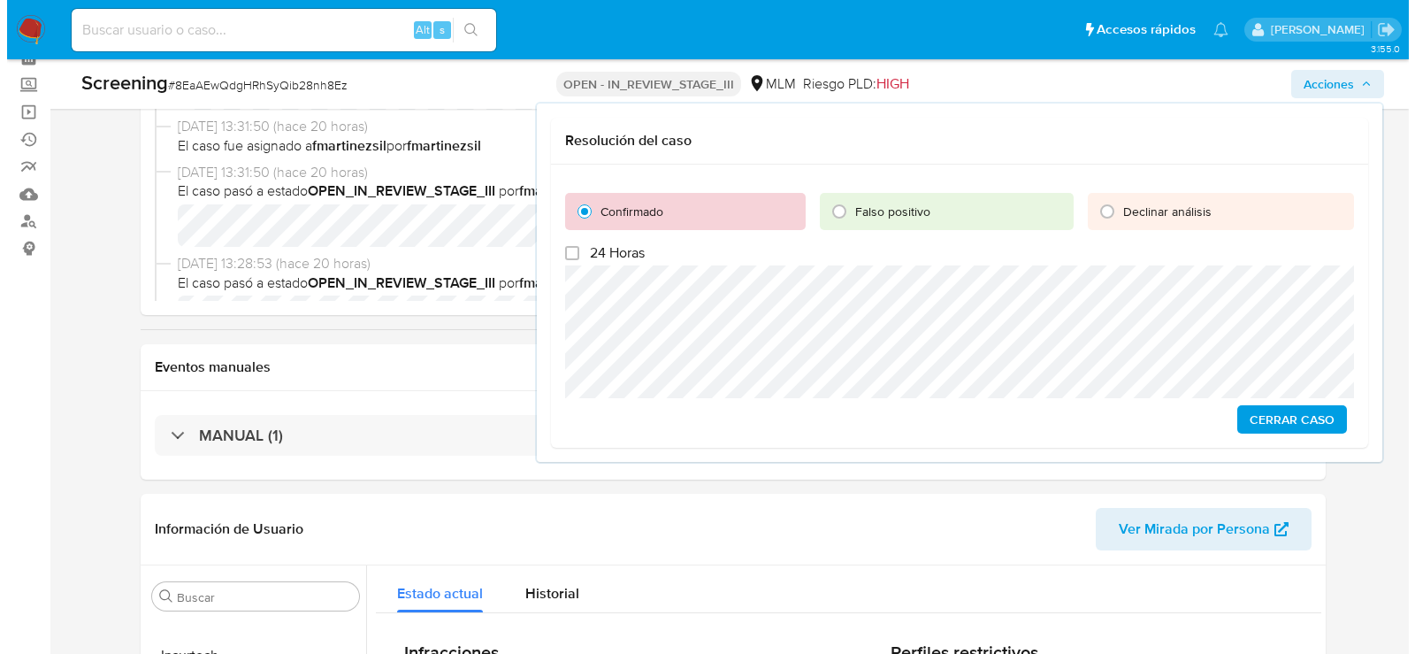
scroll to position [62, 0]
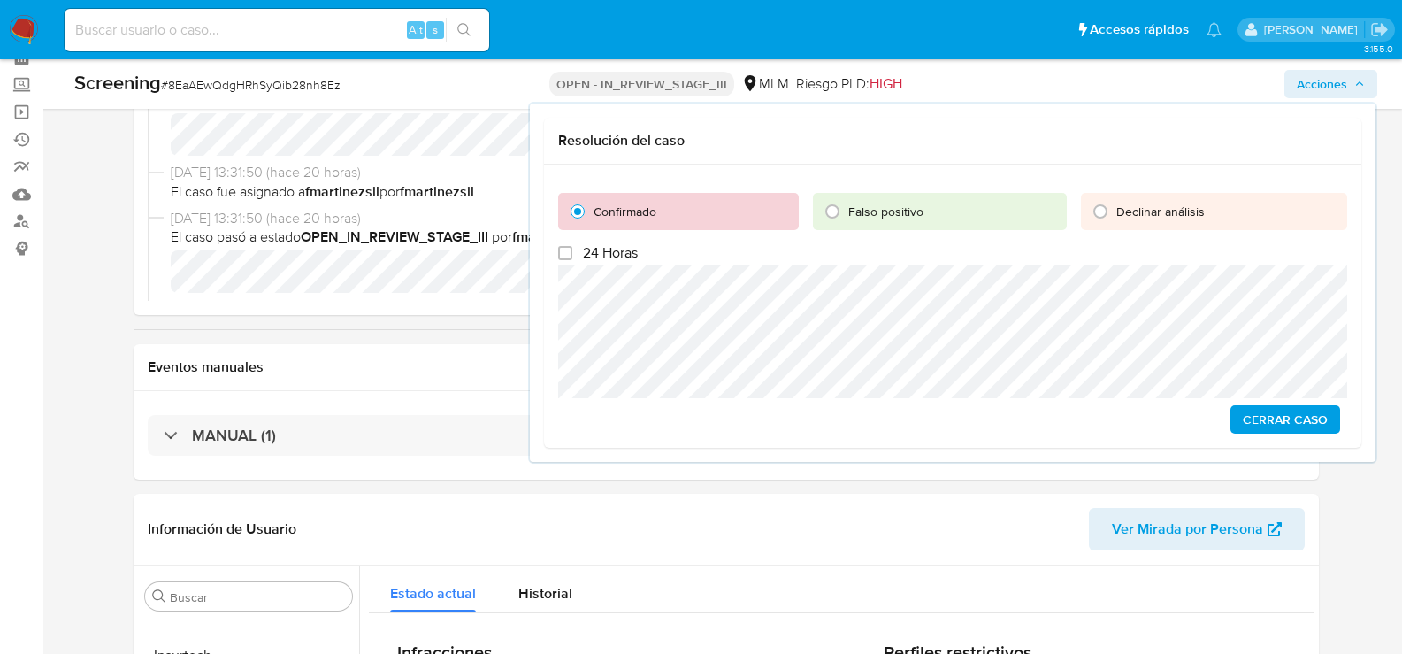
click at [1269, 422] on span "Cerrar Caso" at bounding box center [1285, 419] width 85 height 25
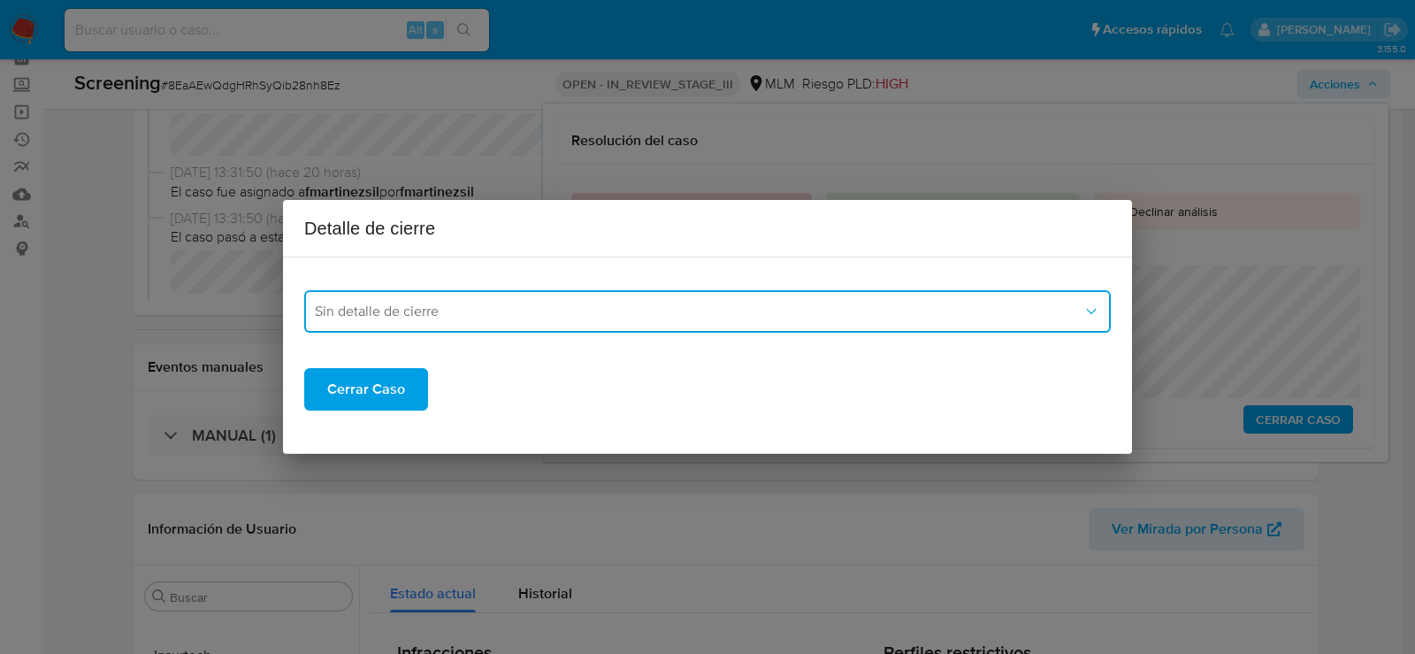
click at [632, 312] on span "Sin detalle de cierre" at bounding box center [699, 311] width 768 height 18
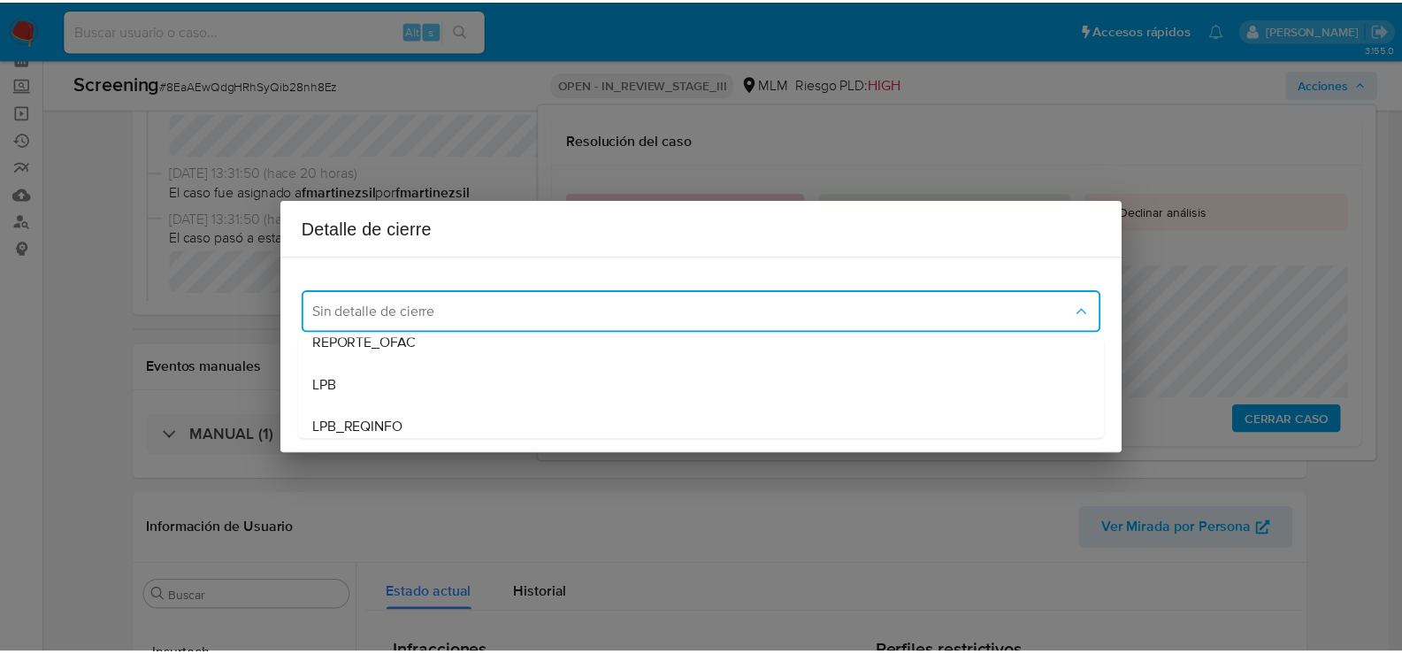
scroll to position [88, 0]
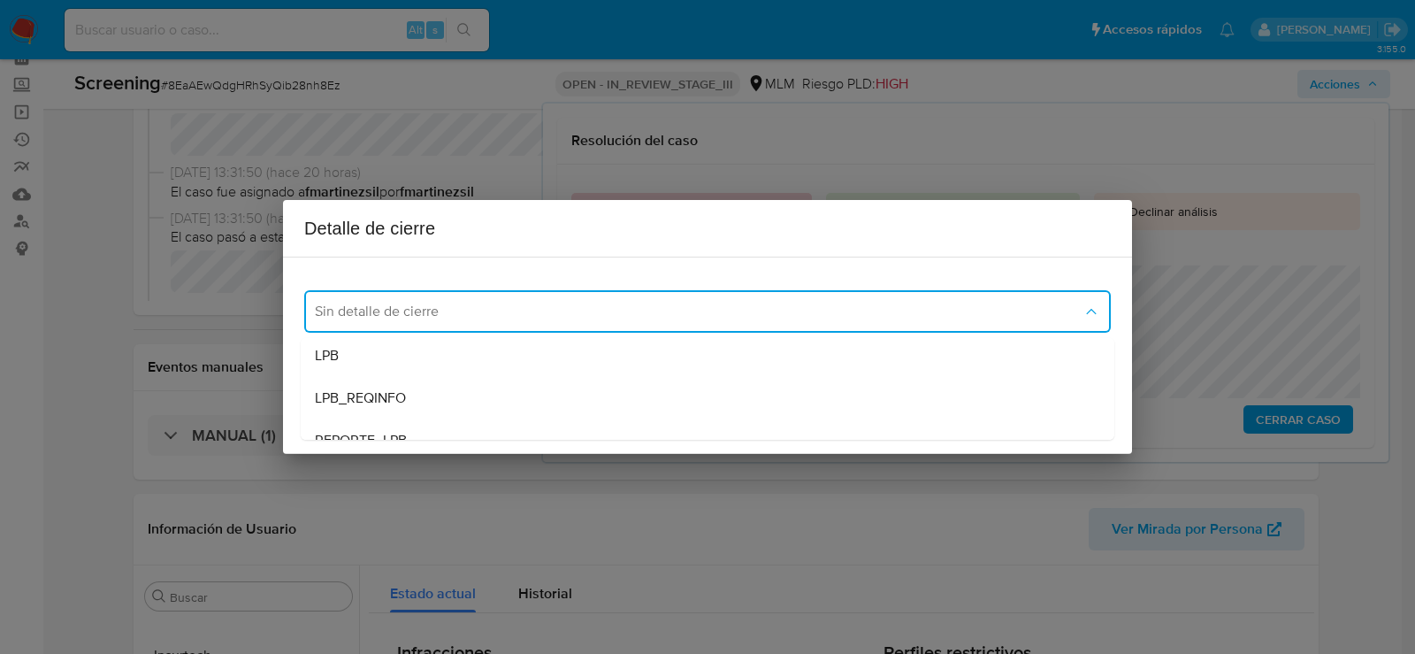
click at [381, 358] on div "LPB" at bounding box center [702, 355] width 775 height 42
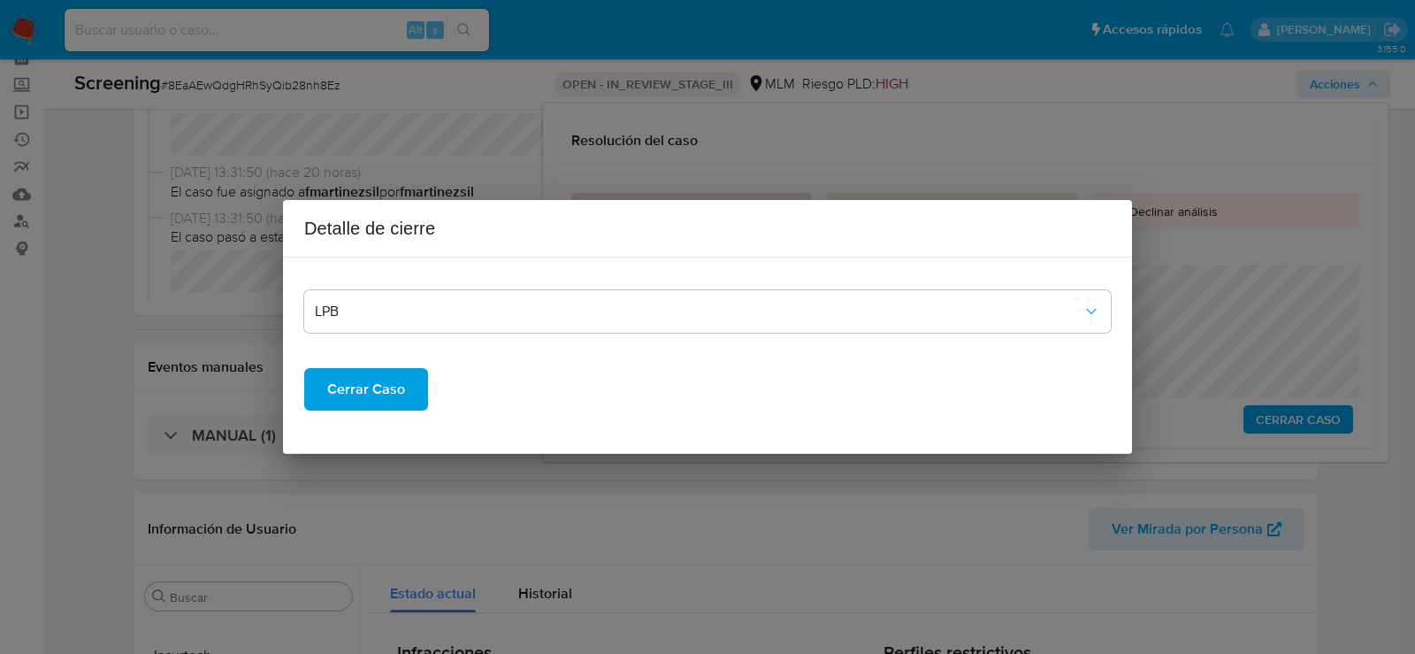
click at [350, 400] on span "Cerrar Caso" at bounding box center [366, 389] width 78 height 39
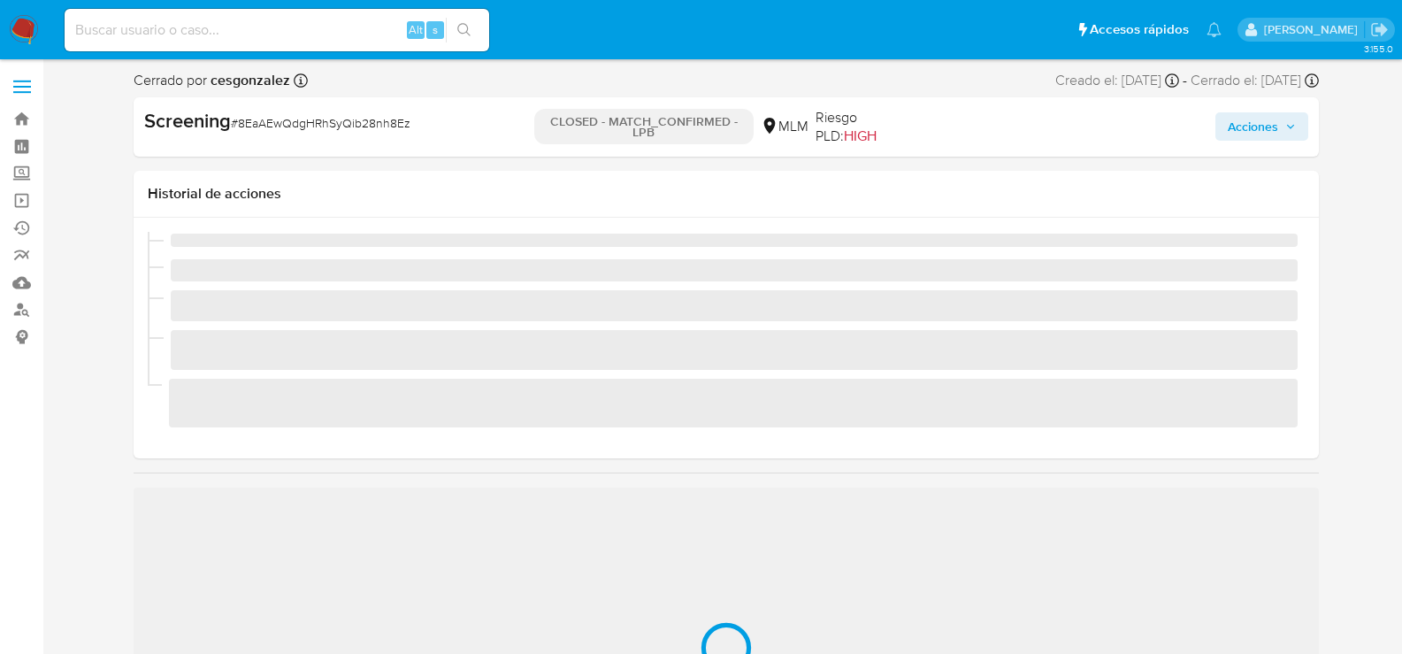
scroll to position [747, 0]
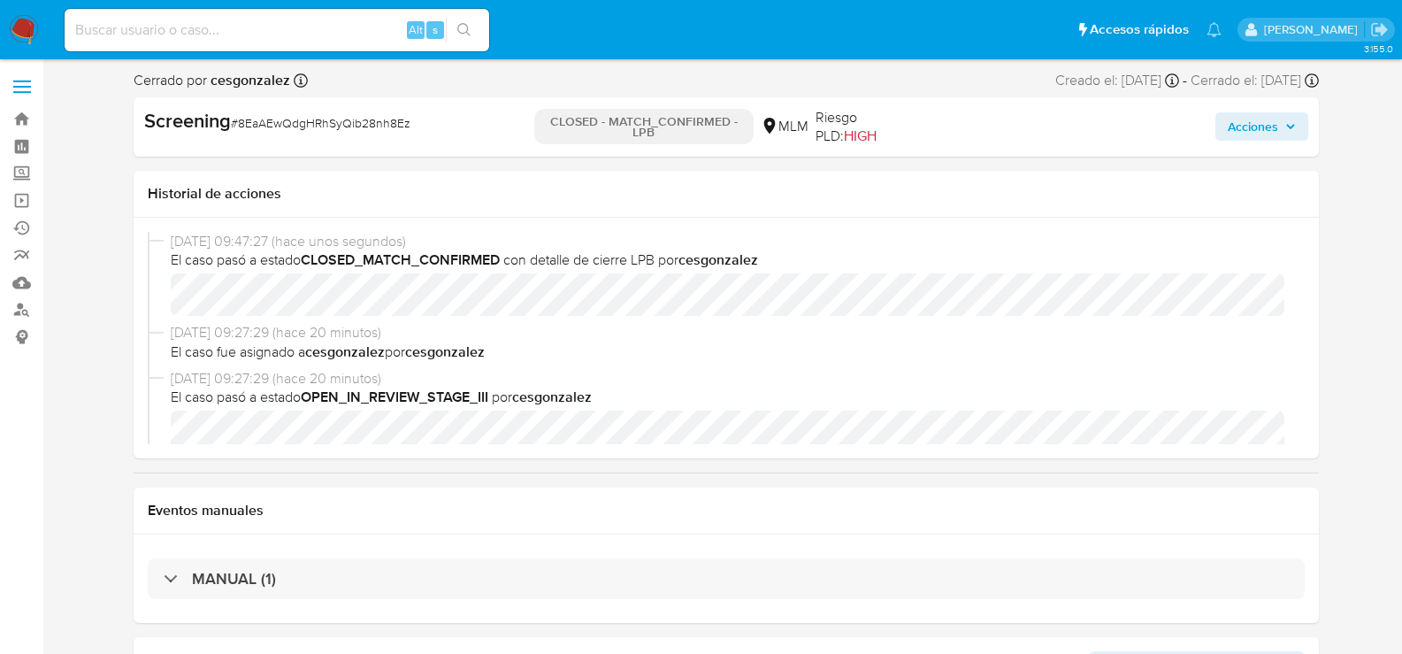
select select "10"
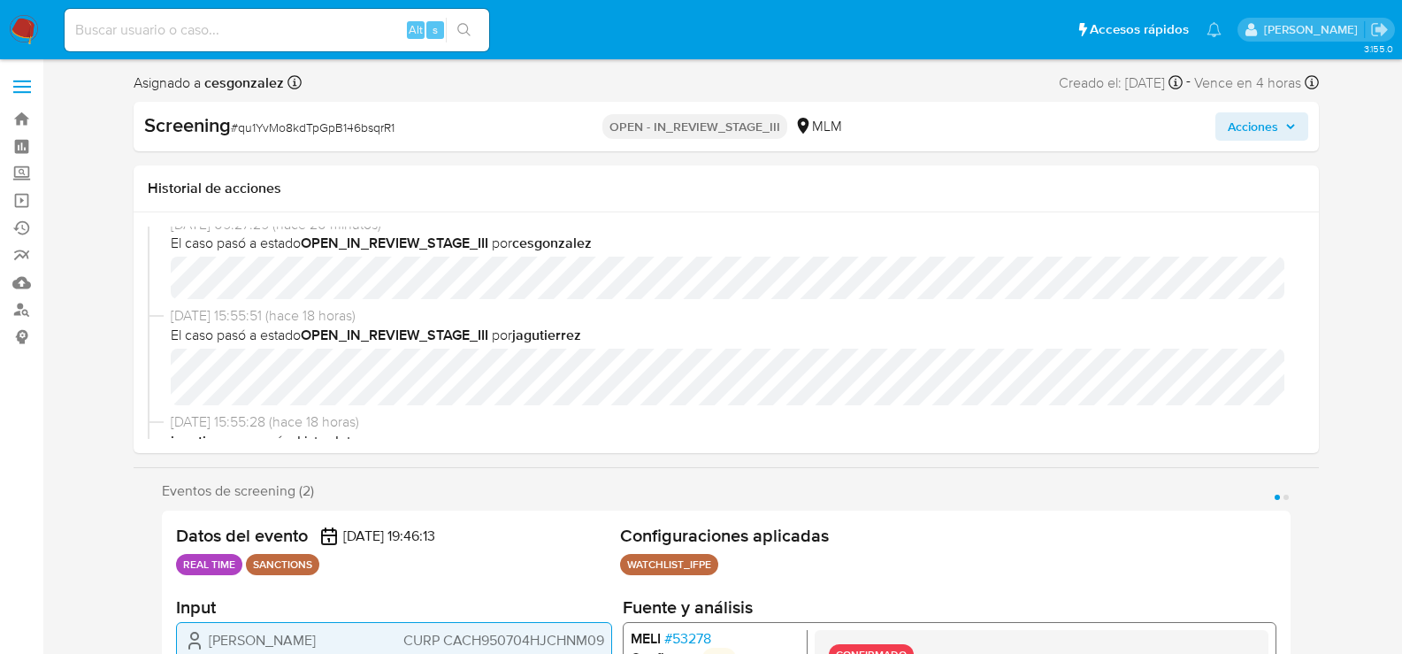
scroll to position [177, 0]
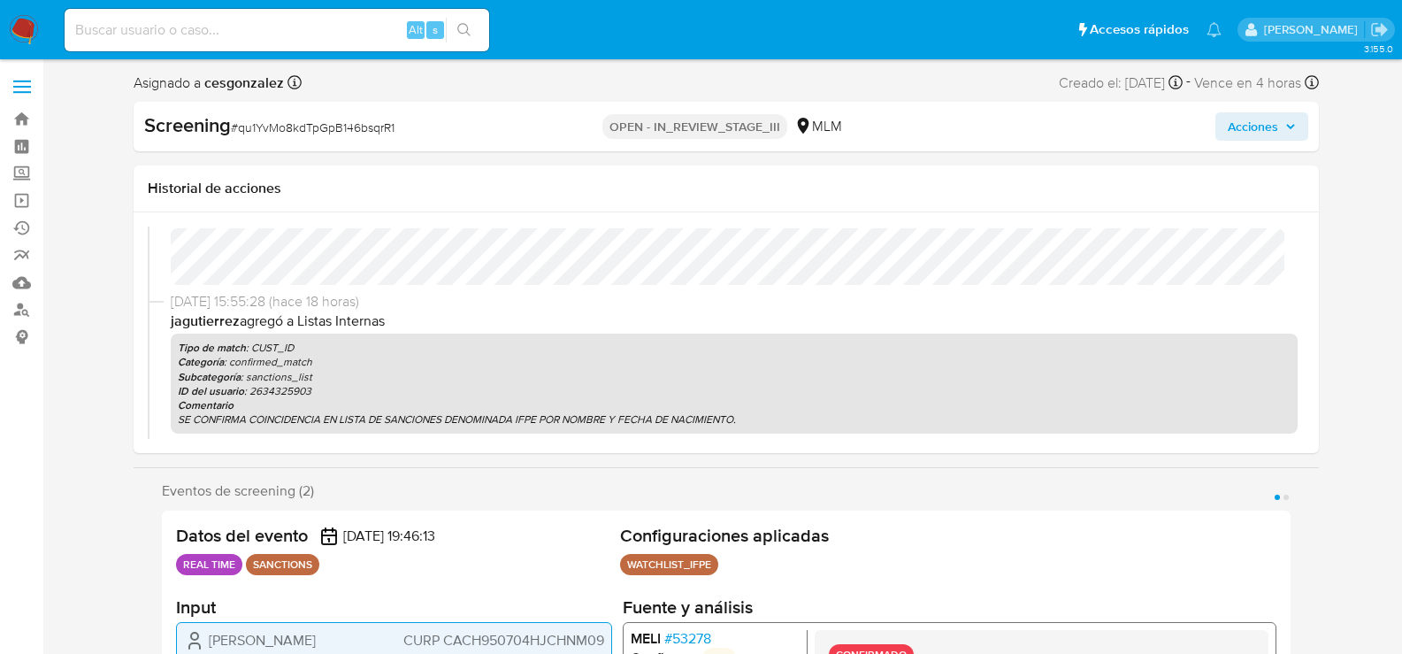
select select "10"
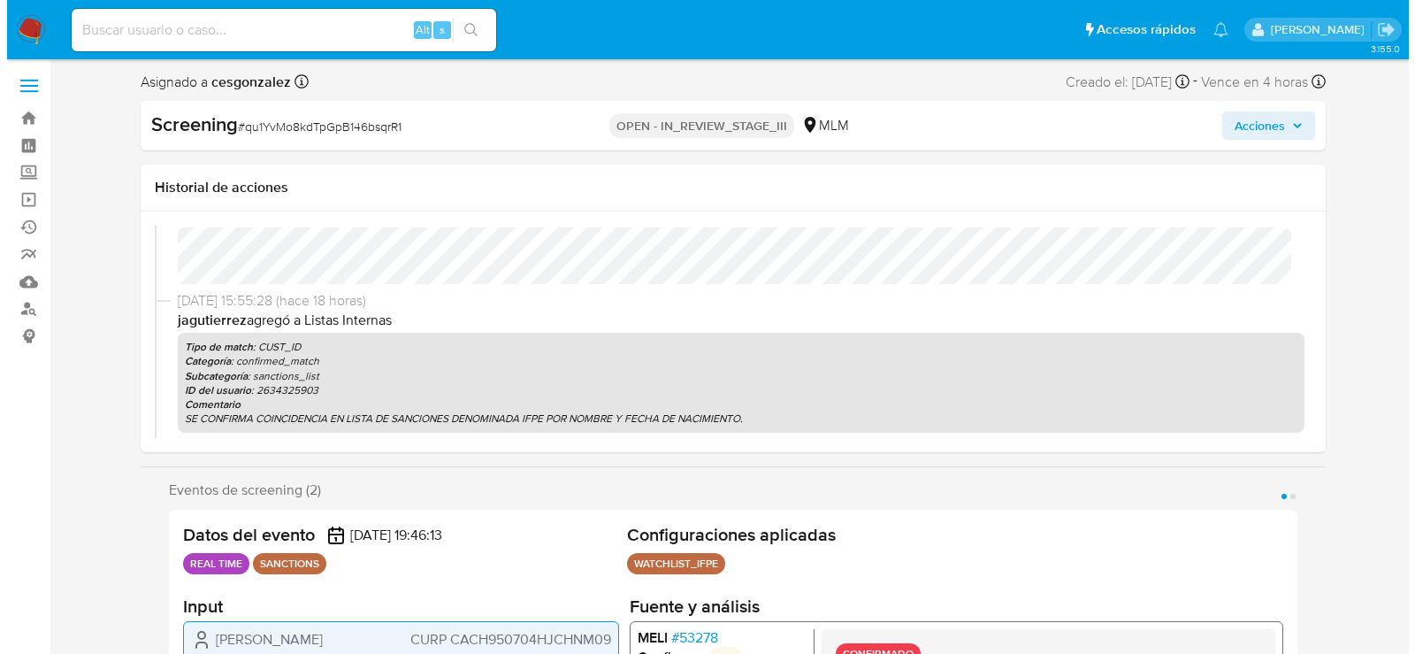
scroll to position [0, 0]
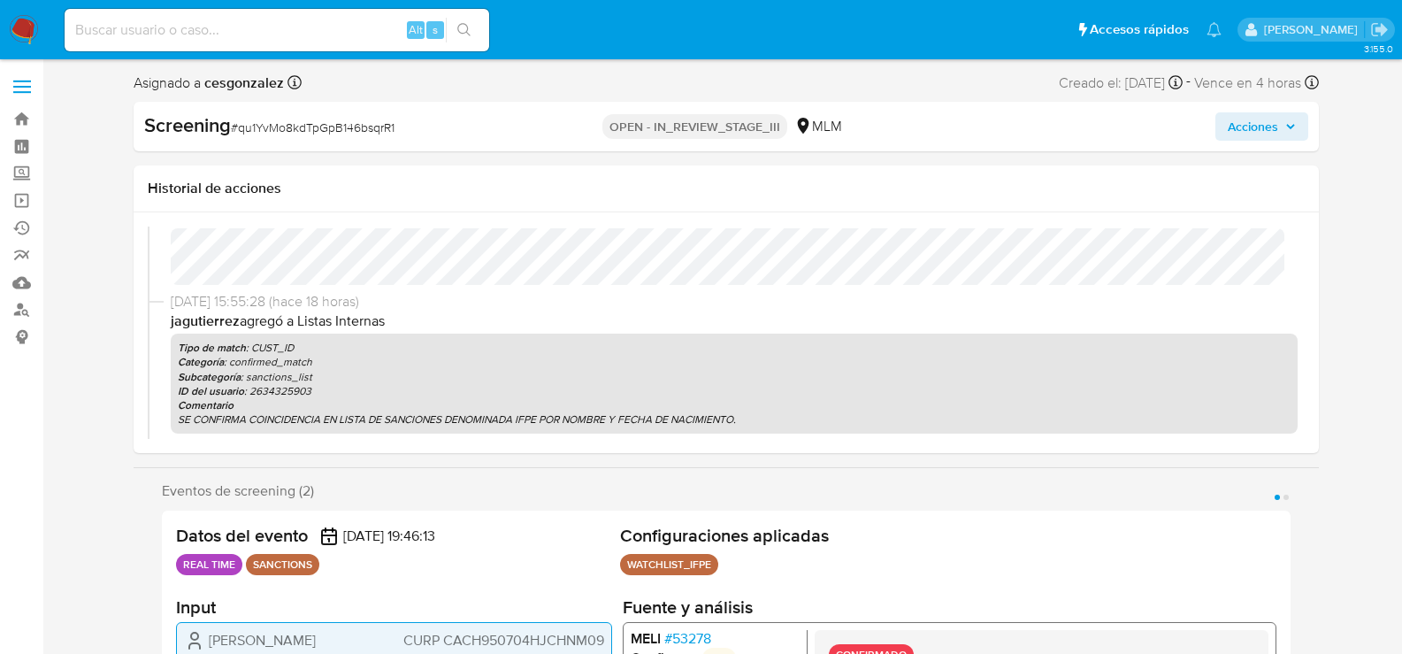
click at [1287, 119] on span "Acciones" at bounding box center [1262, 126] width 68 height 25
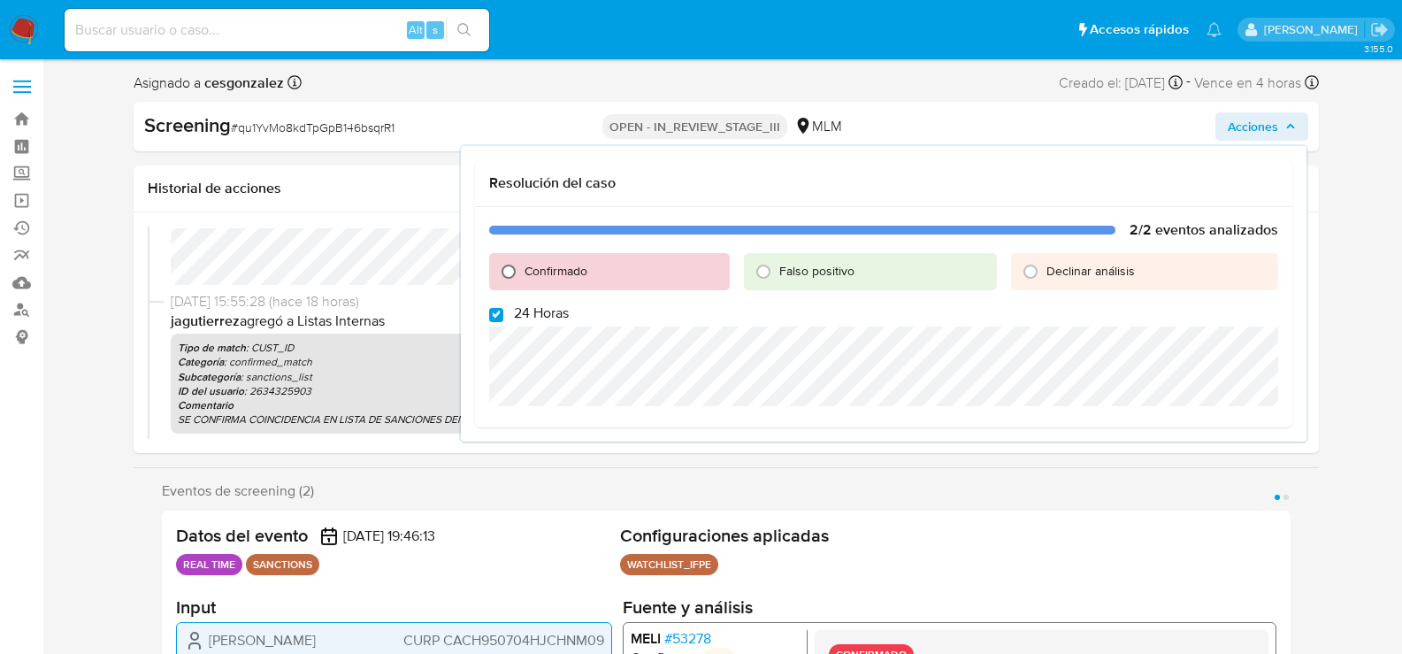
click at [514, 272] on input "Confirmado" at bounding box center [508, 271] width 28 height 28
radio input "true"
click at [495, 311] on input "24 Horas" at bounding box center [496, 315] width 14 height 14
checkbox input "false"
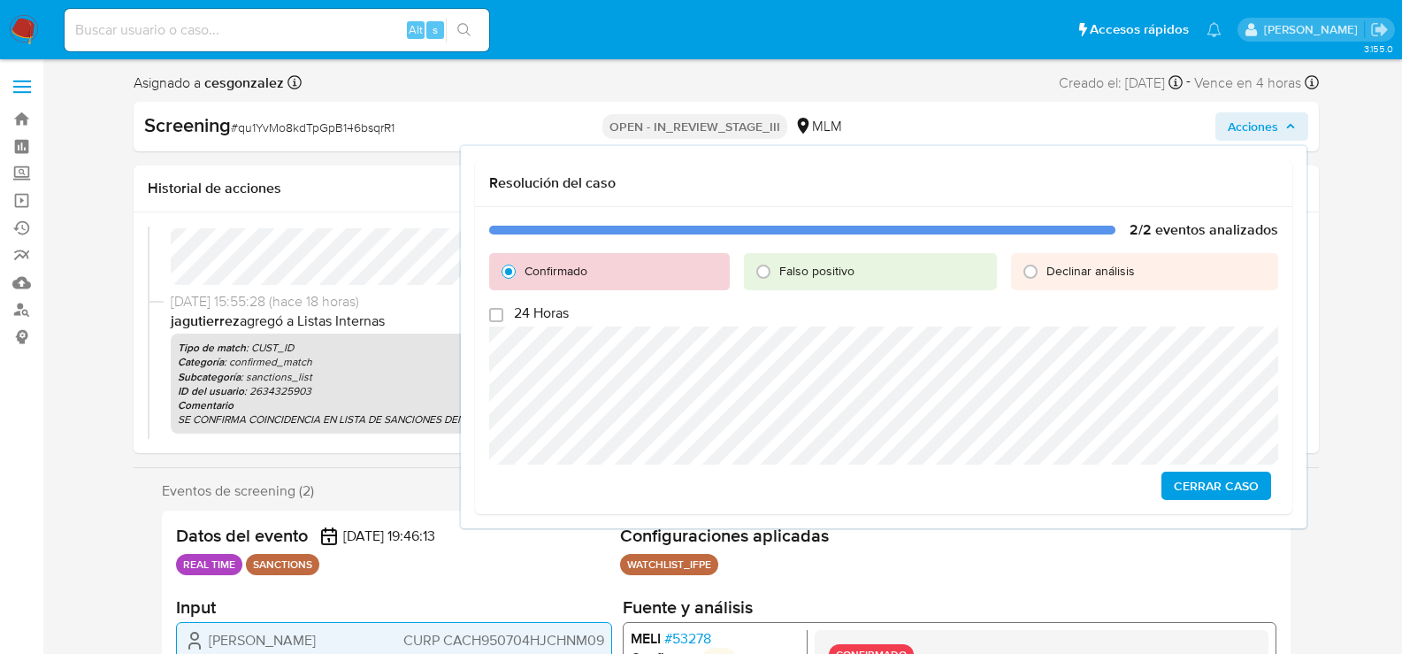
click at [1221, 495] on span "Cerrar Caso" at bounding box center [1216, 485] width 85 height 25
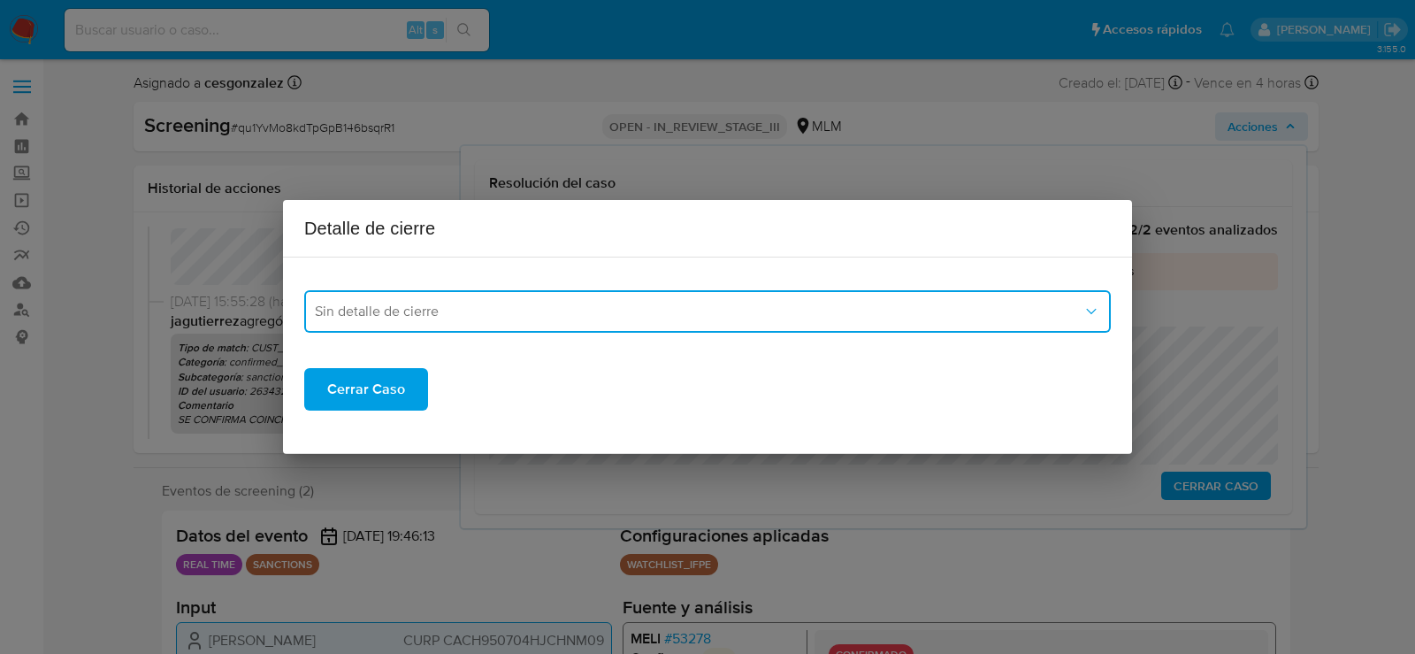
click at [450, 308] on span "Sin detalle de cierre" at bounding box center [699, 311] width 768 height 18
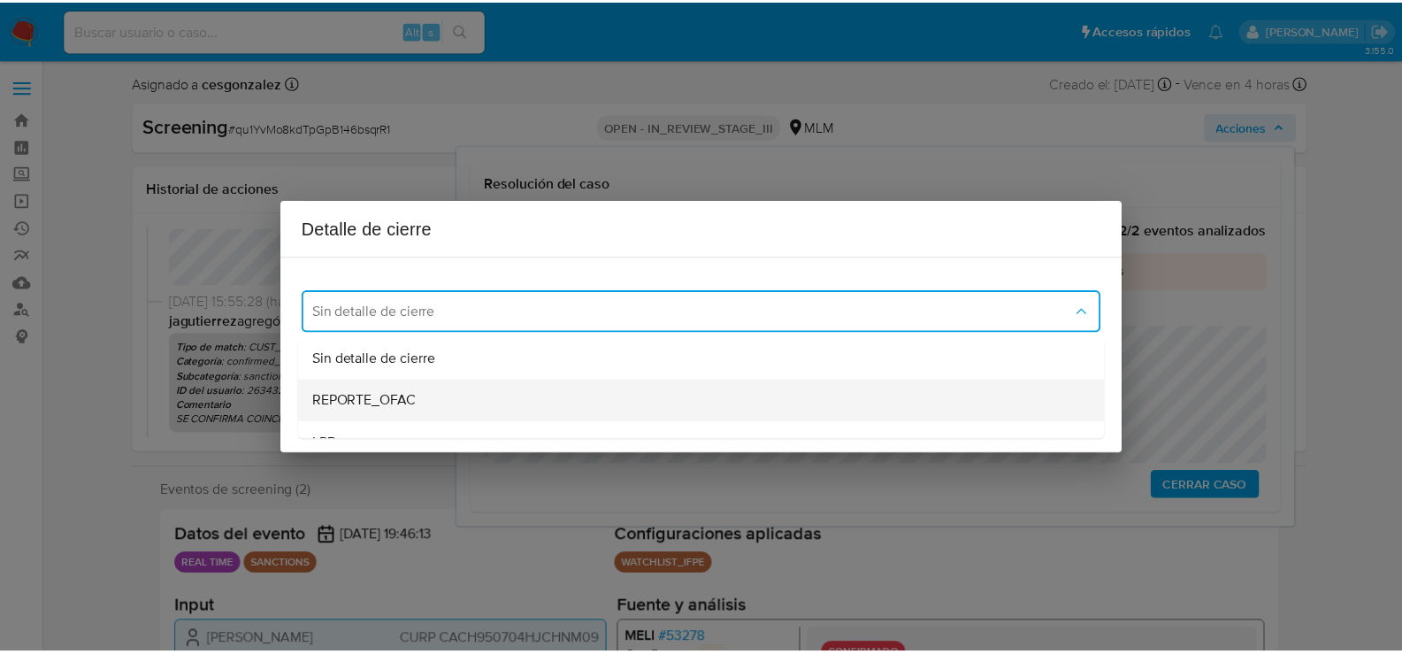
scroll to position [88, 0]
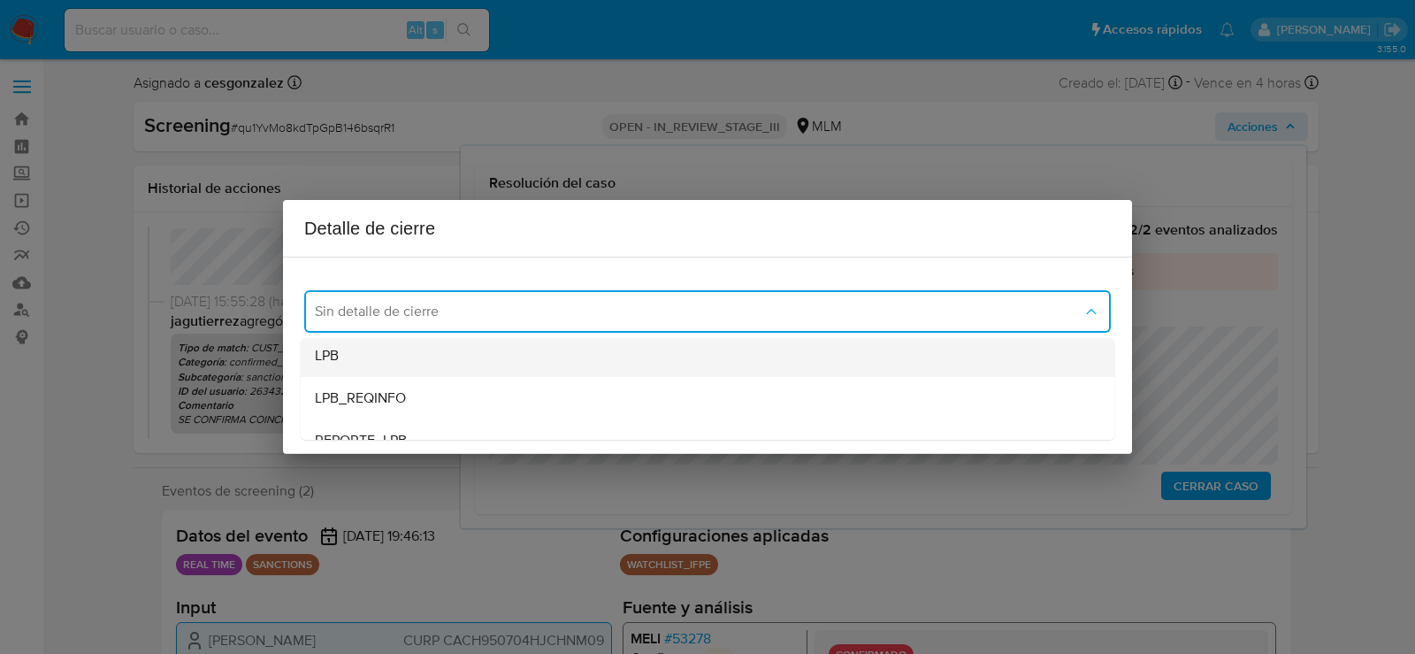
click at [372, 359] on div "LPB" at bounding box center [707, 355] width 785 height 42
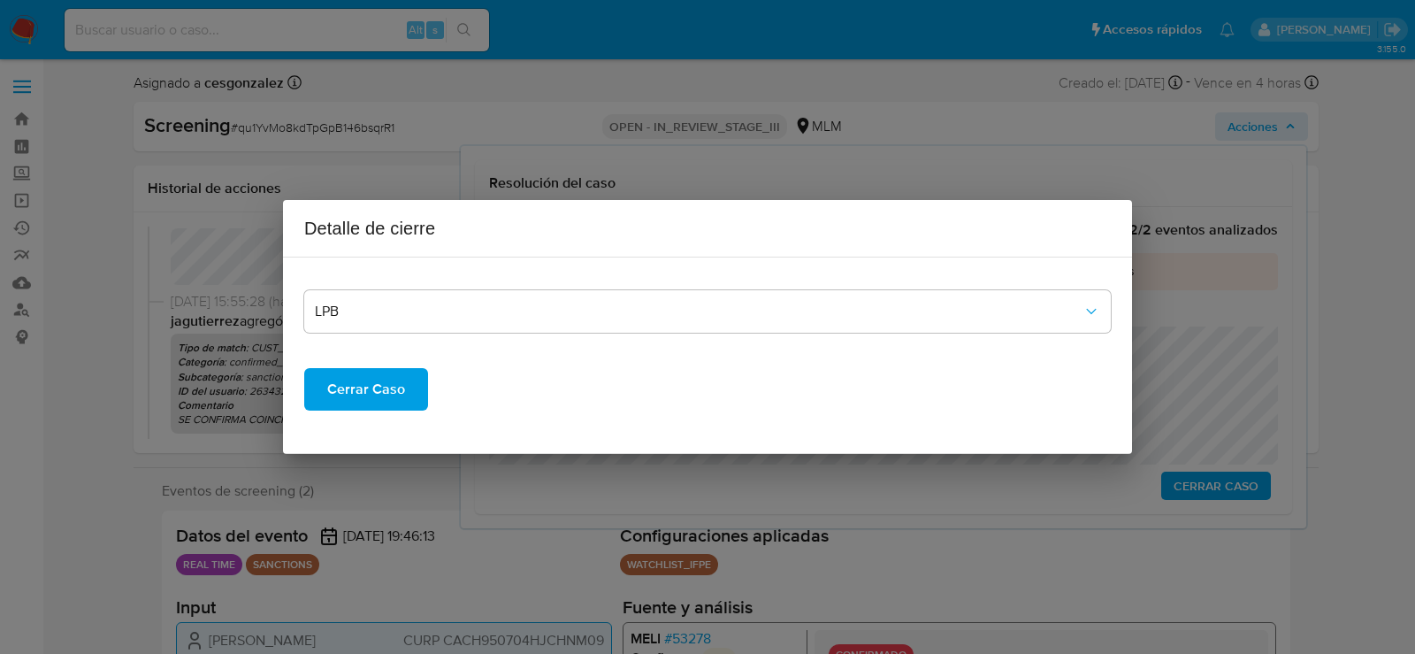
click at [363, 388] on span "Cerrar Caso" at bounding box center [366, 389] width 78 height 39
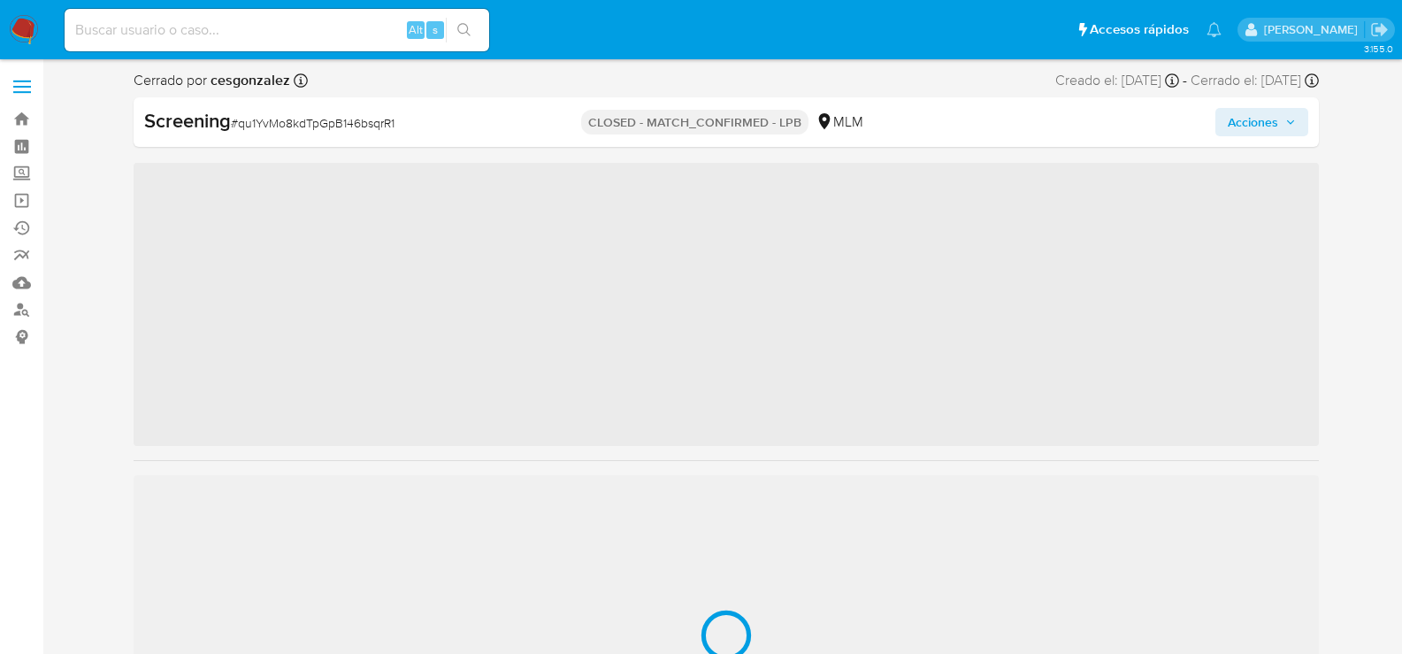
scroll to position [747, 0]
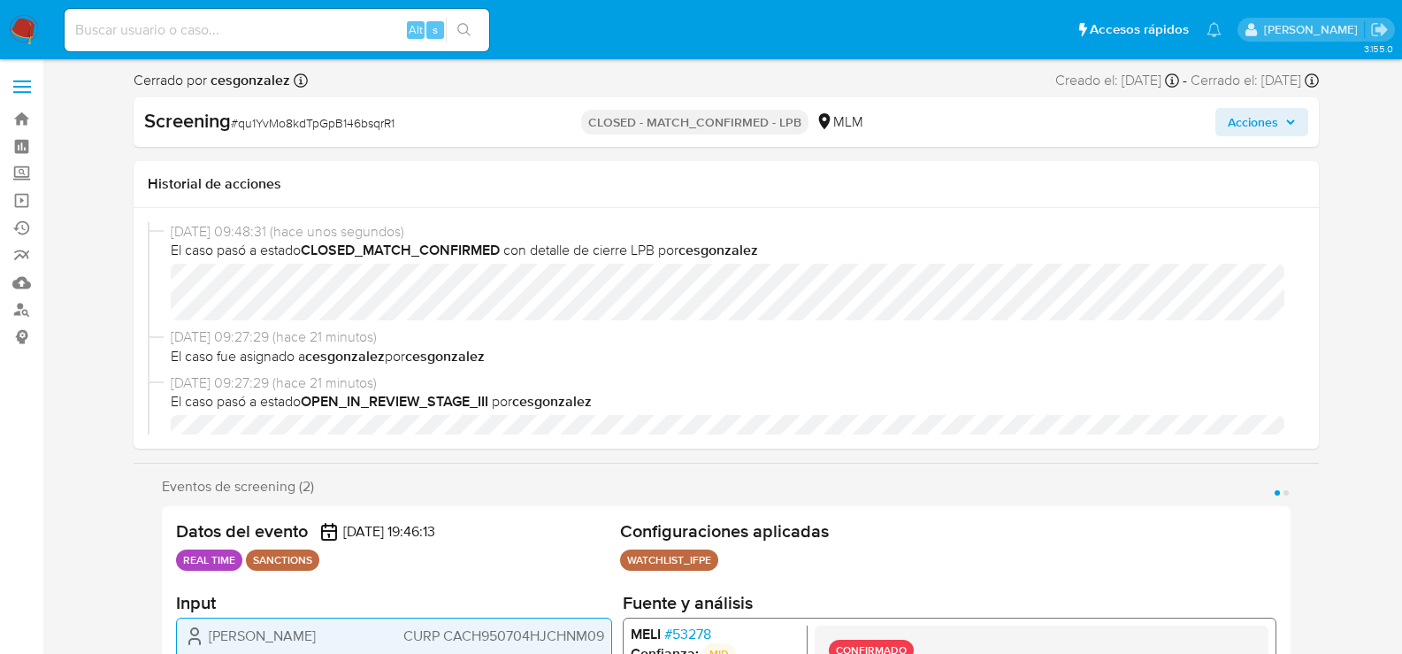
select select "10"
